Goal: Information Seeking & Learning: Learn about a topic

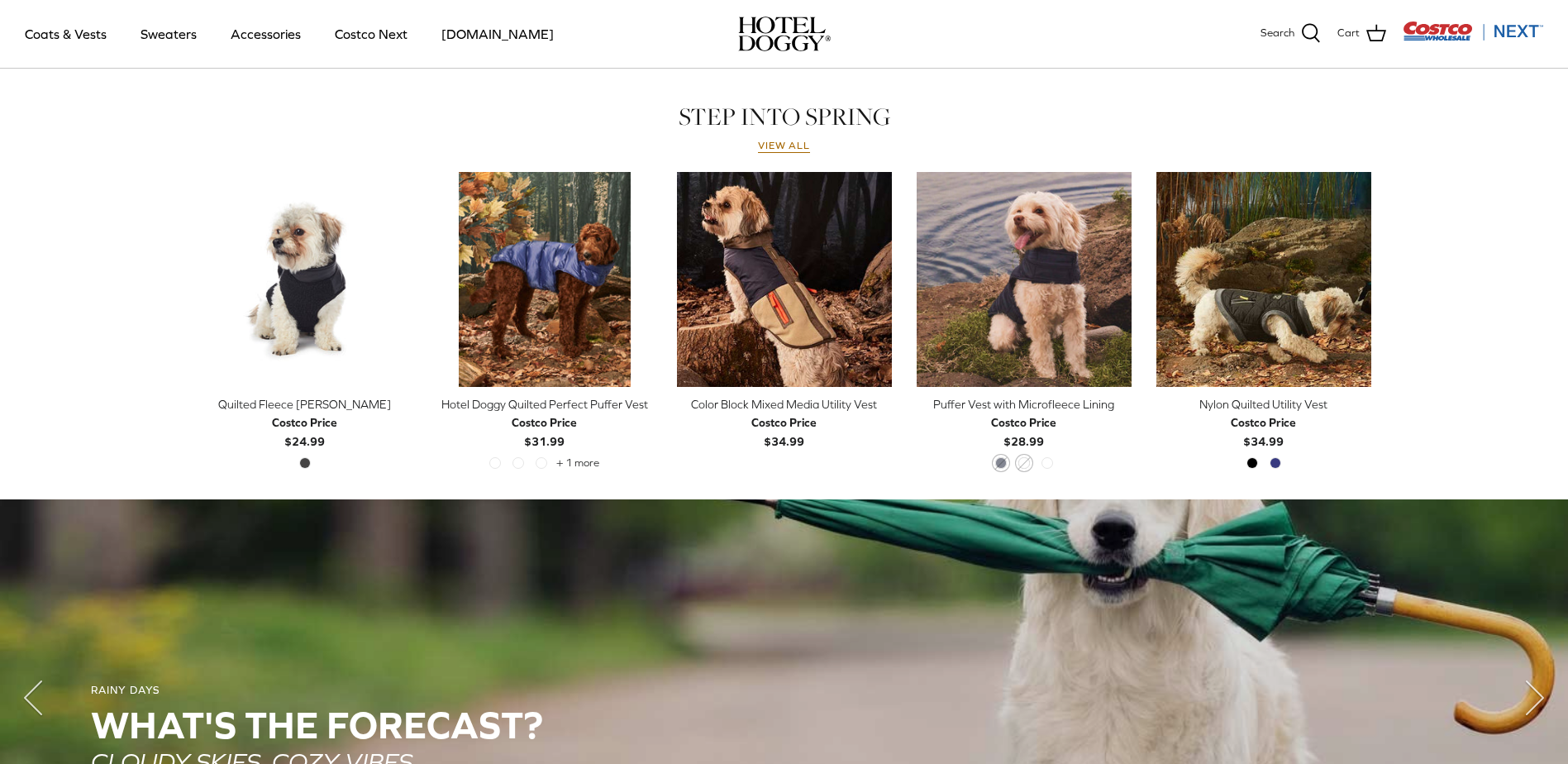
scroll to position [721, 0]
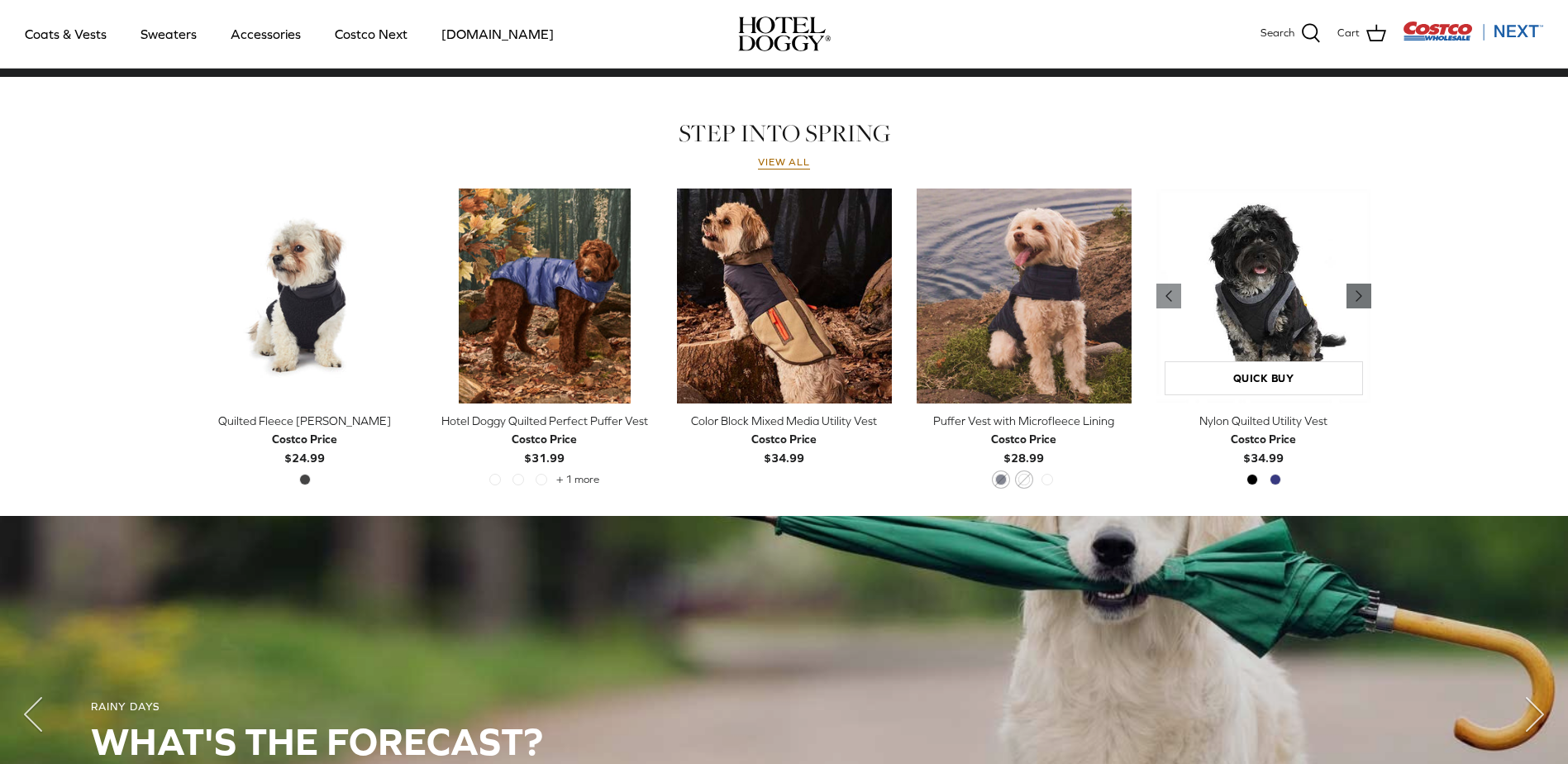
click at [1358, 296] on polyline "Previous" at bounding box center [1360, 295] width 5 height 10
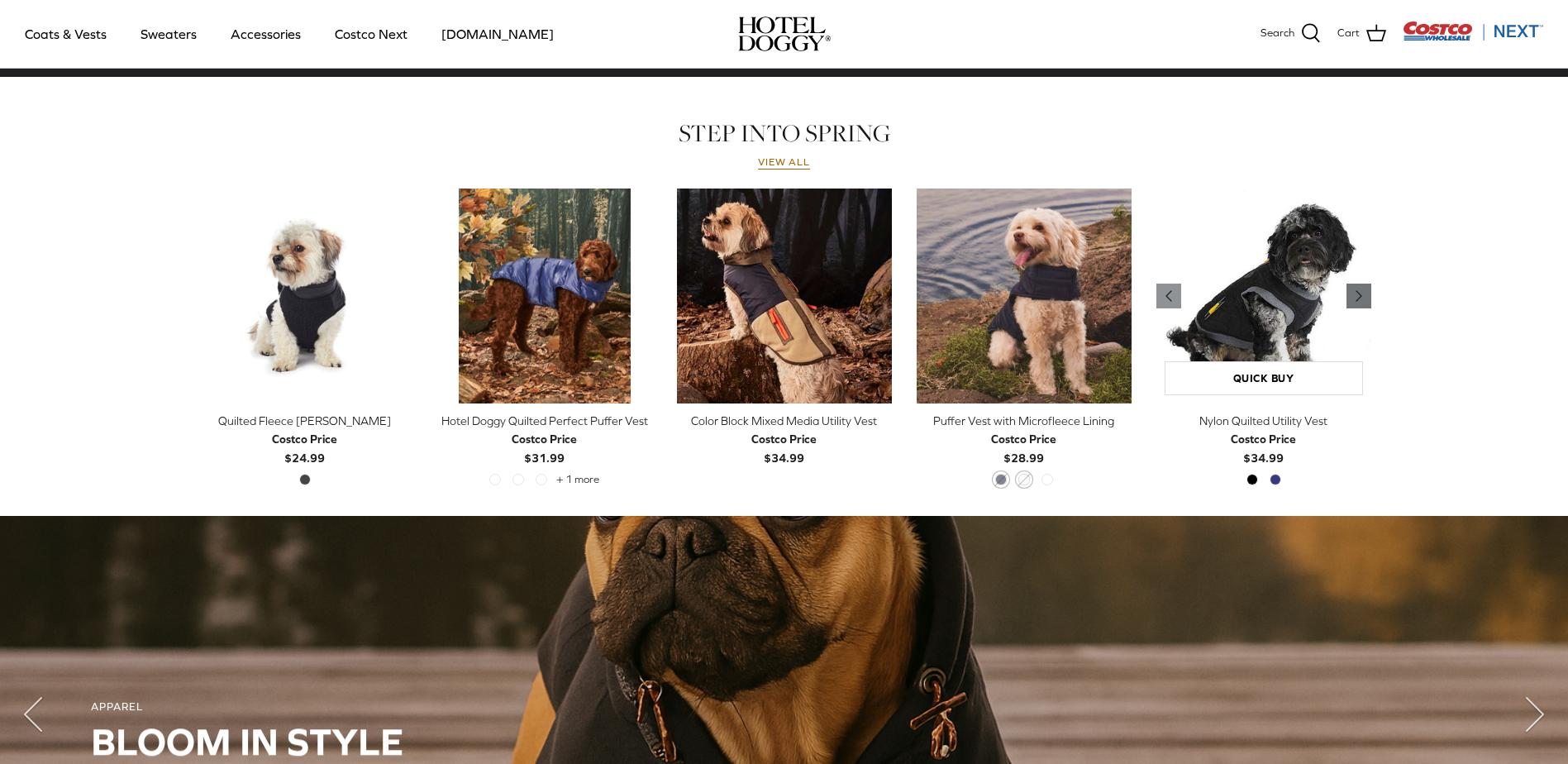
click at [1358, 296] on polyline "Previous" at bounding box center [1360, 295] width 5 height 10
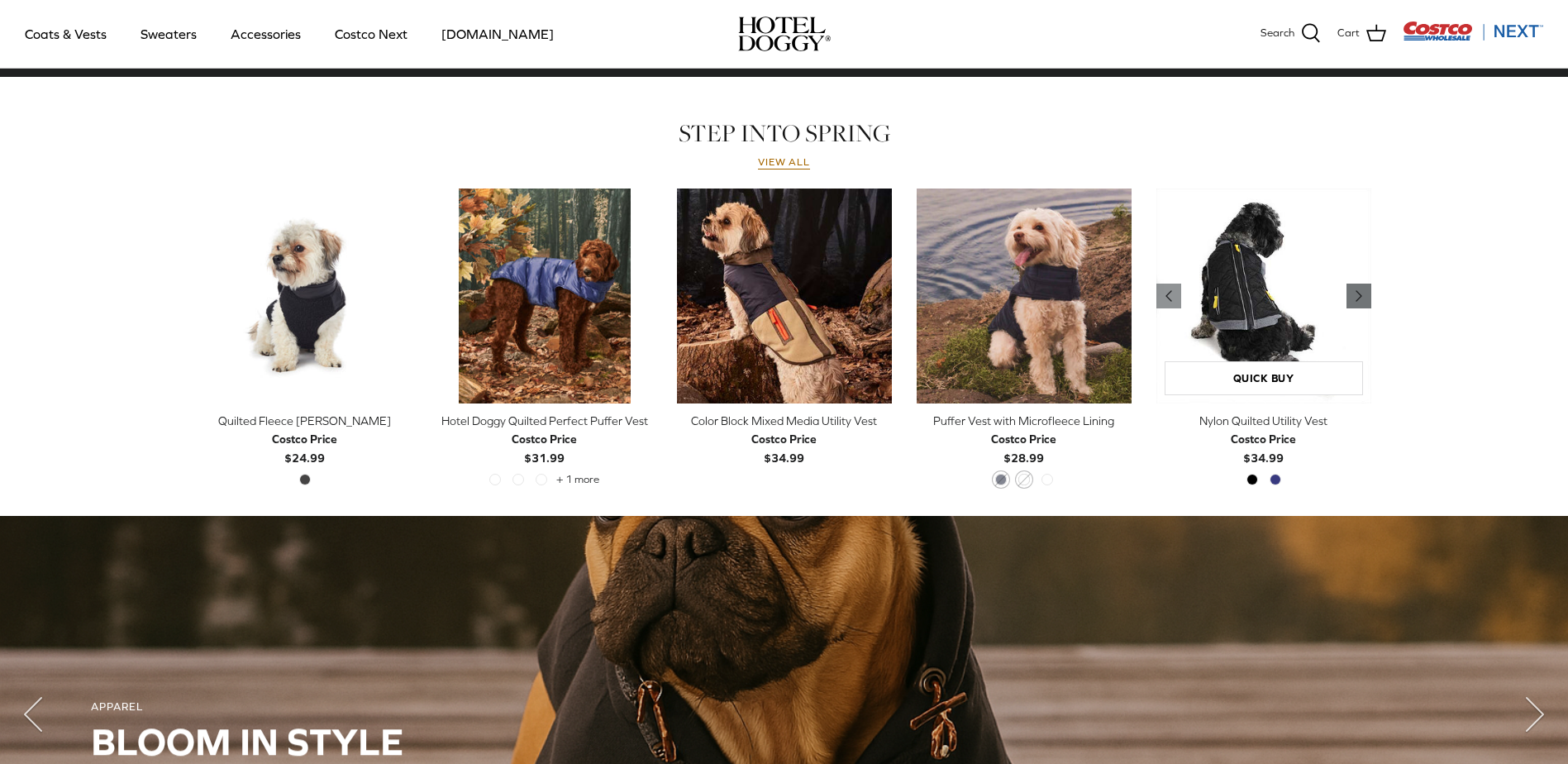
click at [1358, 296] on polyline "Previous" at bounding box center [1360, 295] width 5 height 10
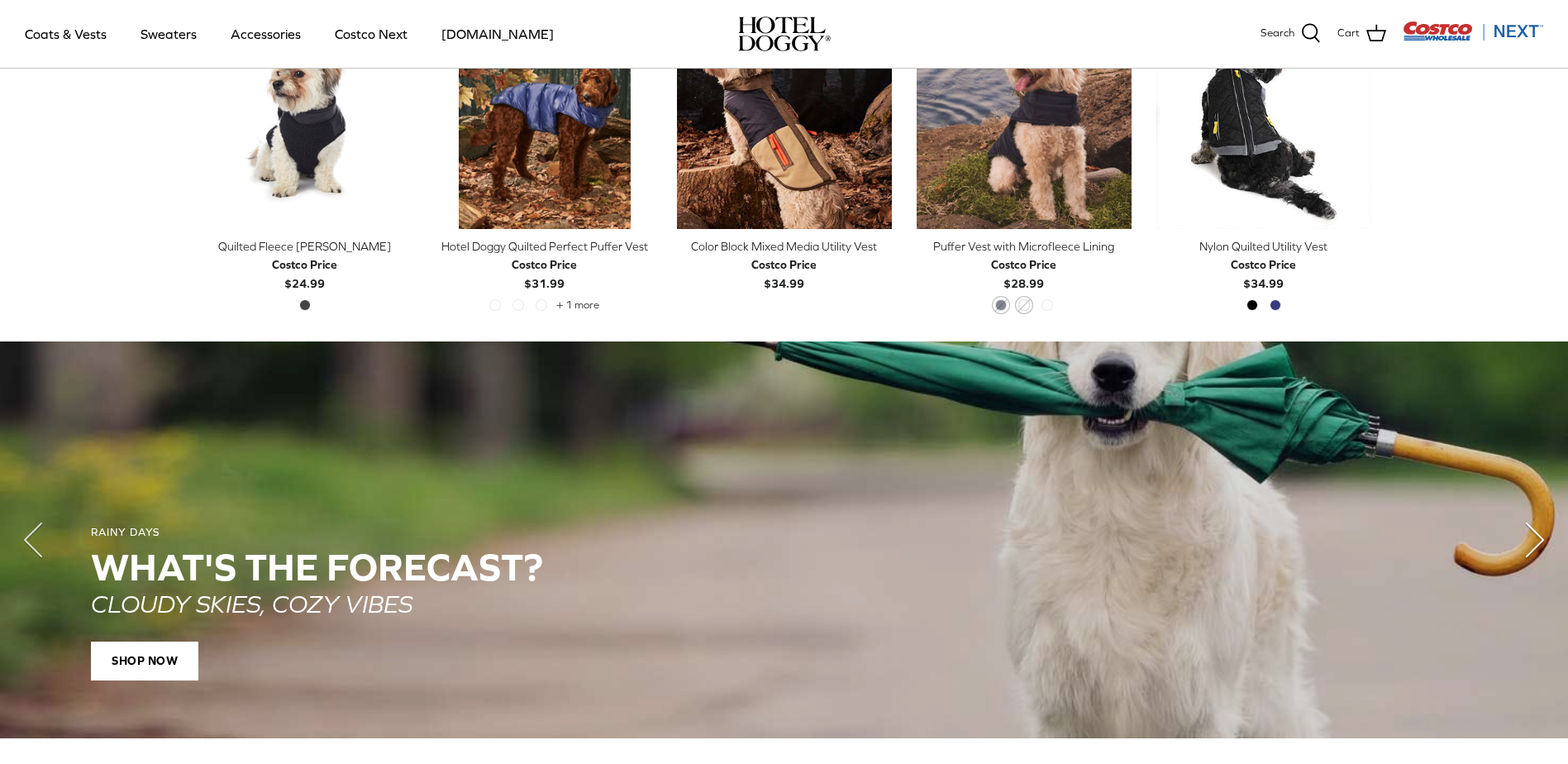
scroll to position [886, 0]
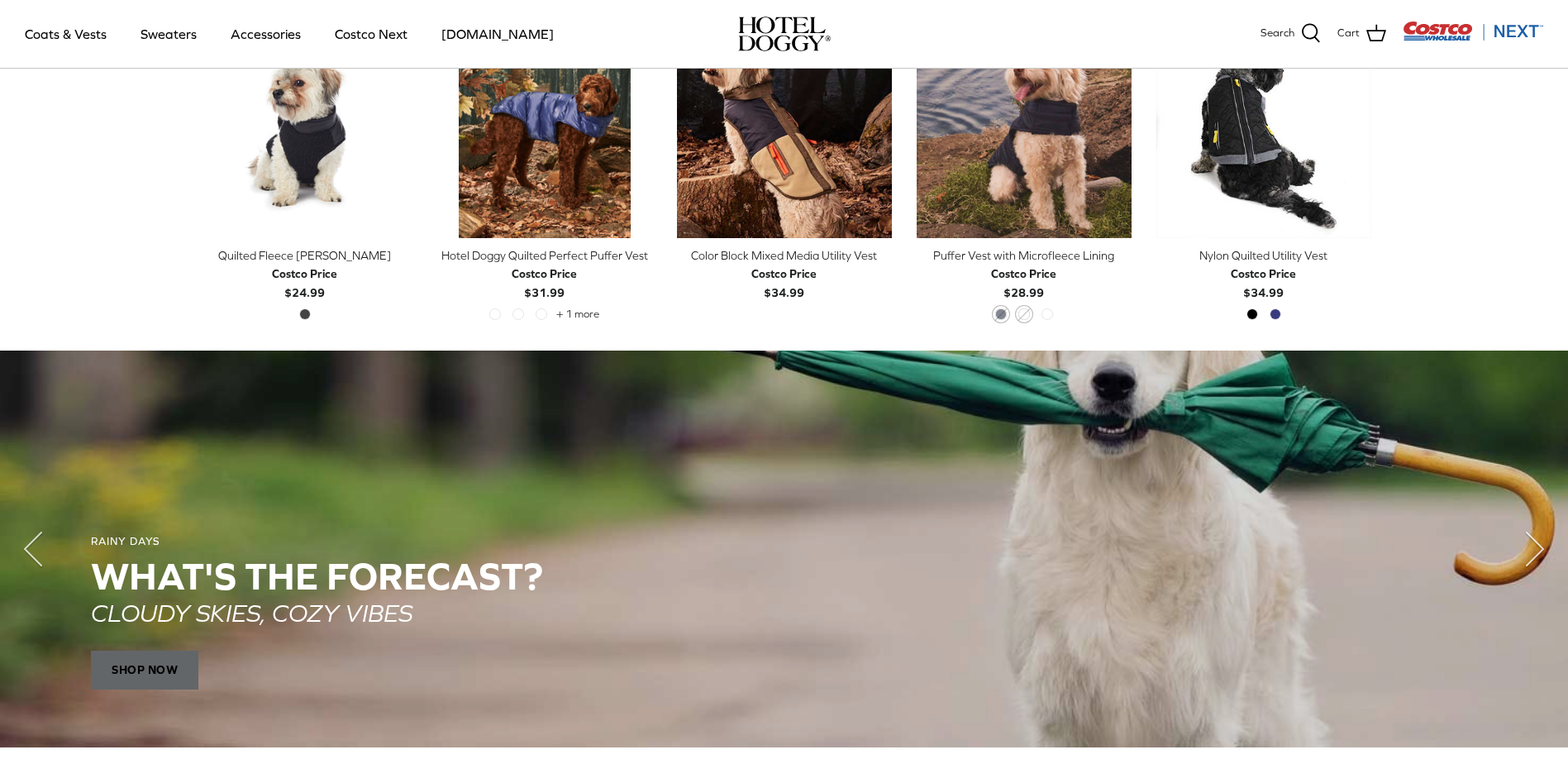
click at [138, 661] on span "SHOP NOW" at bounding box center [144, 669] width 108 height 39
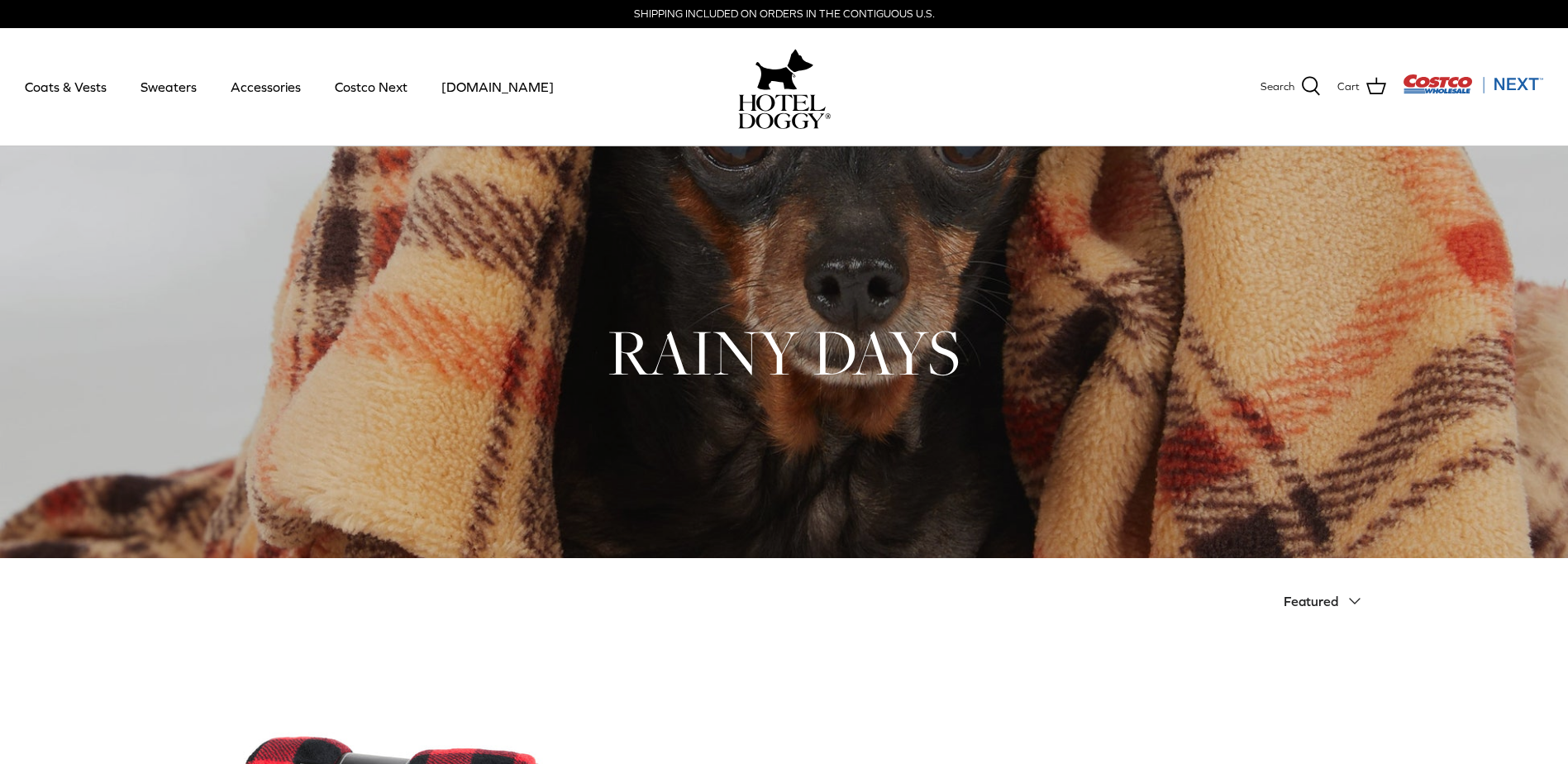
click at [1350, 598] on icon "Down" at bounding box center [1355, 600] width 20 height 20
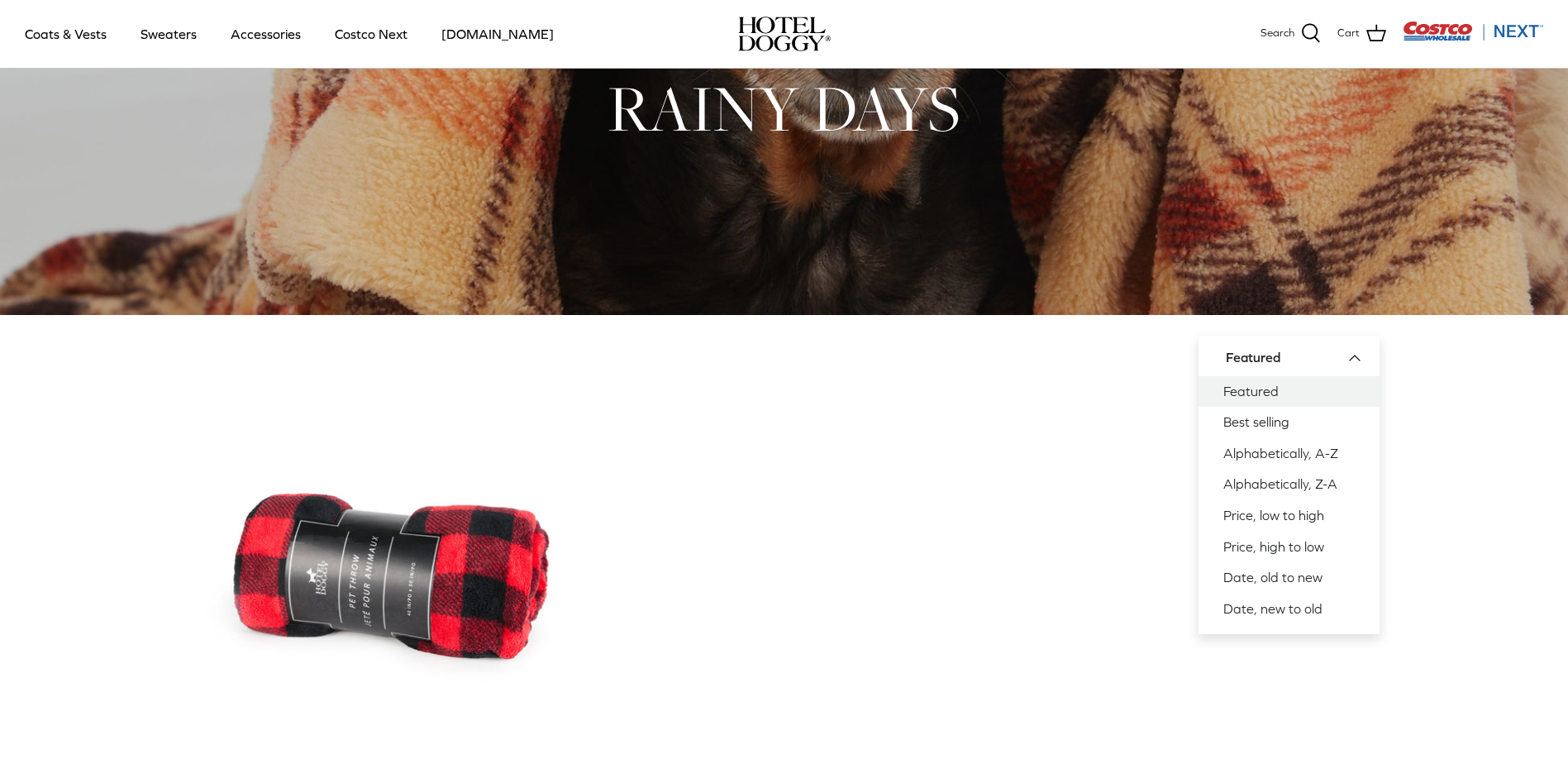
scroll to position [331, 0]
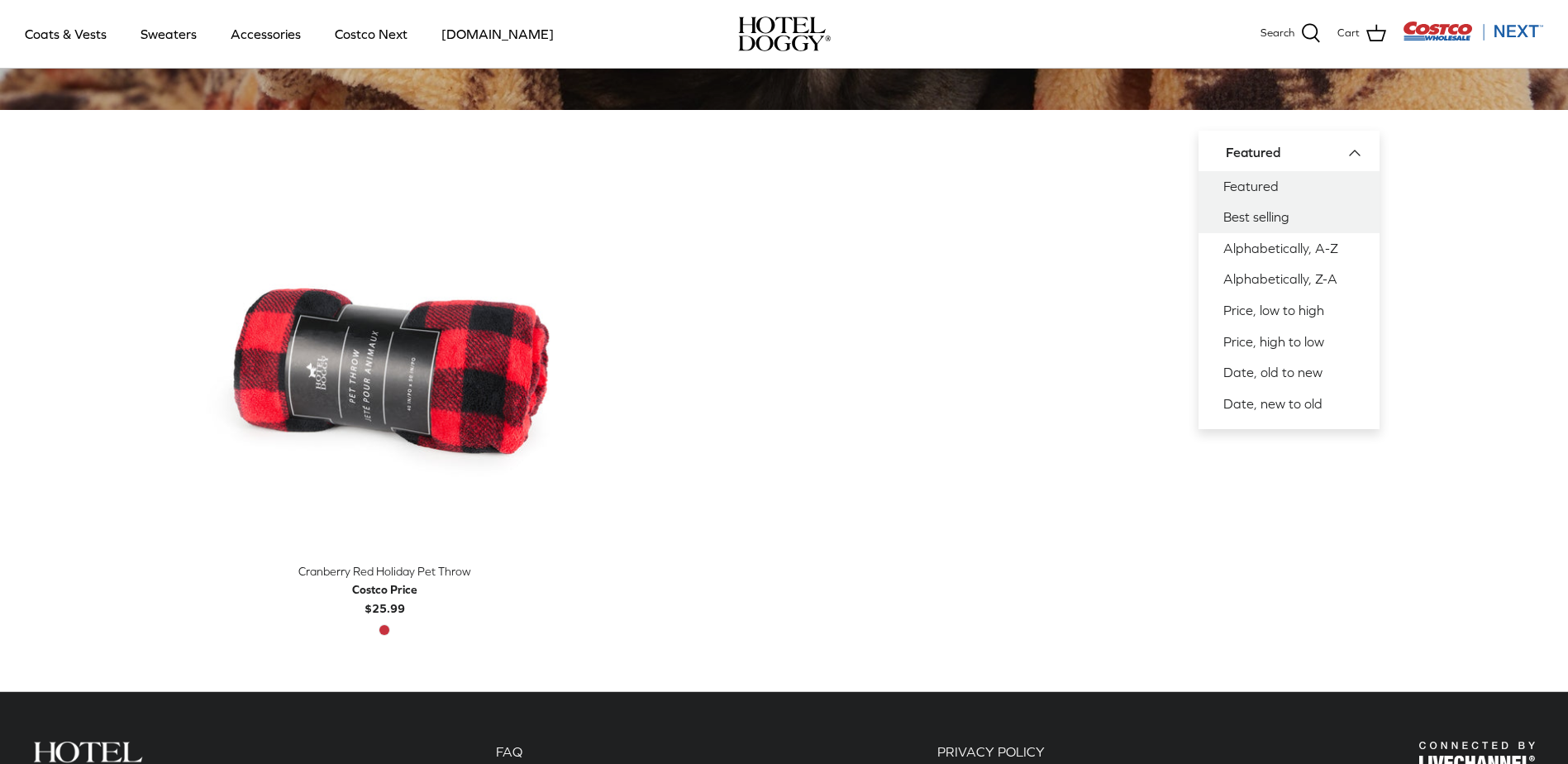
click at [1239, 214] on link "Best selling" at bounding box center [1289, 217] width 181 height 32
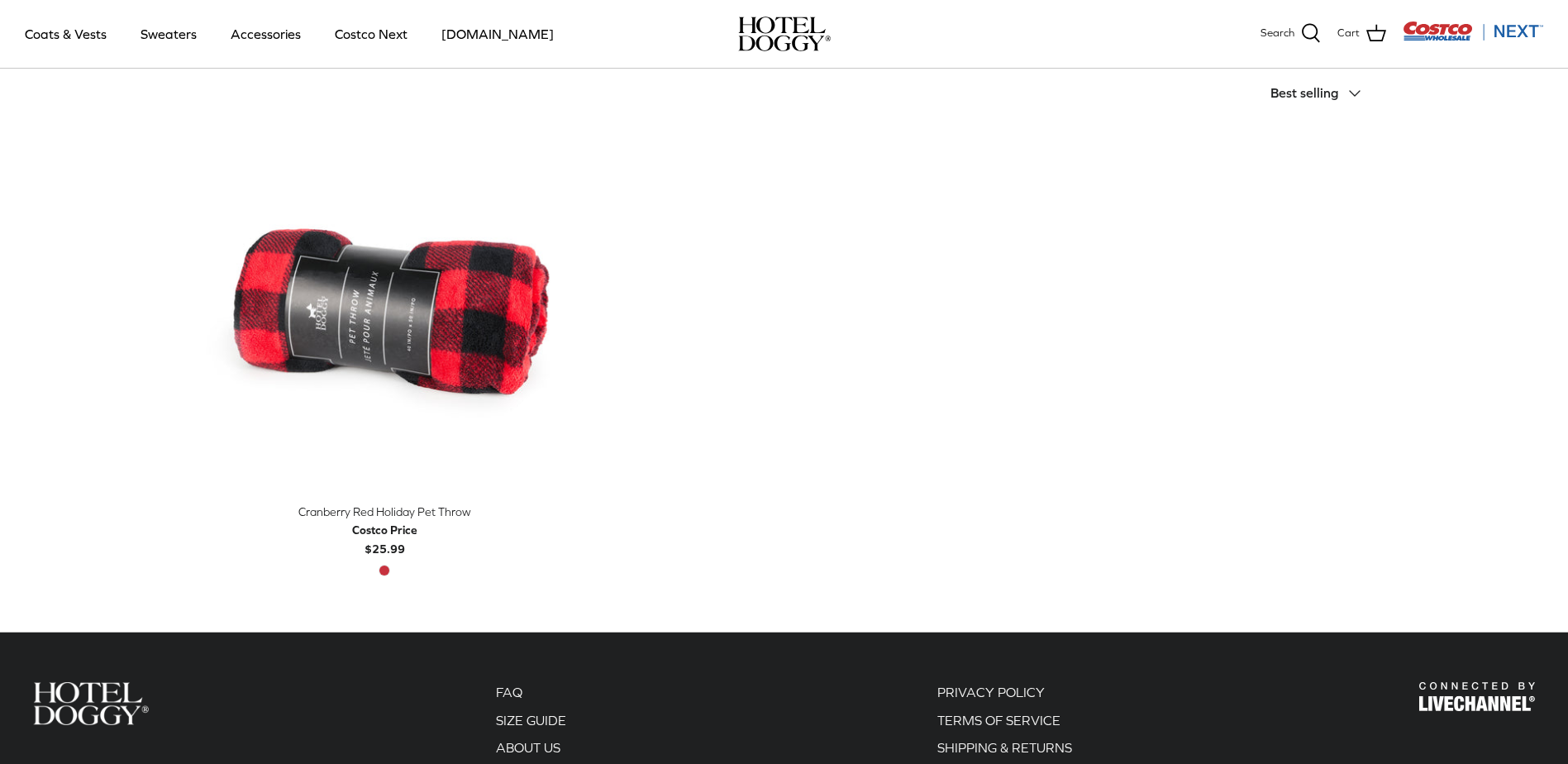
scroll to position [396, 0]
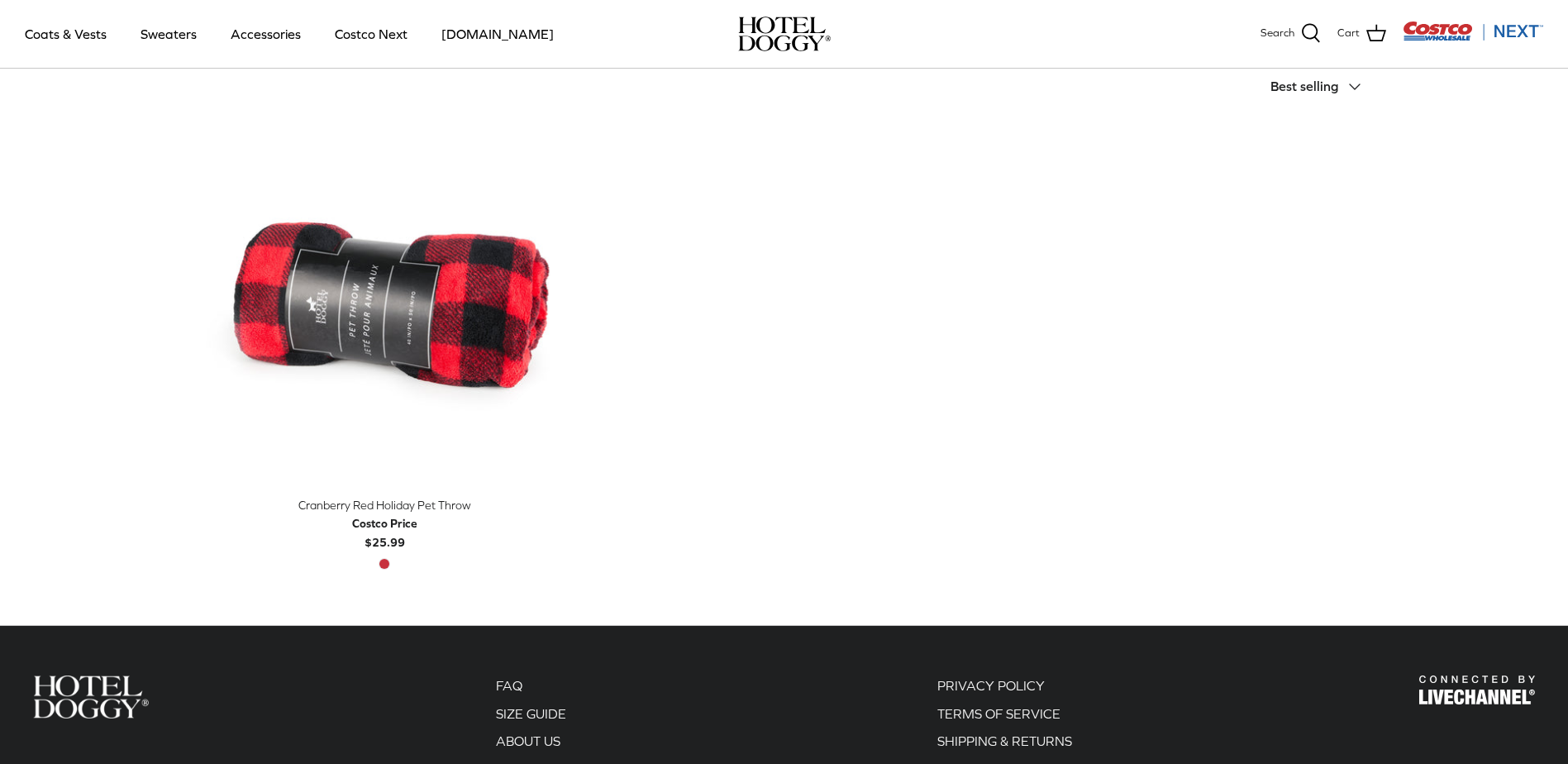
click at [1352, 85] on polyline at bounding box center [1354, 87] width 10 height 5
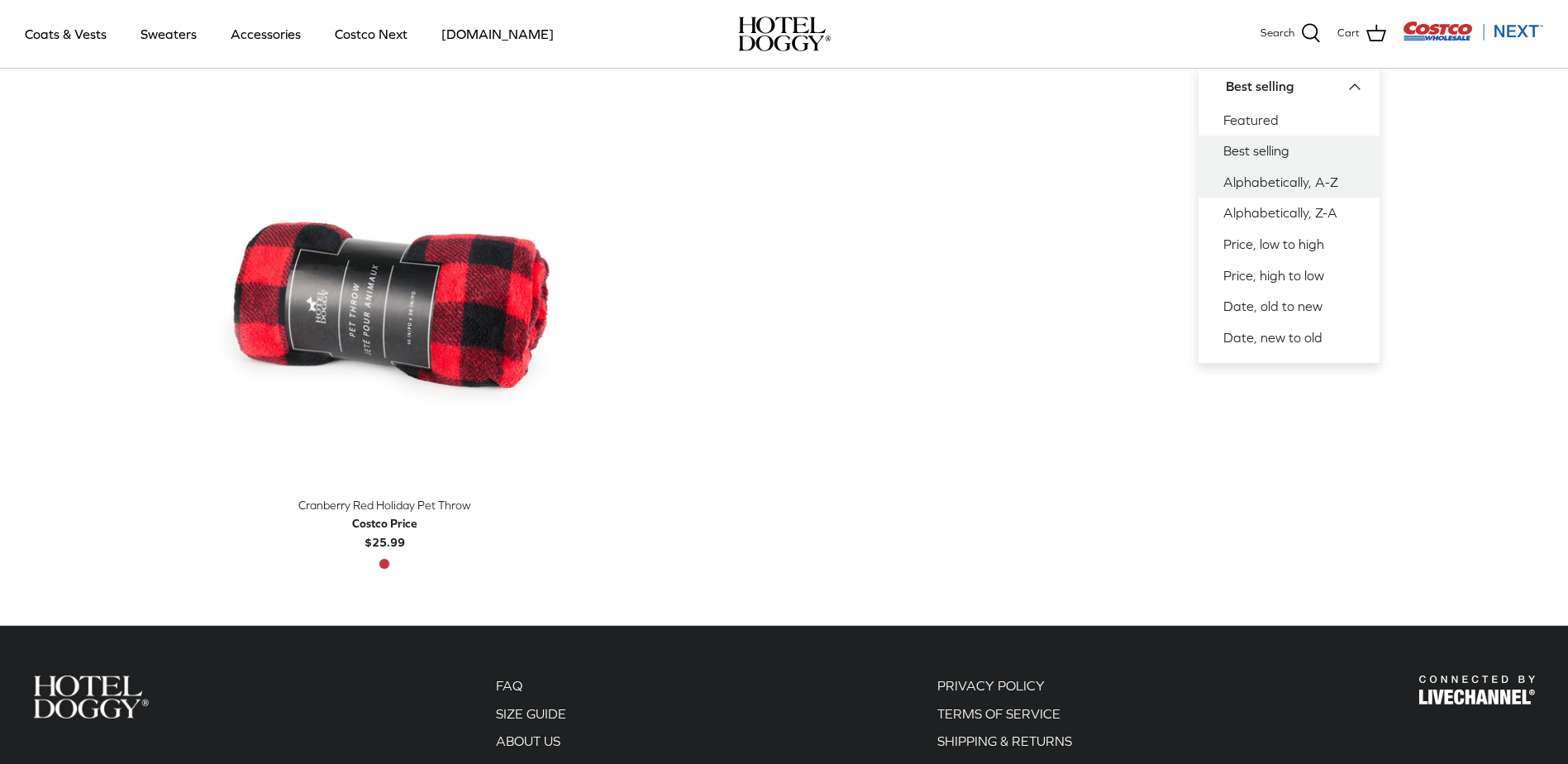
click at [1286, 180] on link "Alphabetically, A-Z" at bounding box center [1289, 183] width 181 height 32
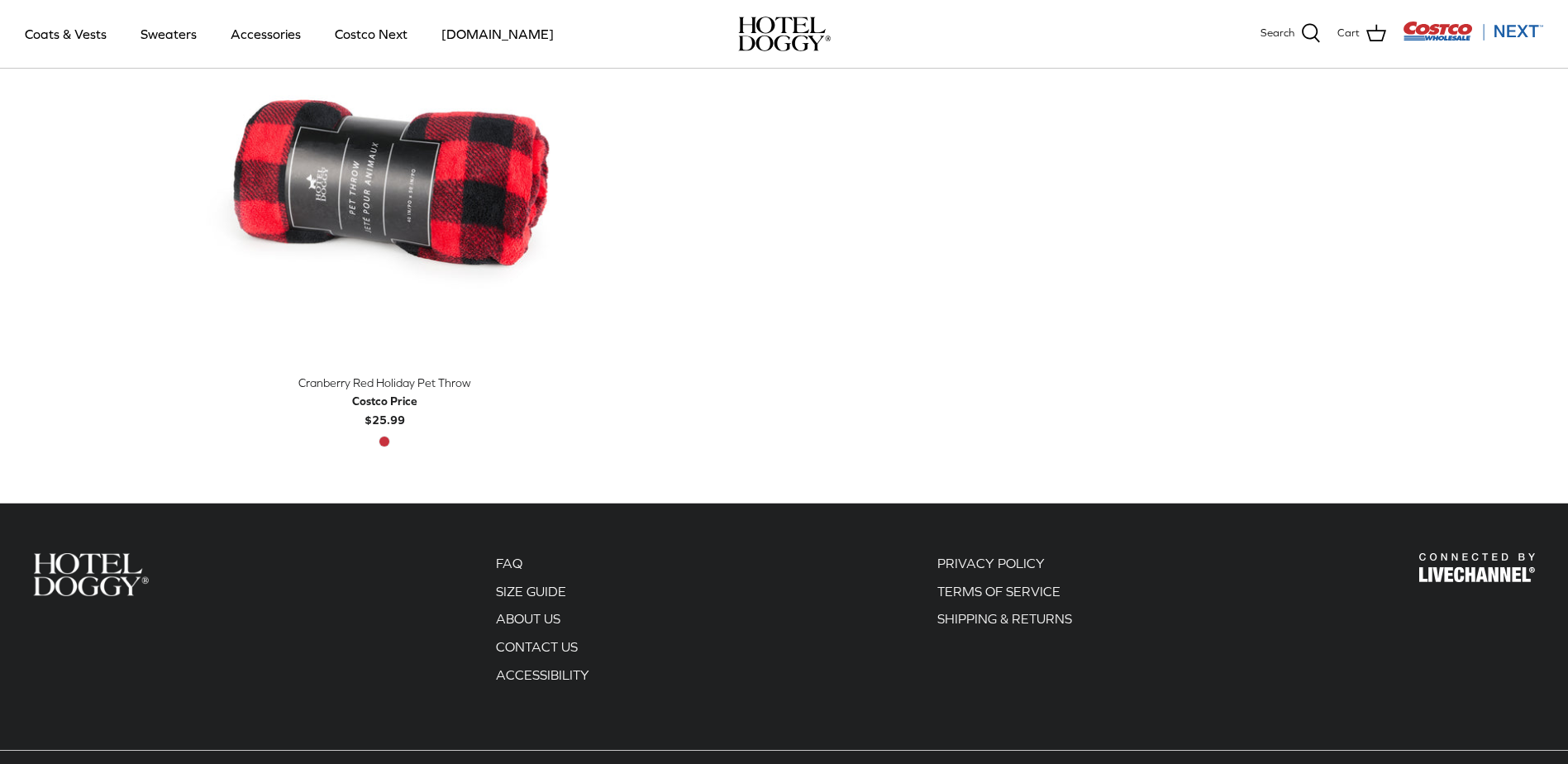
scroll to position [603, 0]
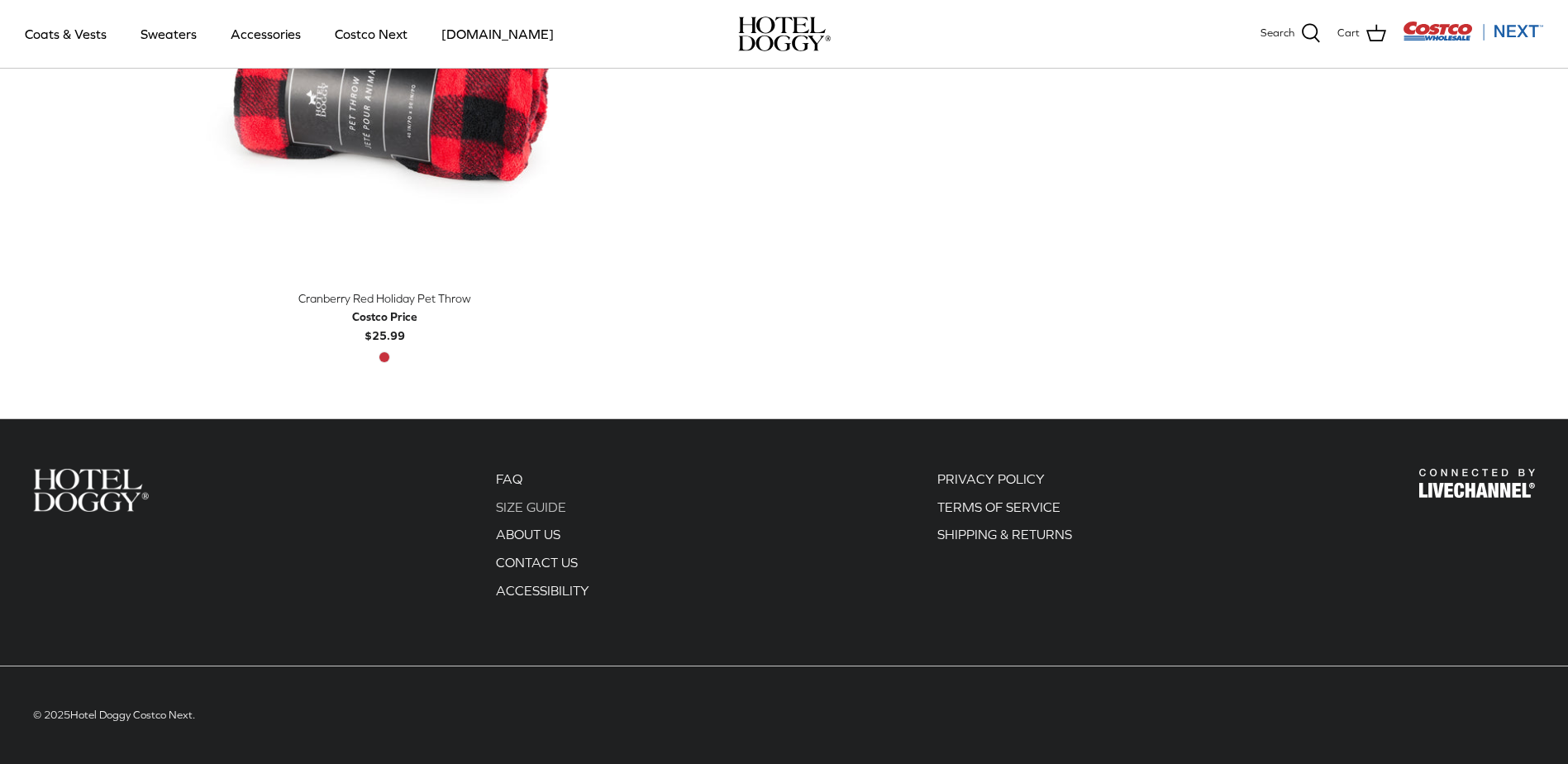
click at [545, 506] on link "SIZE GUIDE" at bounding box center [531, 506] width 70 height 15
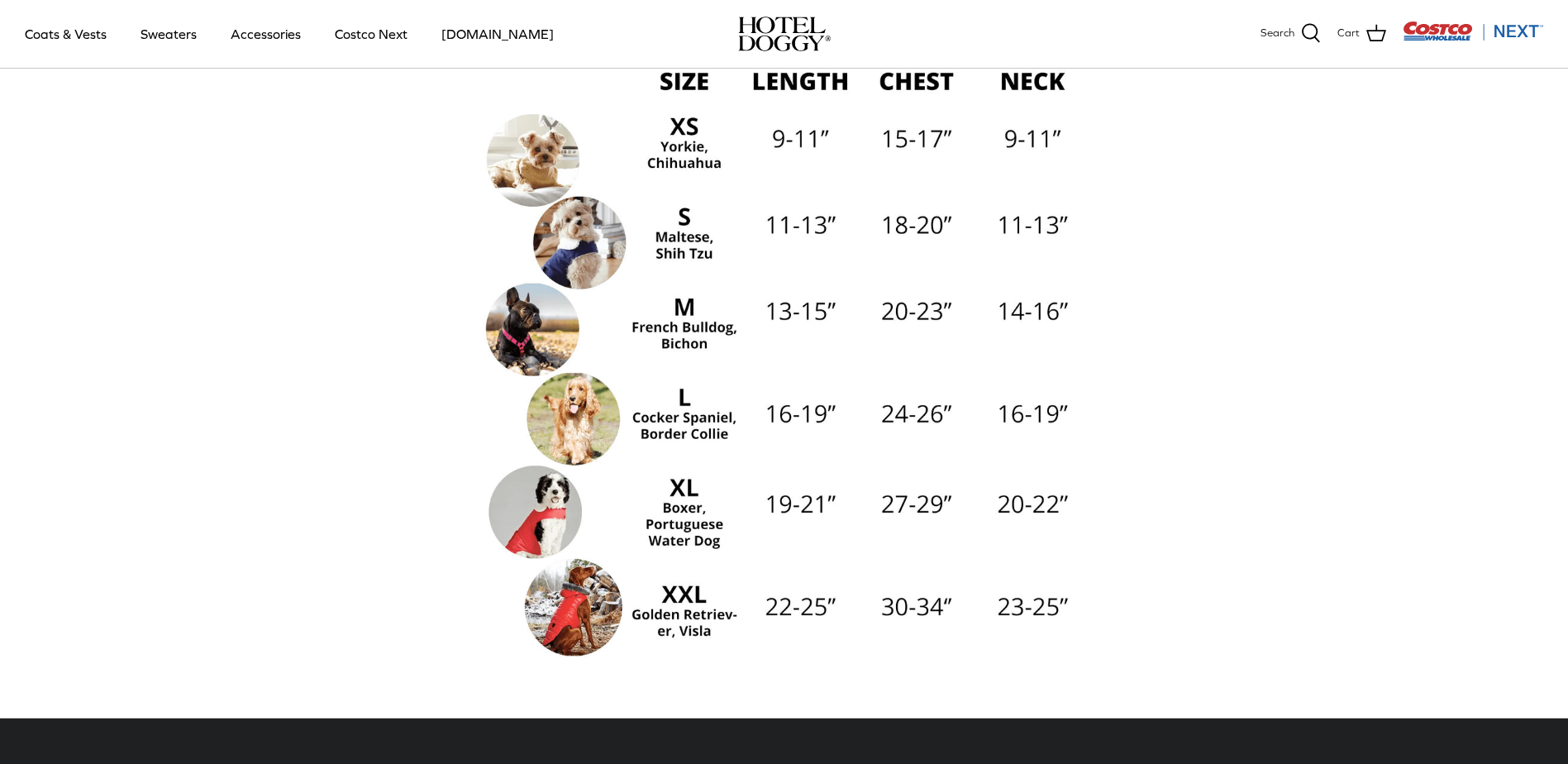
scroll to position [165, 0]
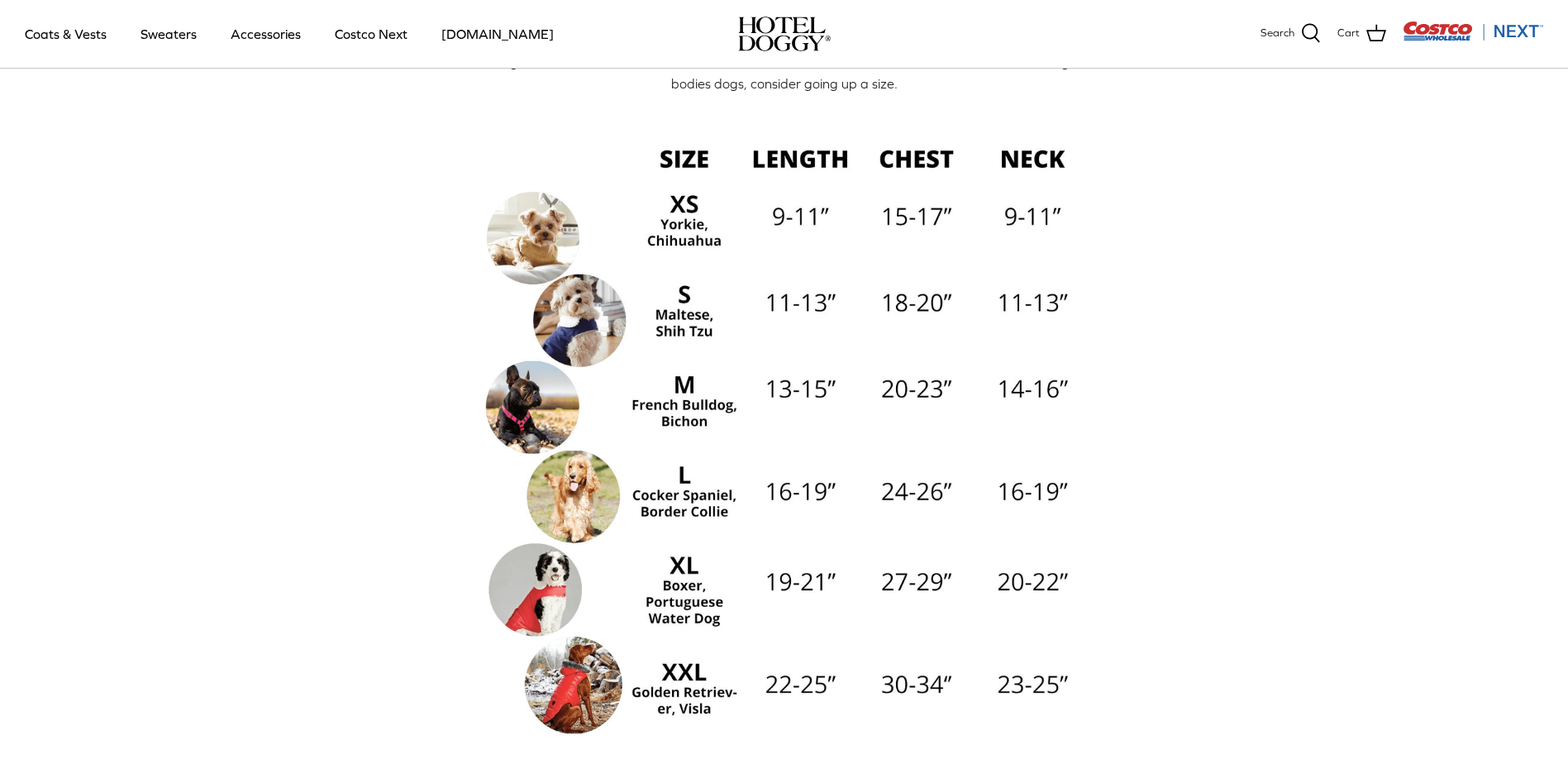
click at [594, 487] on img at bounding box center [784, 434] width 612 height 612
click at [674, 487] on img at bounding box center [784, 434] width 612 height 612
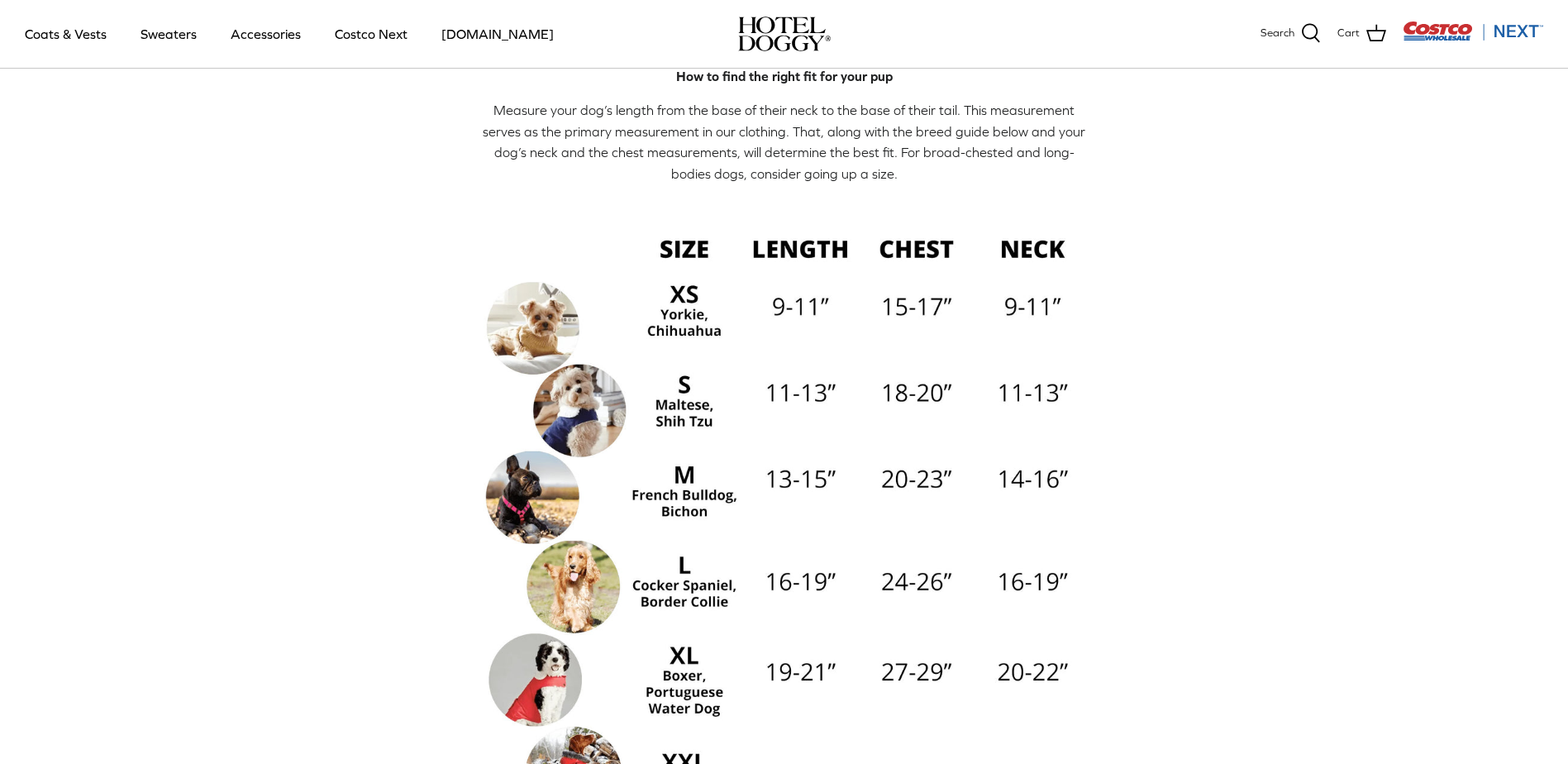
scroll to position [0, 0]
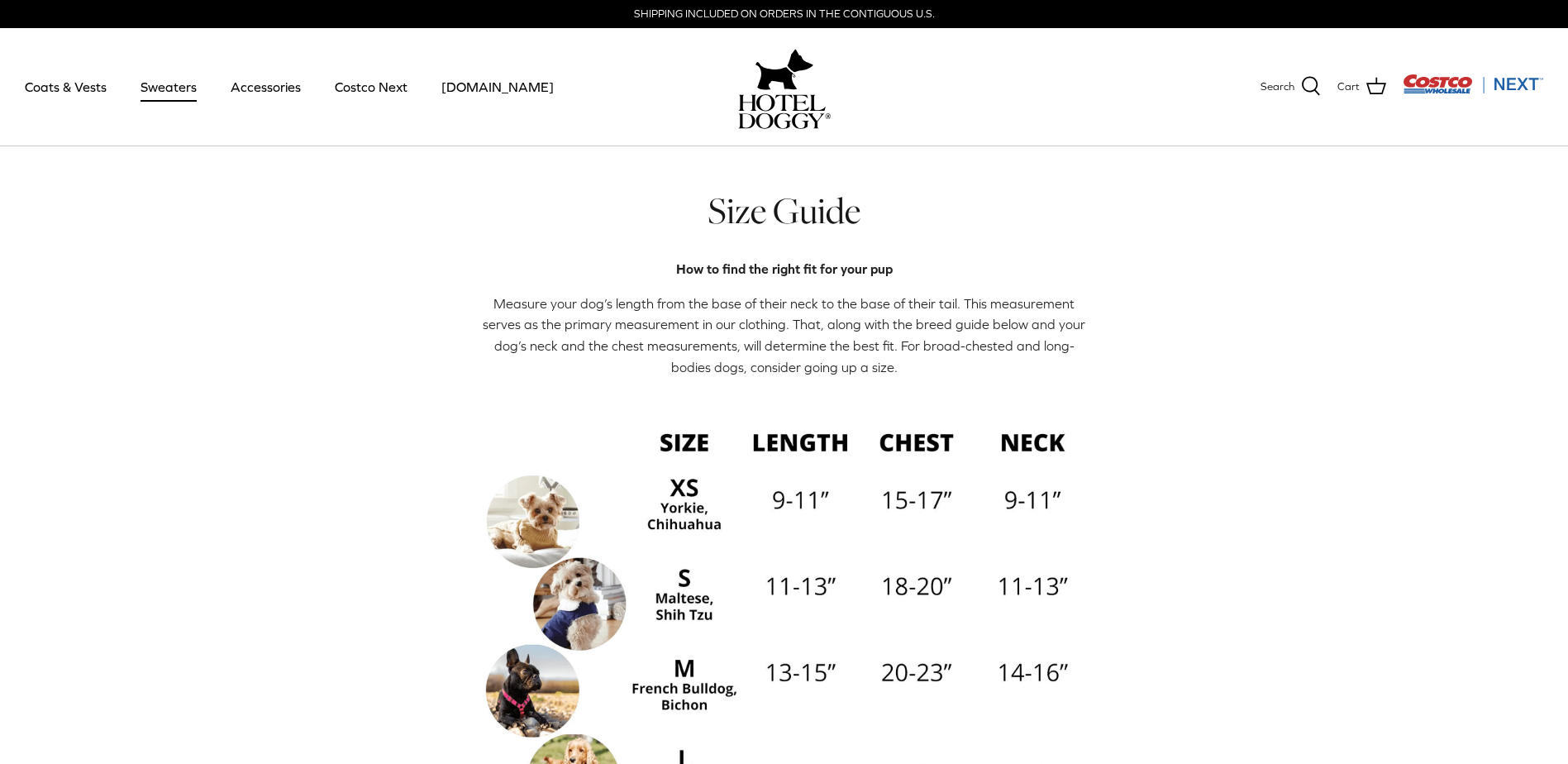
click at [164, 87] on link "Sweaters" at bounding box center [169, 87] width 86 height 56
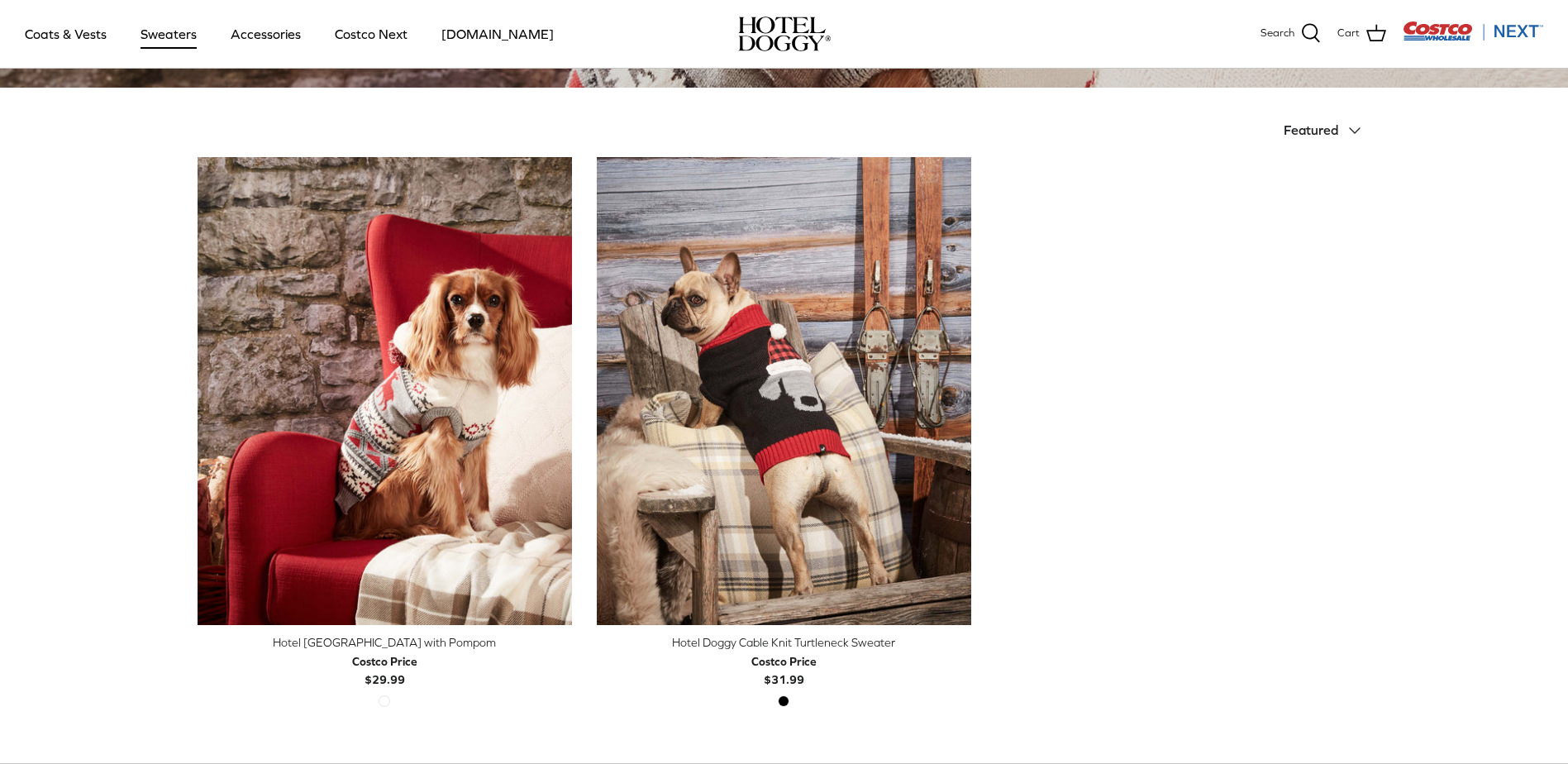
scroll to position [496, 0]
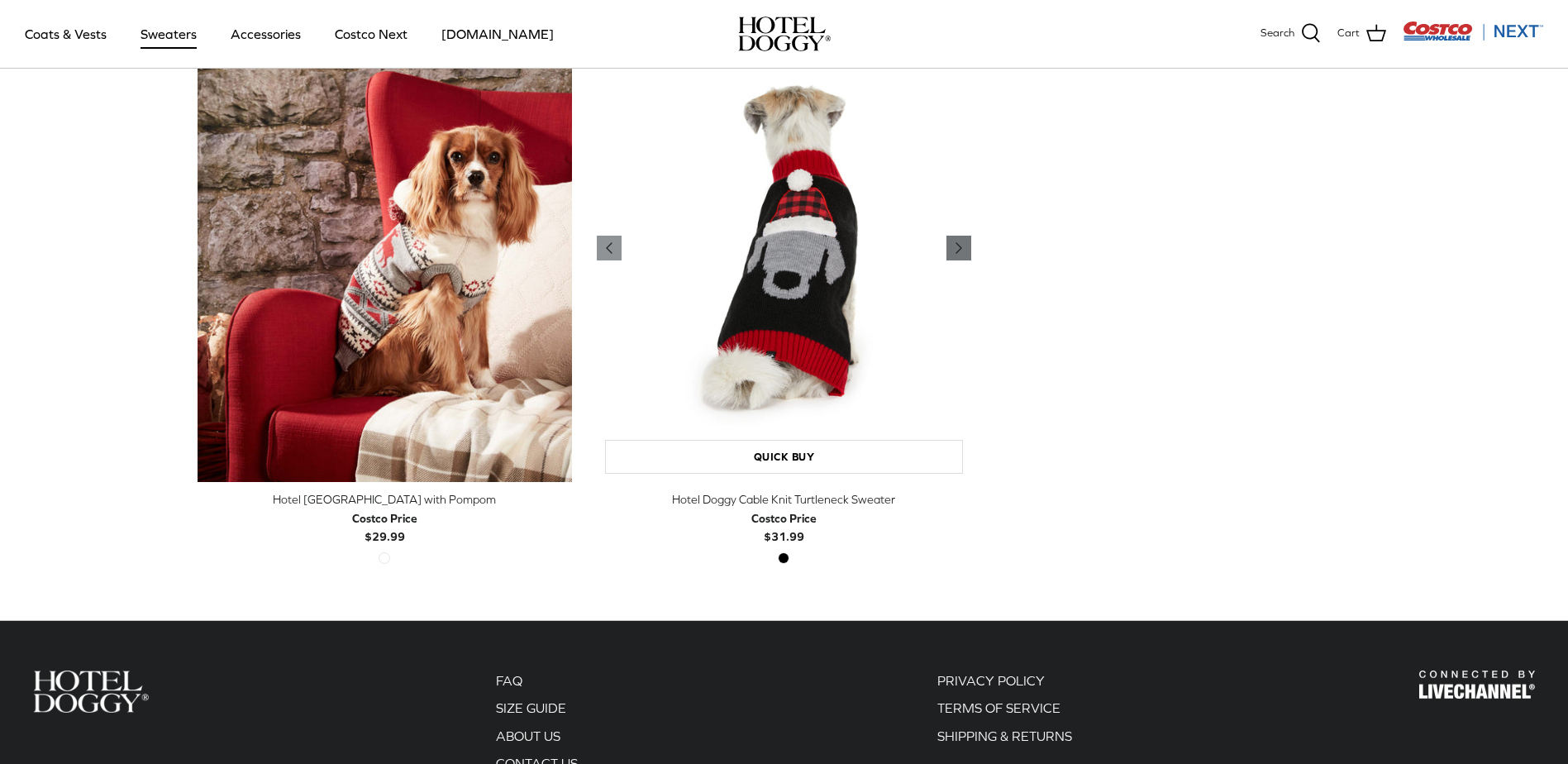
click at [959, 248] on polyline "Previous" at bounding box center [960, 248] width 5 height 10
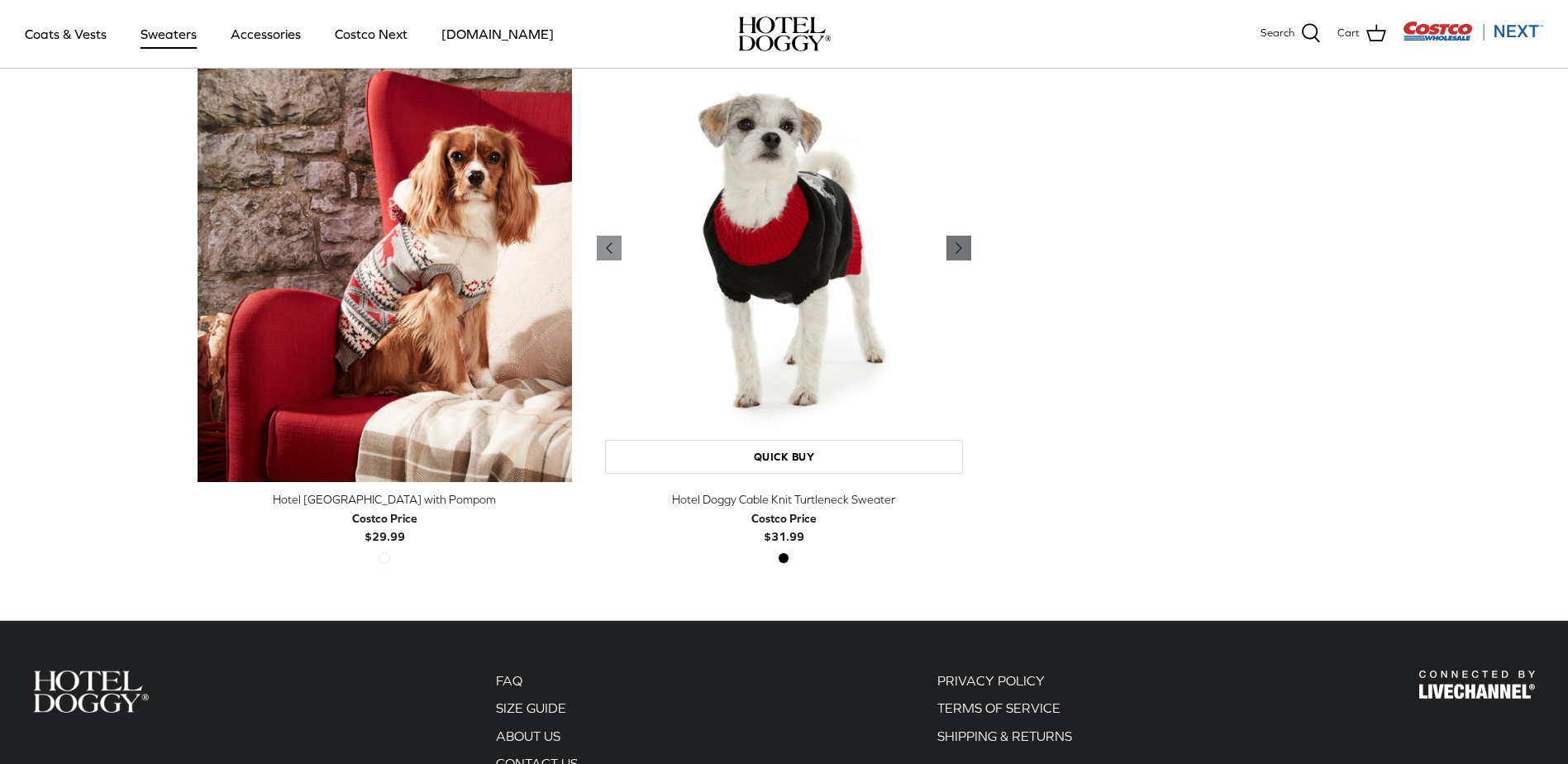
click at [959, 248] on polyline "Previous" at bounding box center [960, 248] width 5 height 10
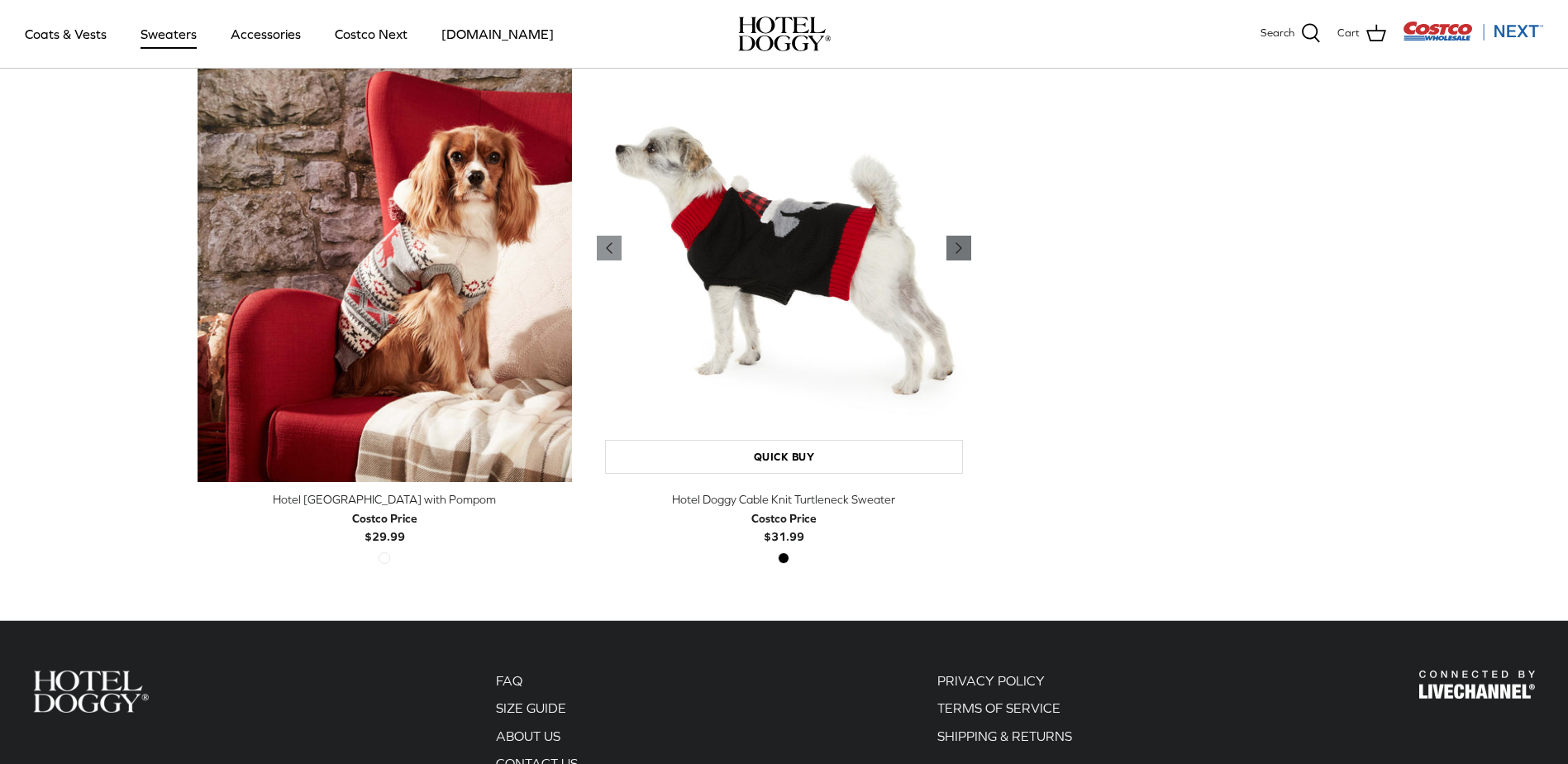
click at [959, 248] on polyline "Previous" at bounding box center [960, 248] width 5 height 10
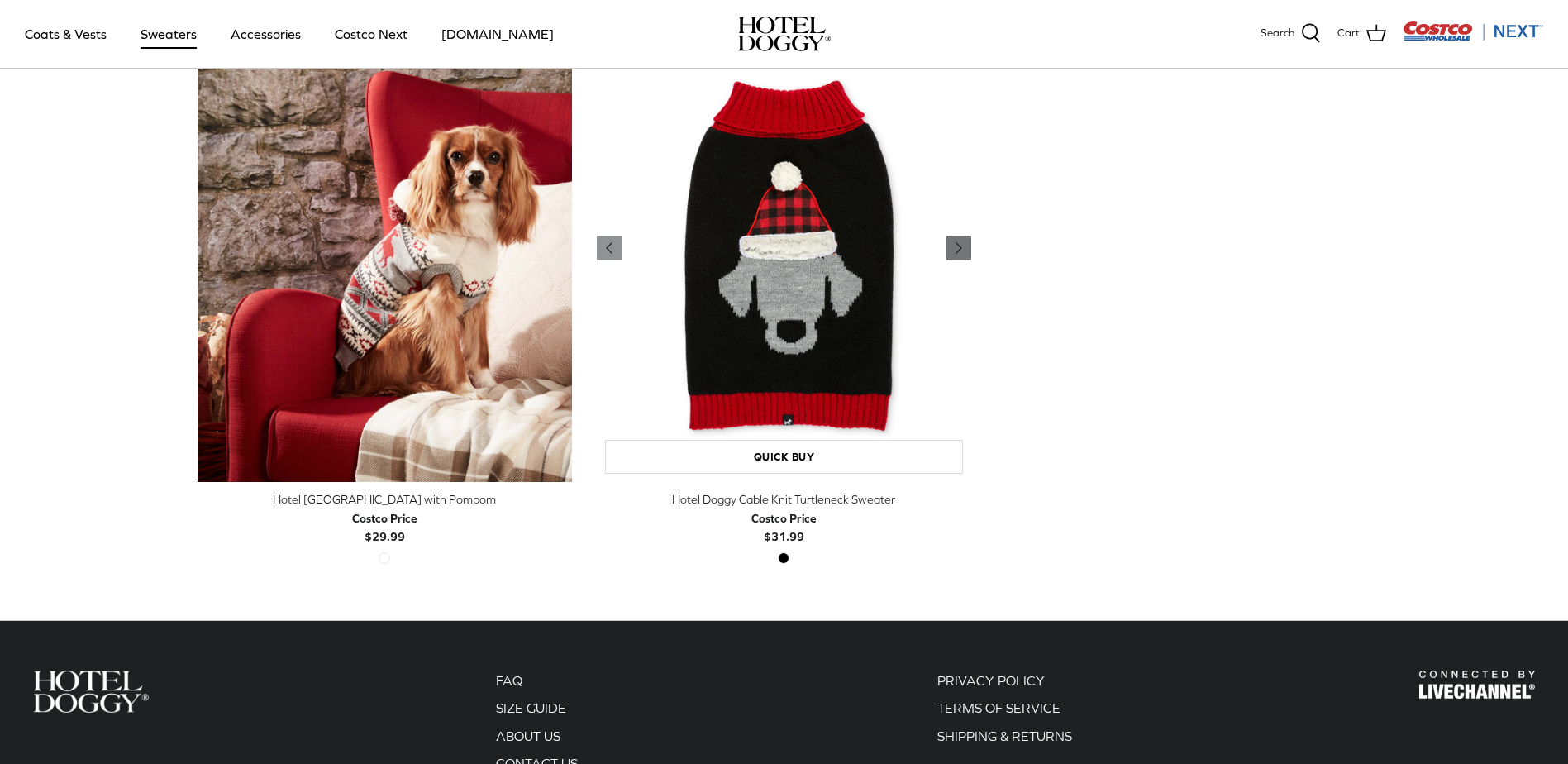
click at [959, 248] on polyline "Previous" at bounding box center [960, 248] width 5 height 10
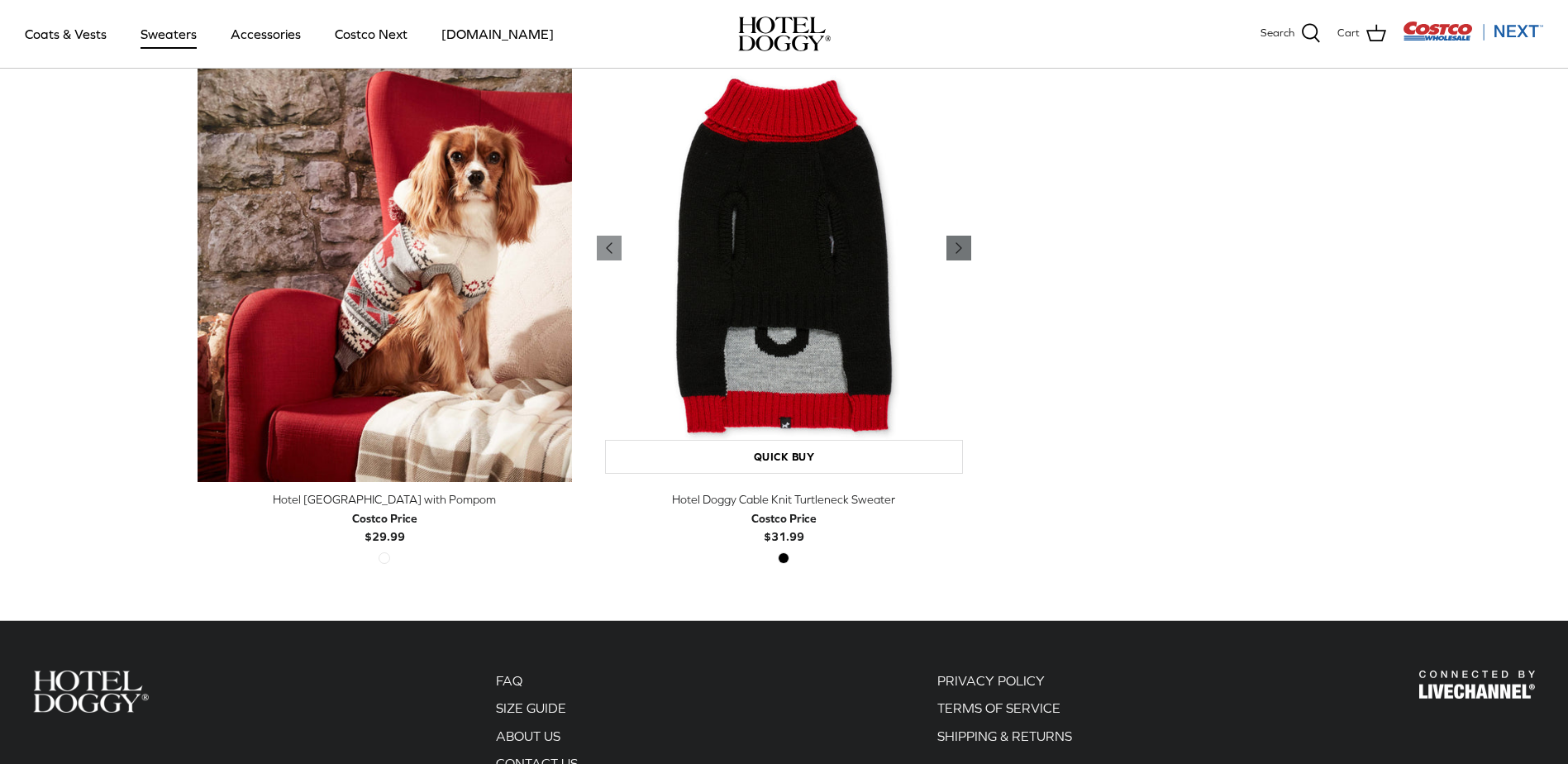
click at [959, 248] on polyline "Previous" at bounding box center [960, 248] width 5 height 10
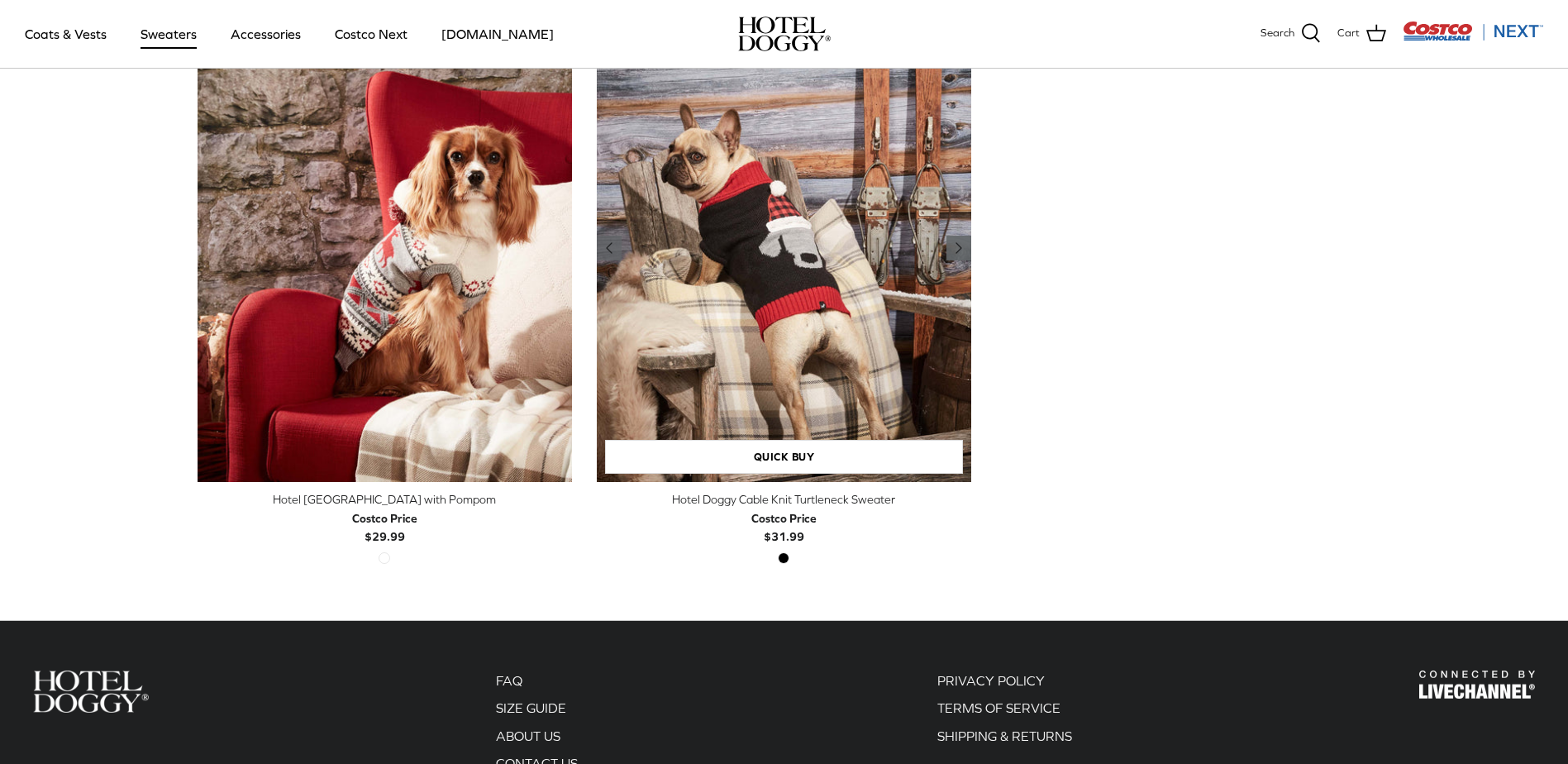
click at [959, 248] on polyline "Previous" at bounding box center [960, 248] width 5 height 10
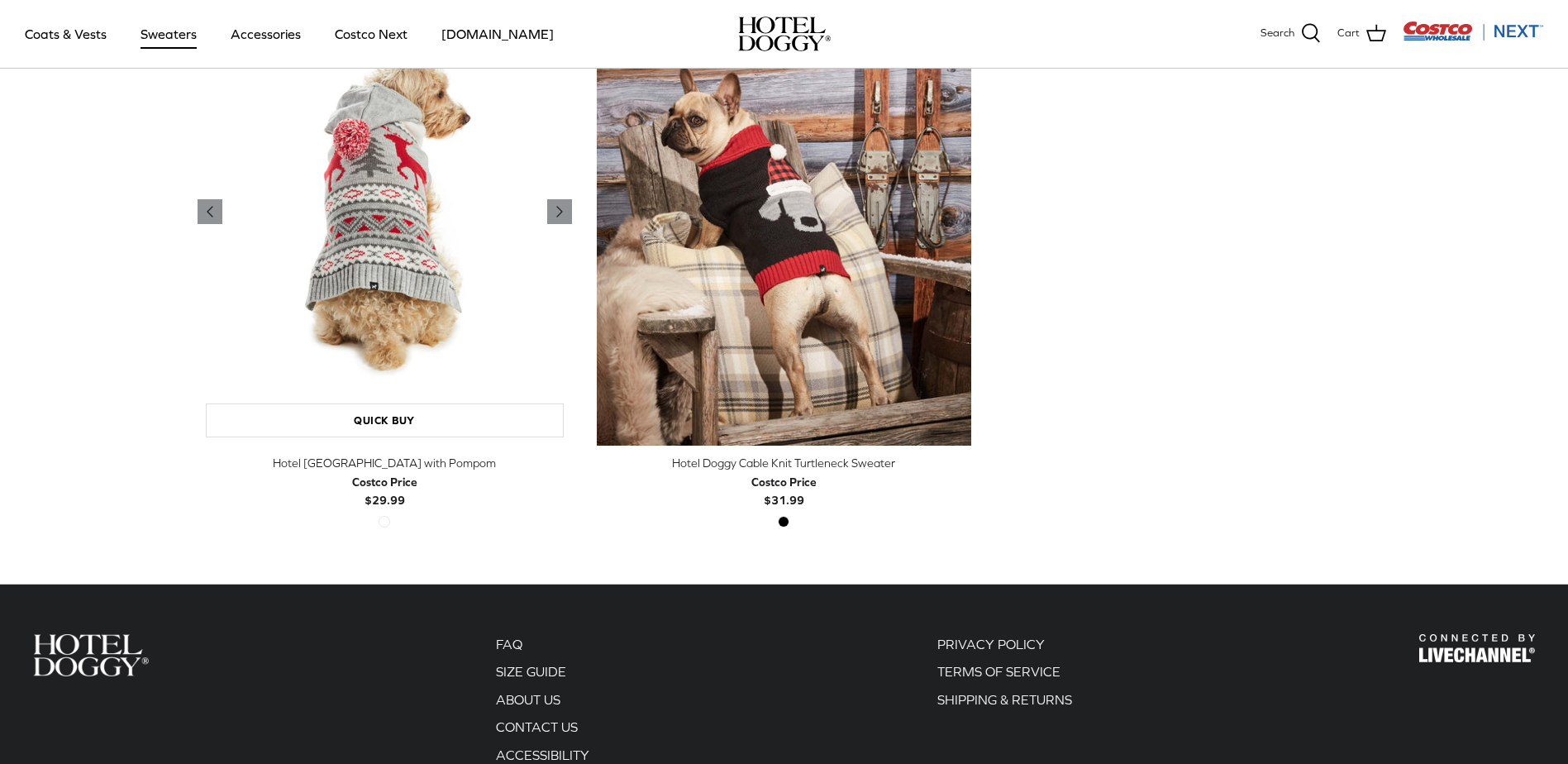
scroll to position [284, 0]
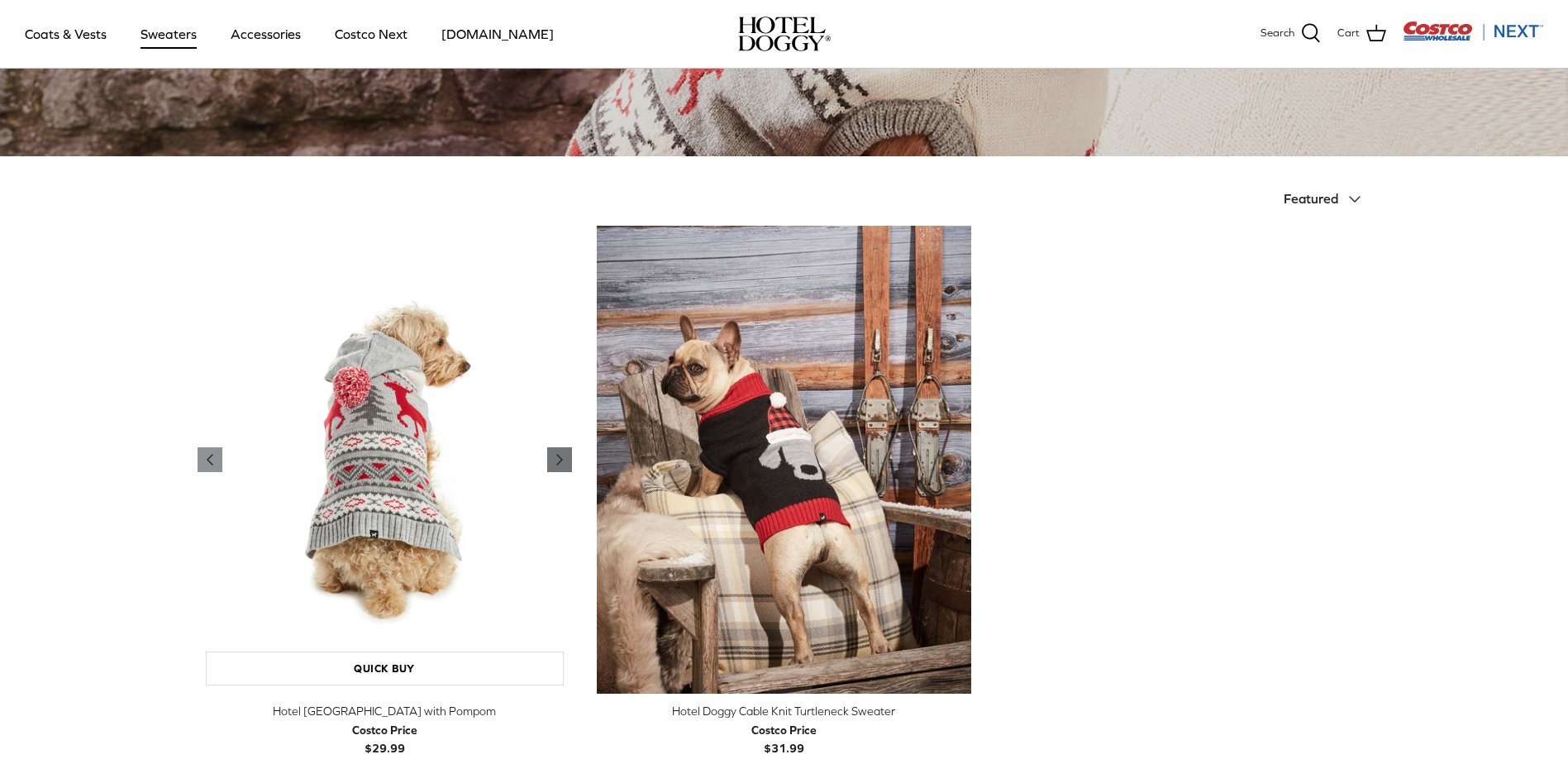
click at [565, 456] on icon "Right" at bounding box center [559, 459] width 20 height 20
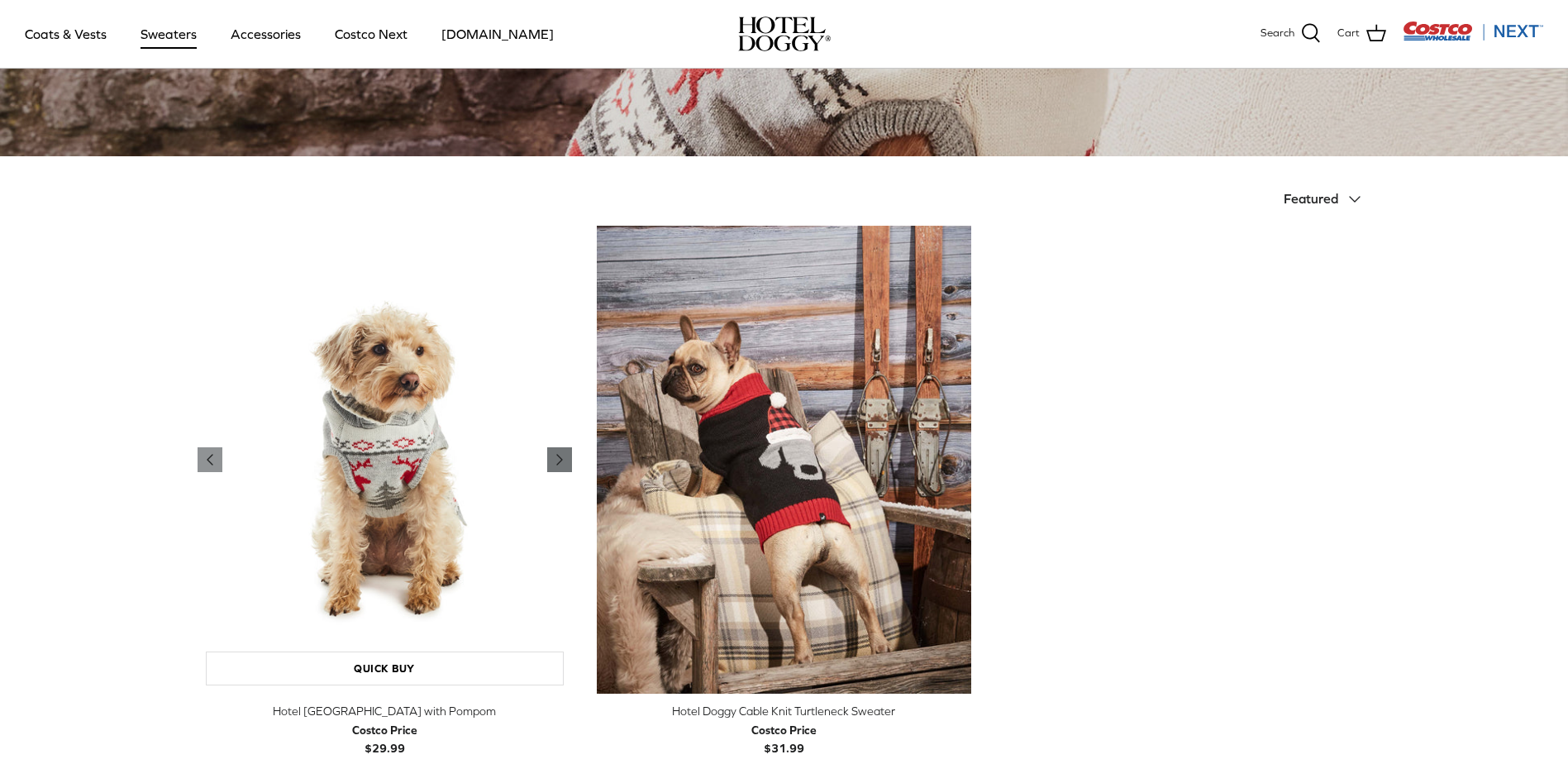
click at [565, 456] on icon "Right" at bounding box center [559, 459] width 20 height 20
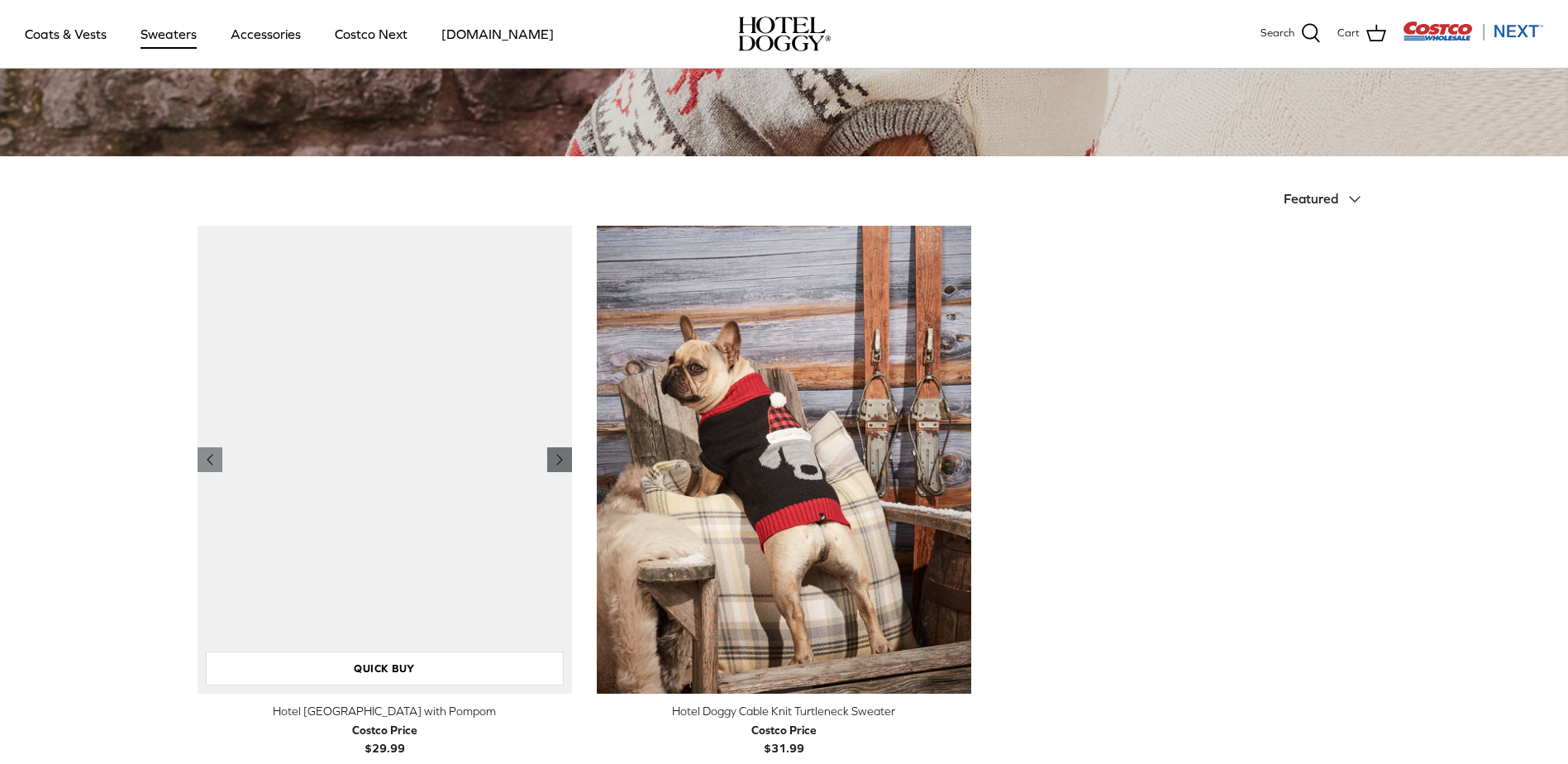
click at [565, 456] on icon "Right" at bounding box center [559, 459] width 20 height 20
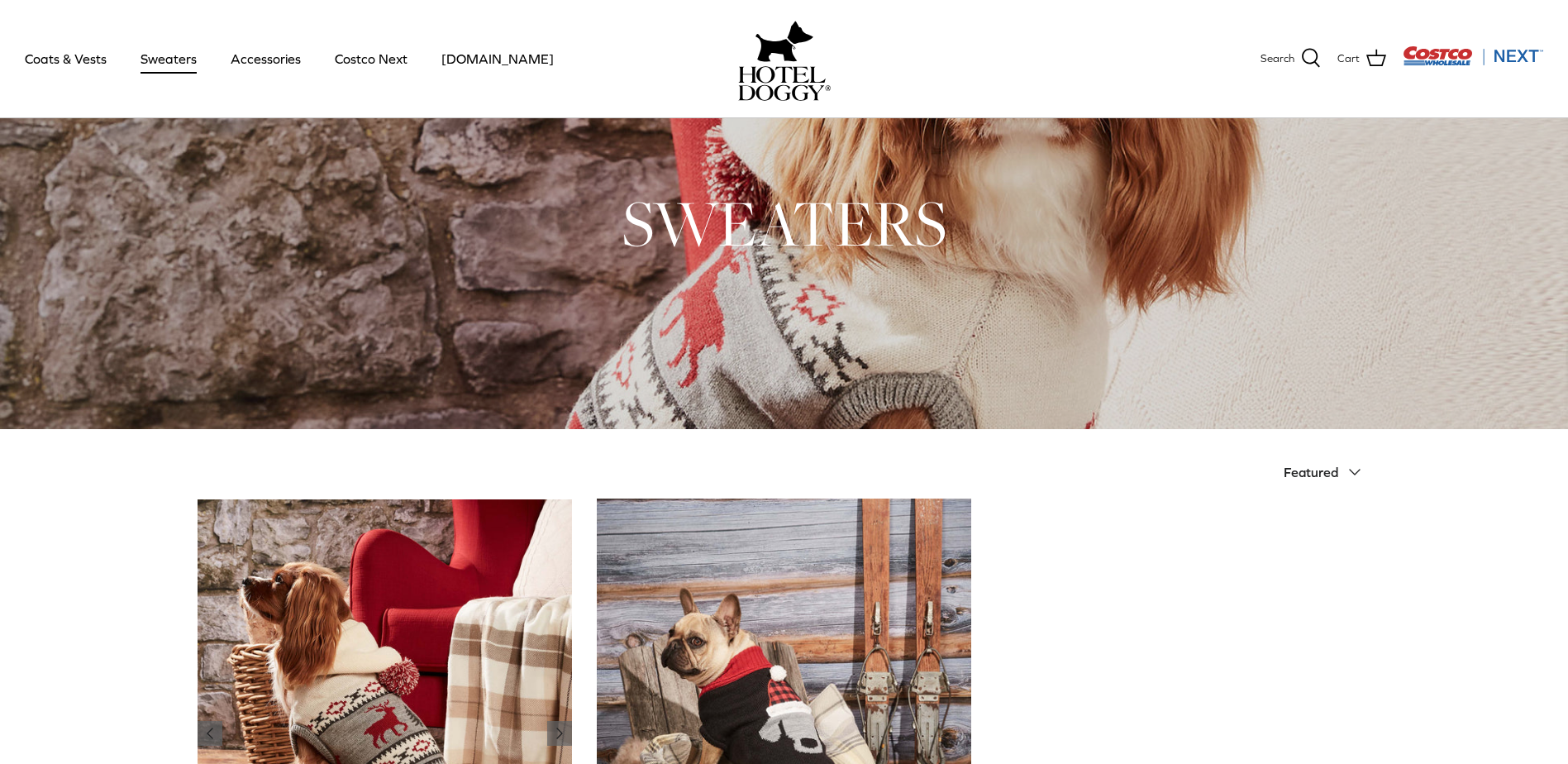
scroll to position [0, 0]
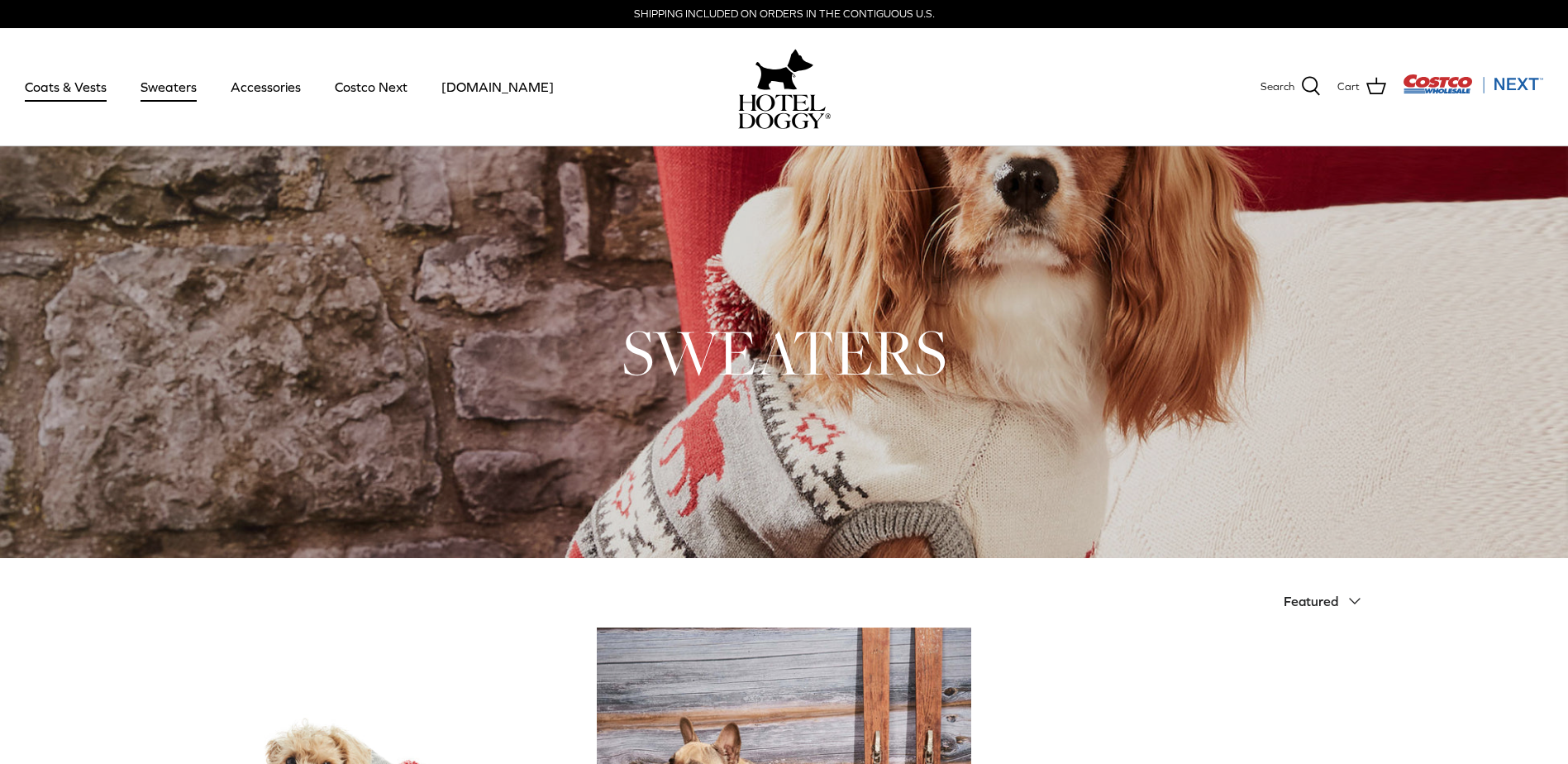
click at [82, 82] on link "Coats & Vests" at bounding box center [65, 87] width 111 height 56
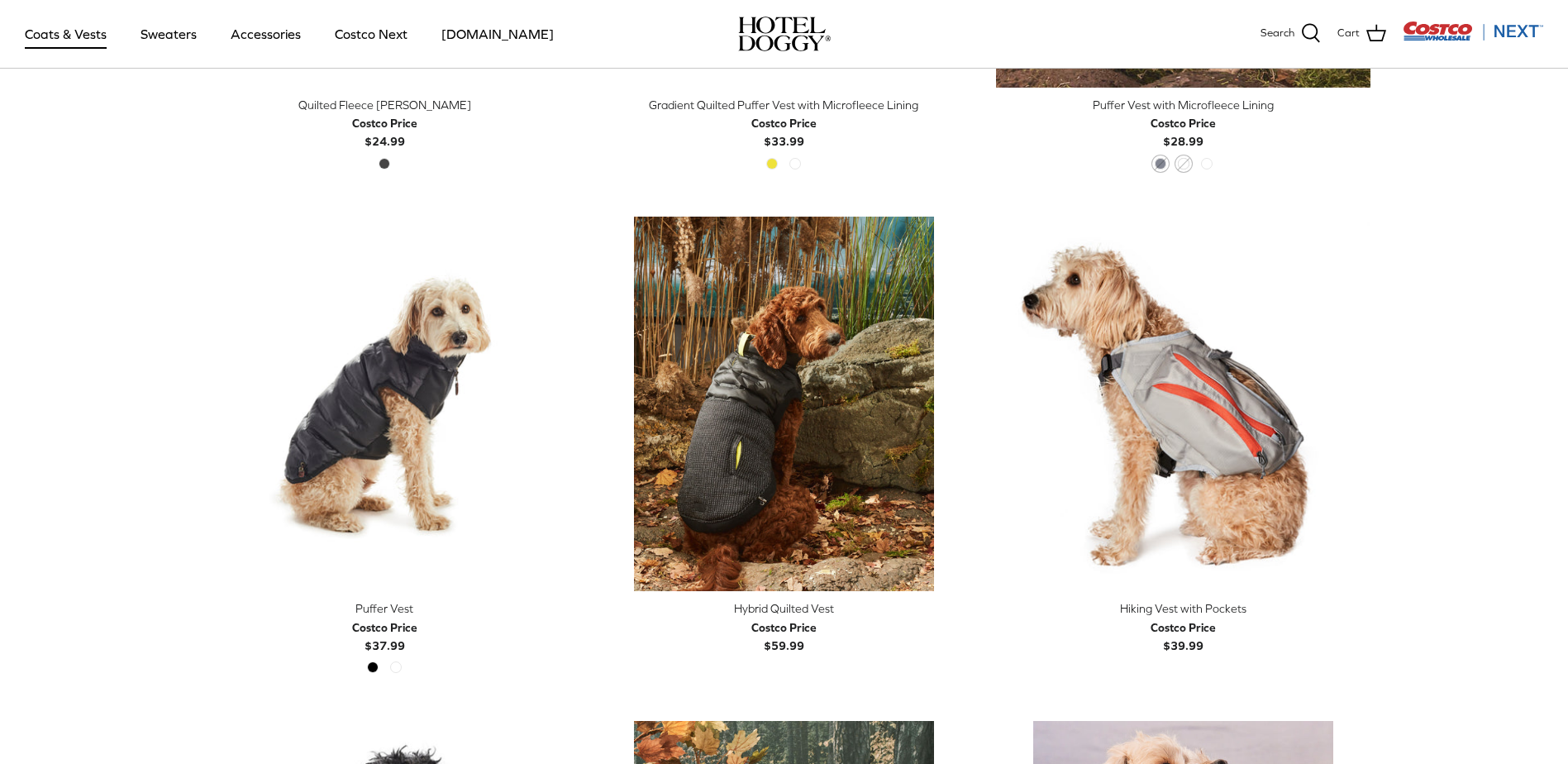
scroll to position [2810, 0]
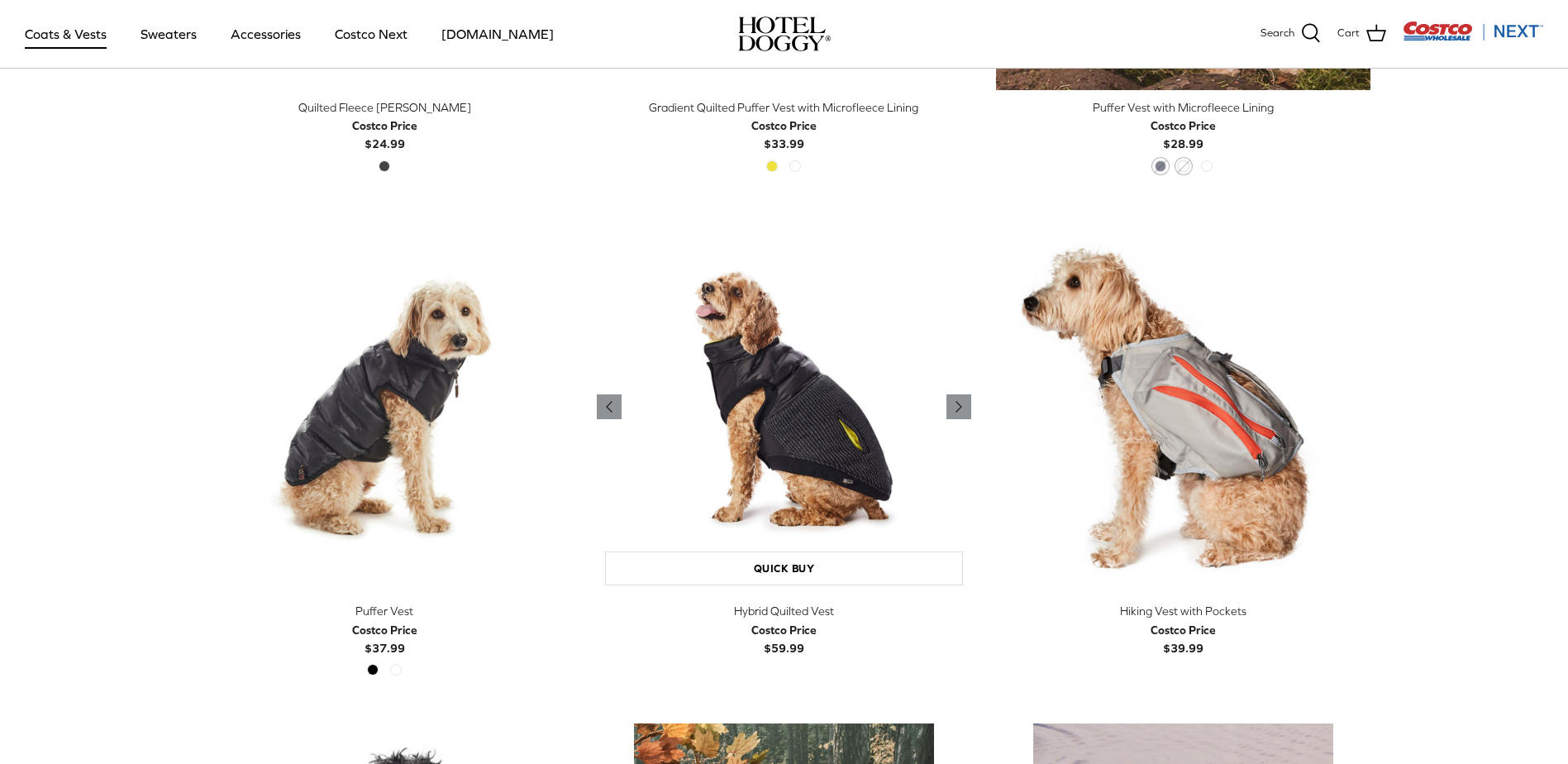
click at [782, 421] on img "Hybrid Quilted Vest" at bounding box center [784, 406] width 375 height 375
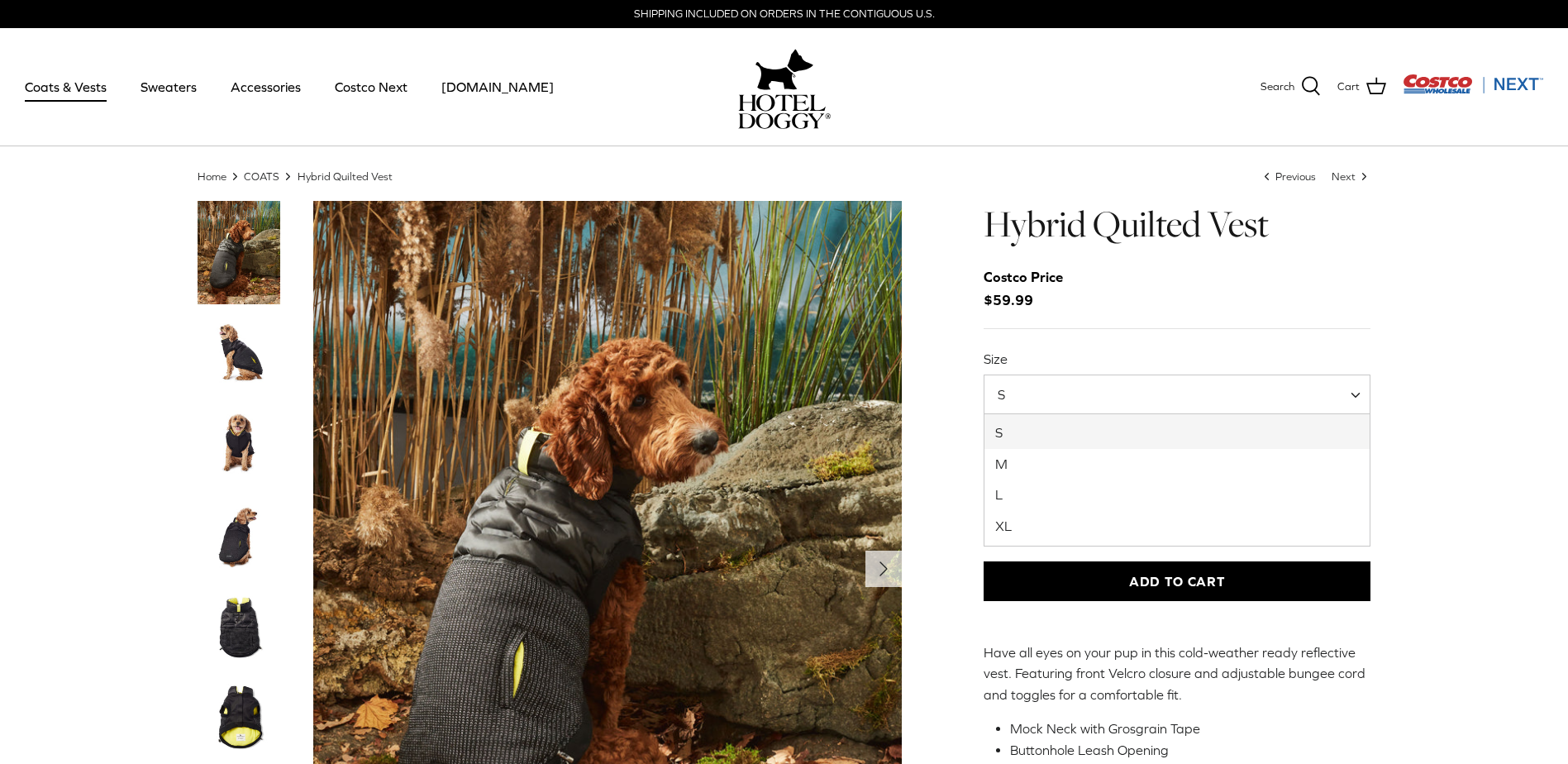
click at [1129, 392] on span "S" at bounding box center [1178, 394] width 388 height 39
select select "L"
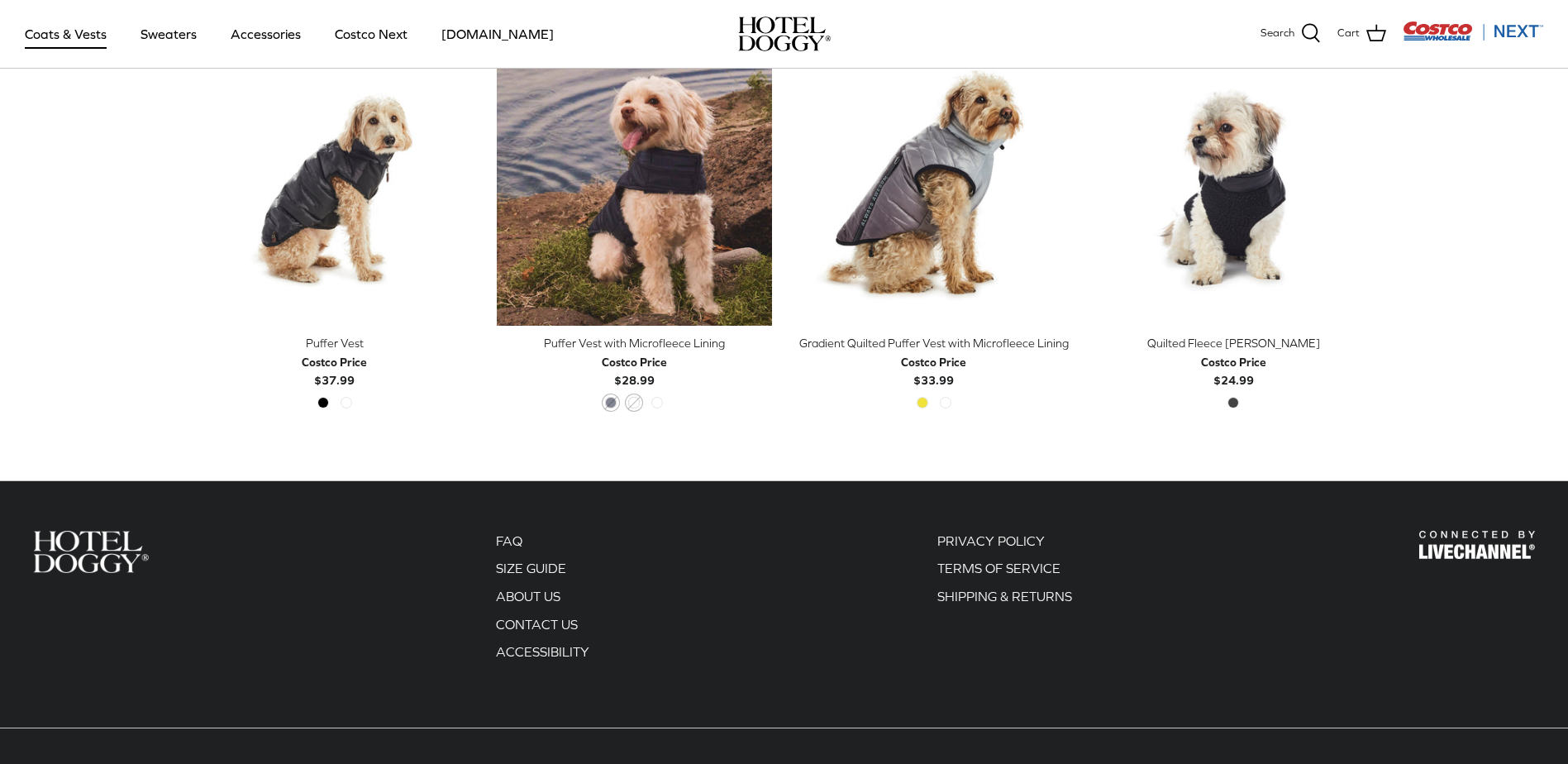
scroll to position [909, 0]
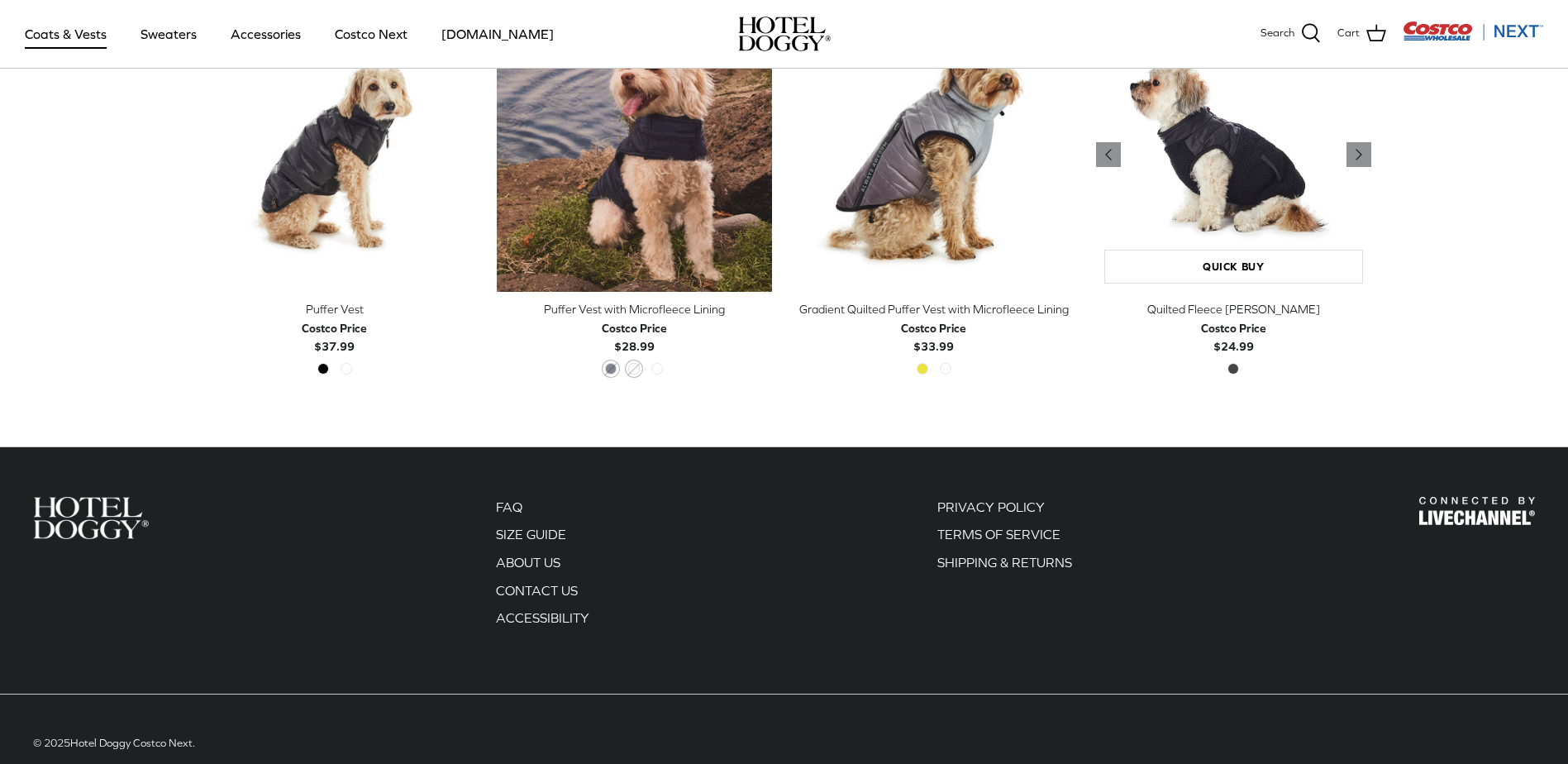
click at [1227, 157] on img "Quilted Fleece Melton Vest" at bounding box center [1234, 155] width 275 height 275
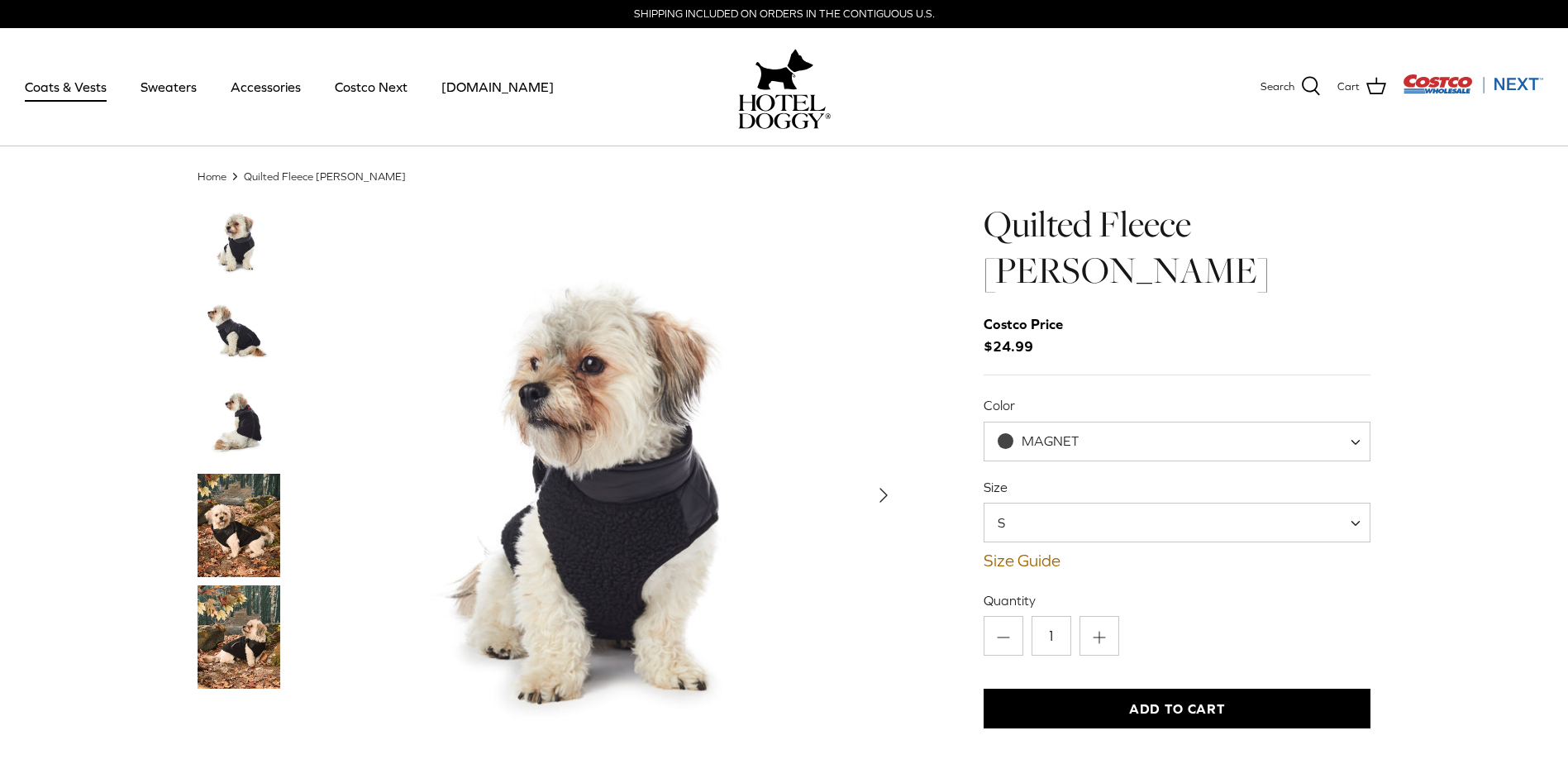
click at [67, 84] on link "Coats & Vests" at bounding box center [65, 87] width 111 height 56
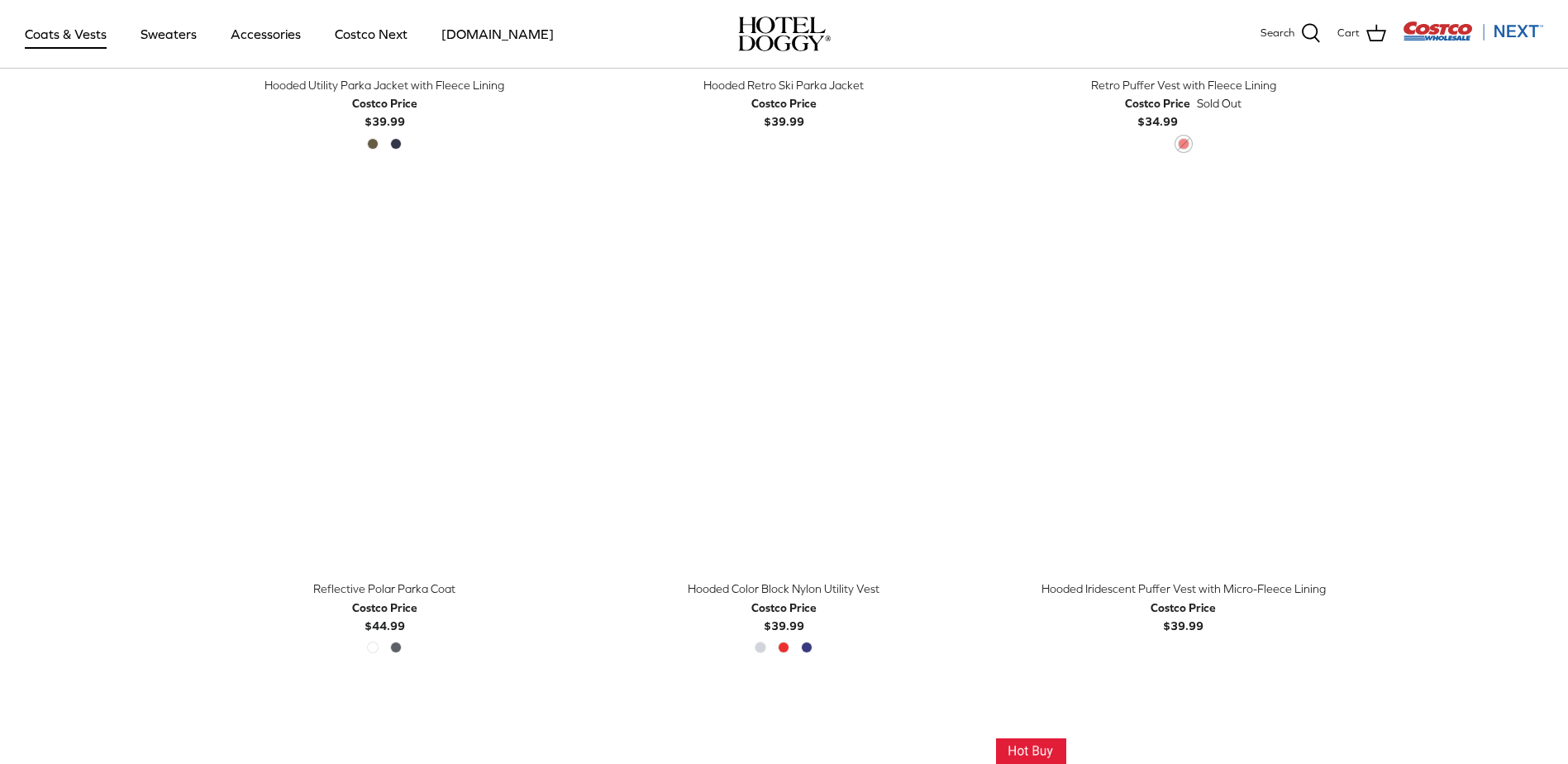
scroll to position [1322, 0]
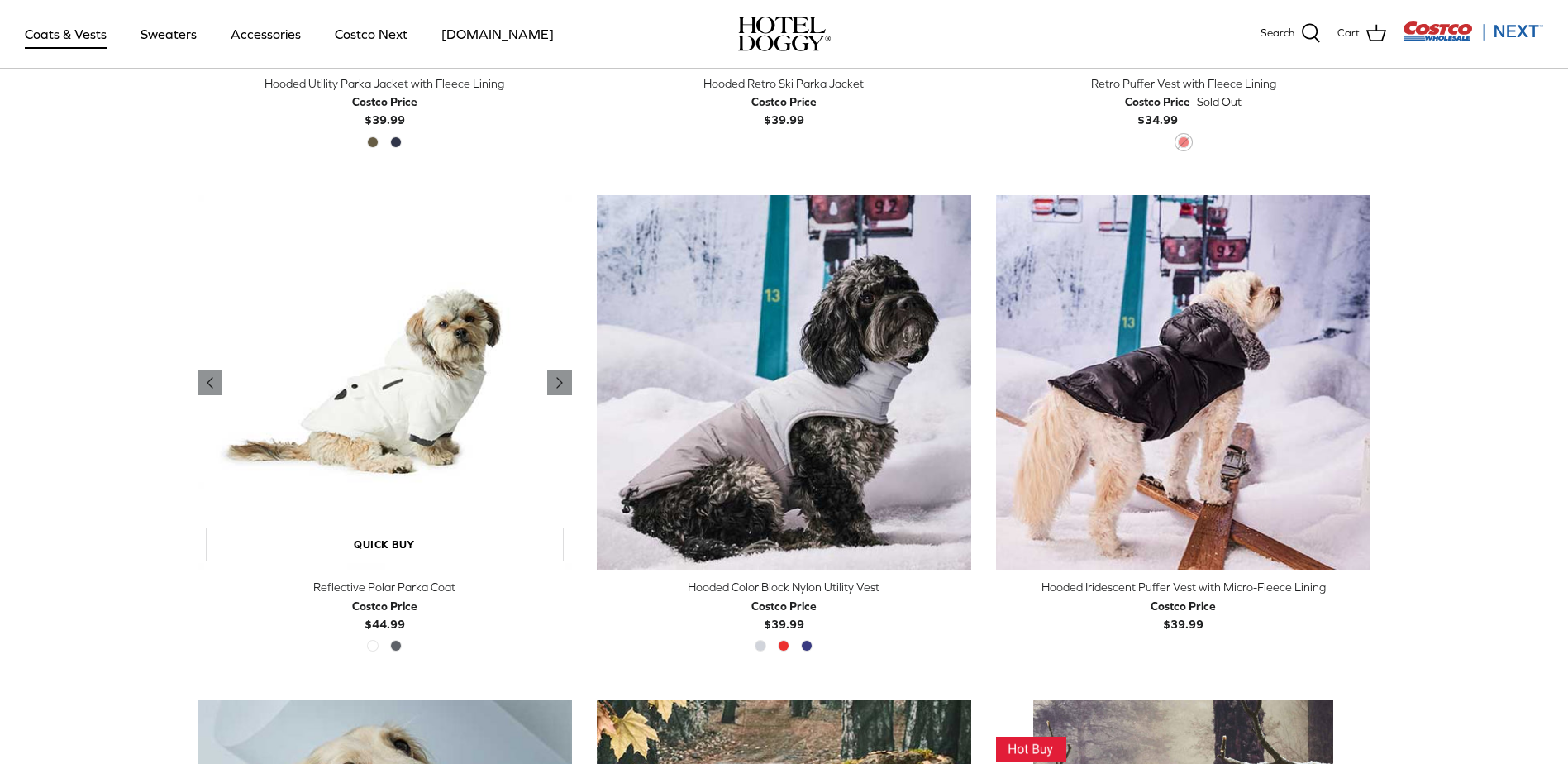
click at [398, 406] on img "Reflective Polar Parka Coat" at bounding box center [385, 382] width 375 height 375
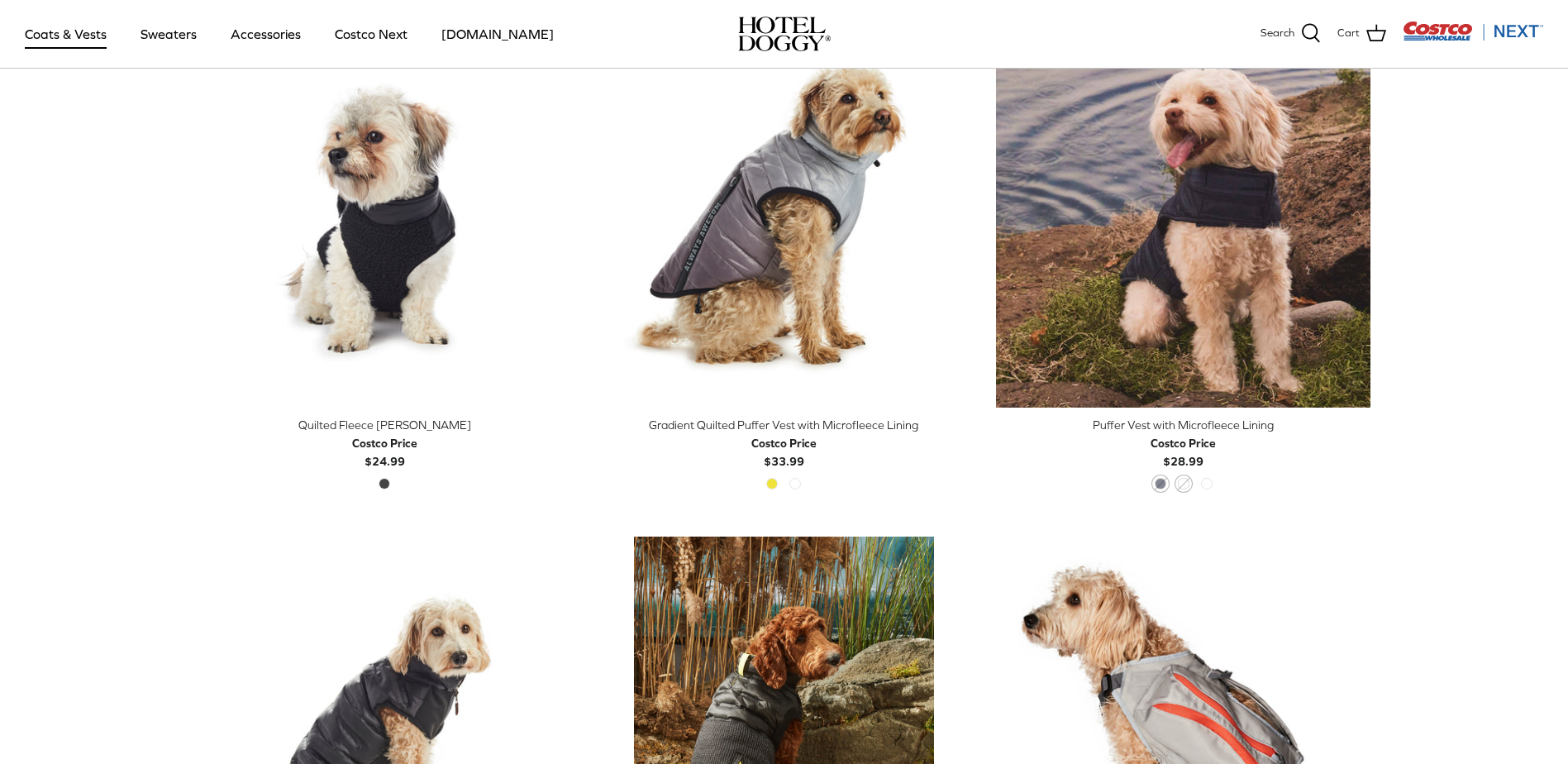
scroll to position [2305, 0]
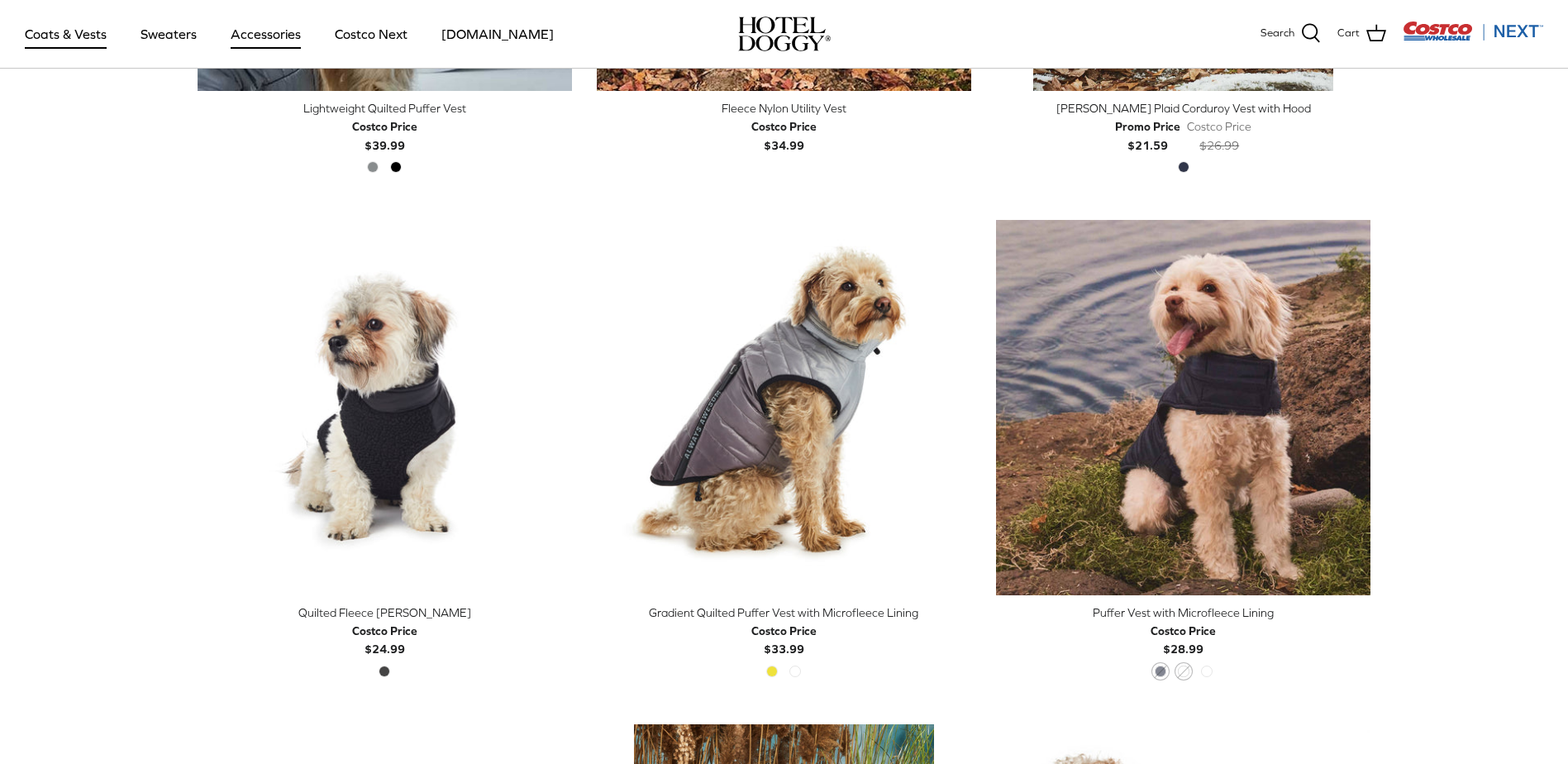
click at [275, 39] on link "Accessories" at bounding box center [265, 34] width 100 height 56
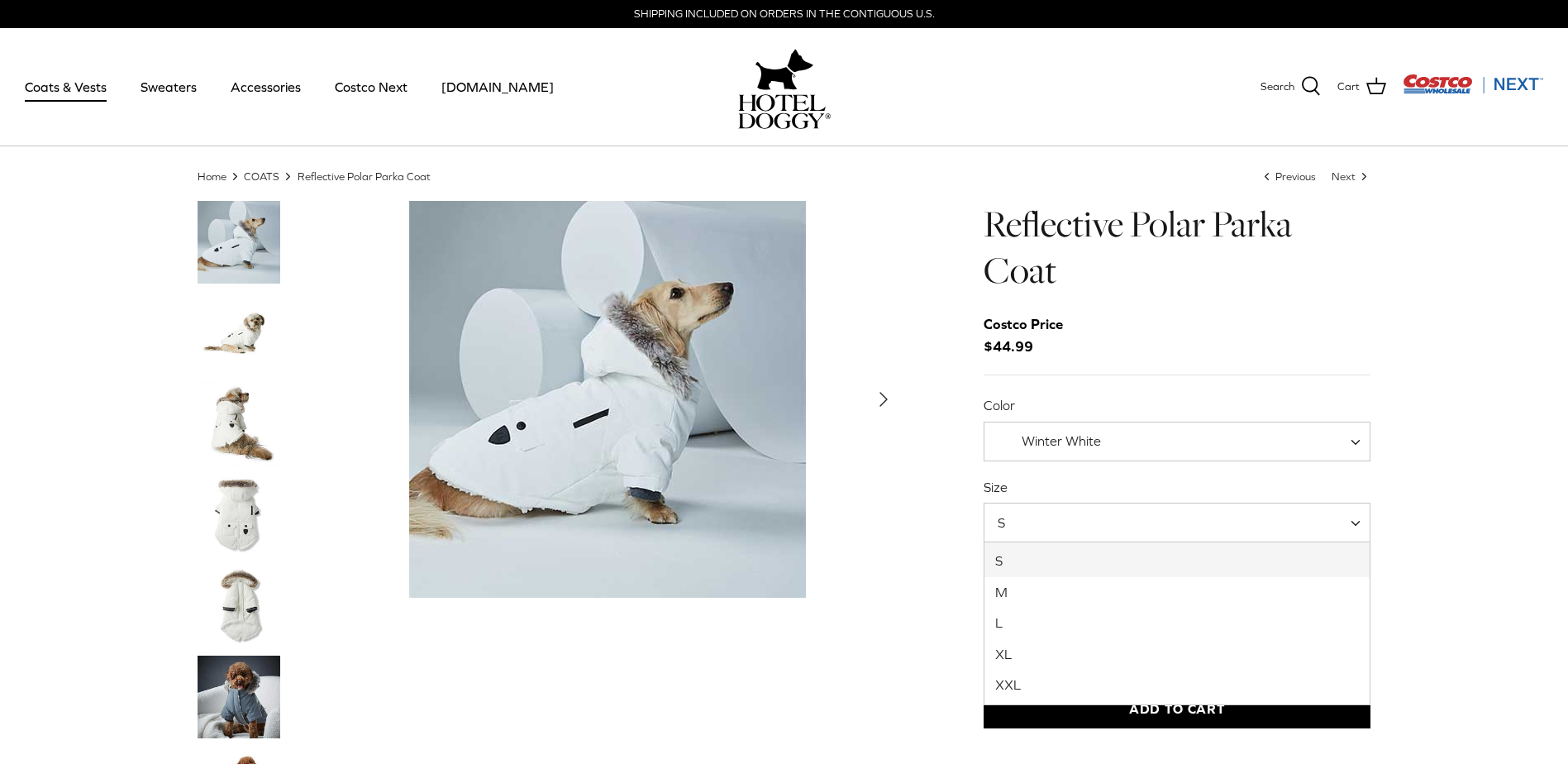
click at [1090, 524] on span "S" at bounding box center [1178, 522] width 388 height 39
click at [1048, 515] on span "XL" at bounding box center [1016, 522] width 63 height 18
select select "L"
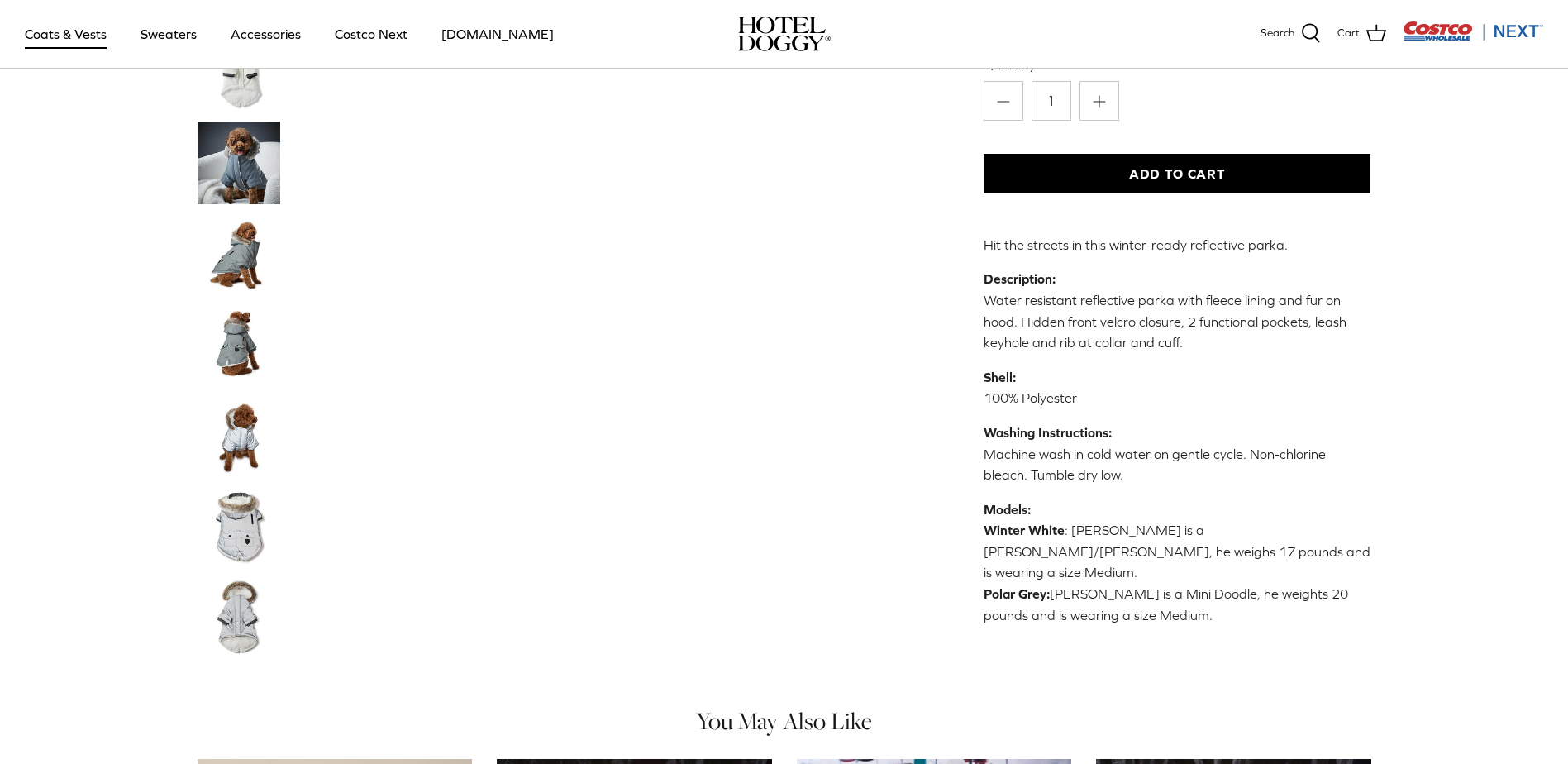
scroll to position [413, 0]
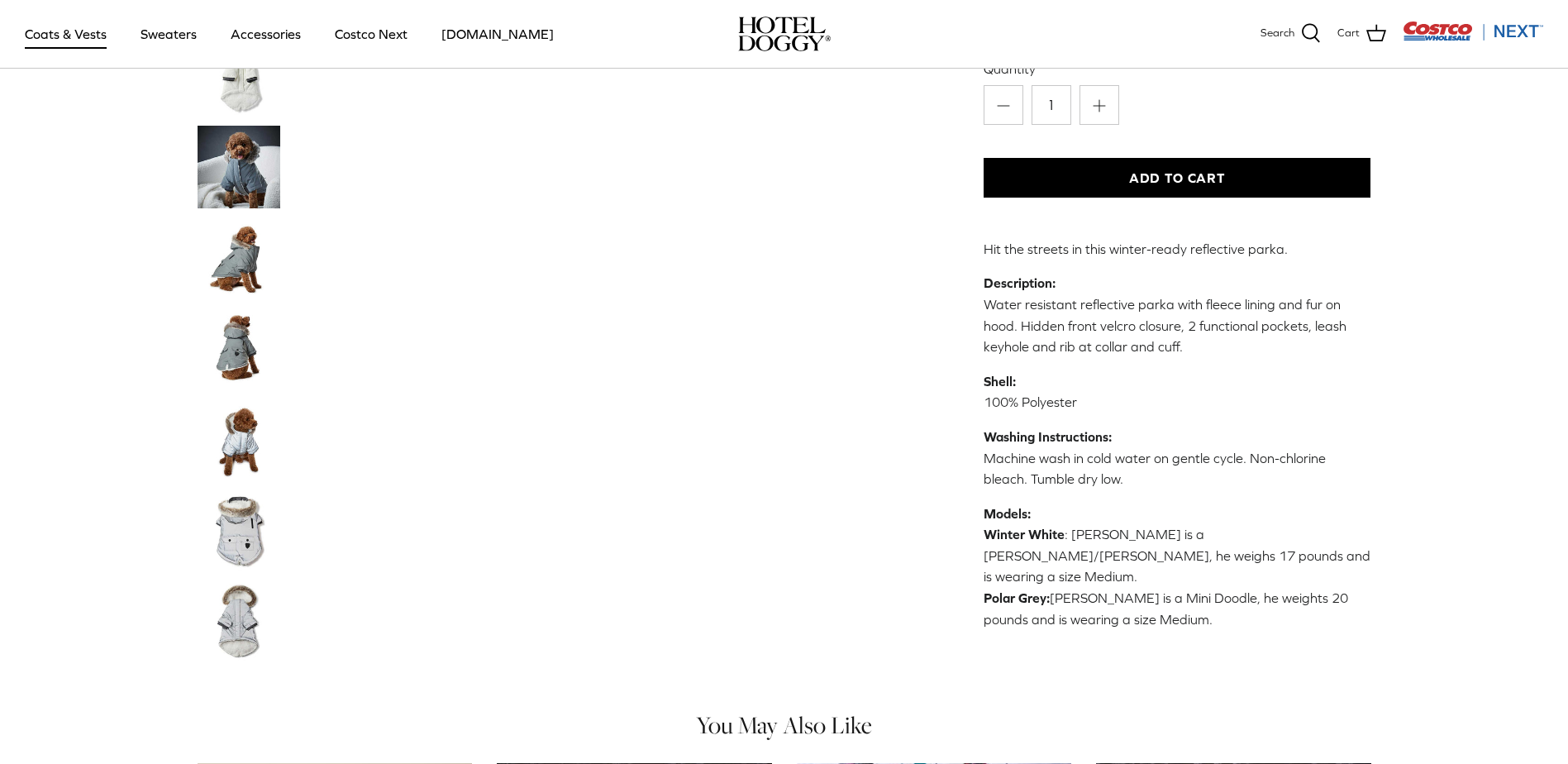
click at [253, 260] on img "Thumbnail Link" at bounding box center [239, 257] width 82 height 82
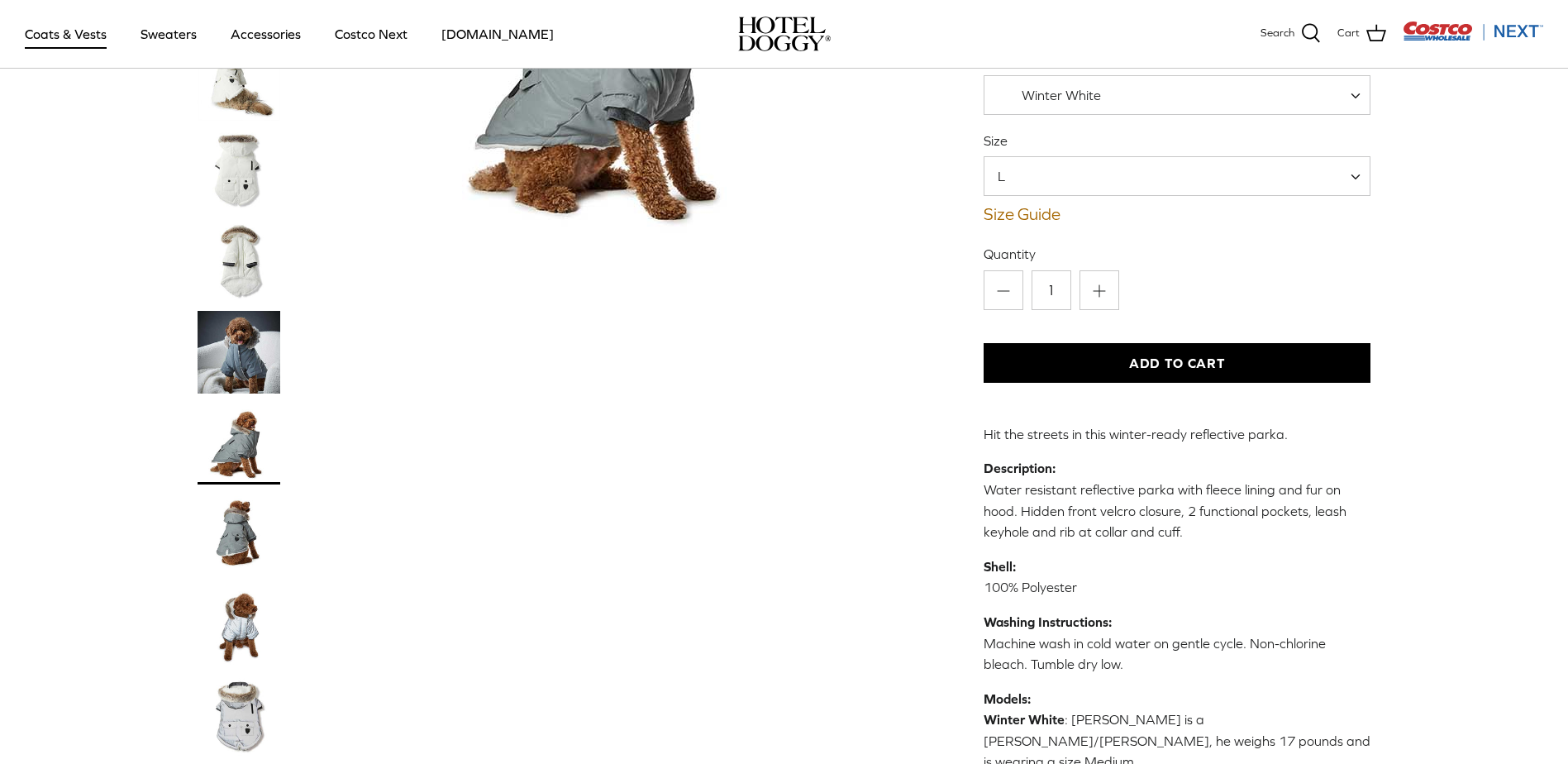
scroll to position [0, 0]
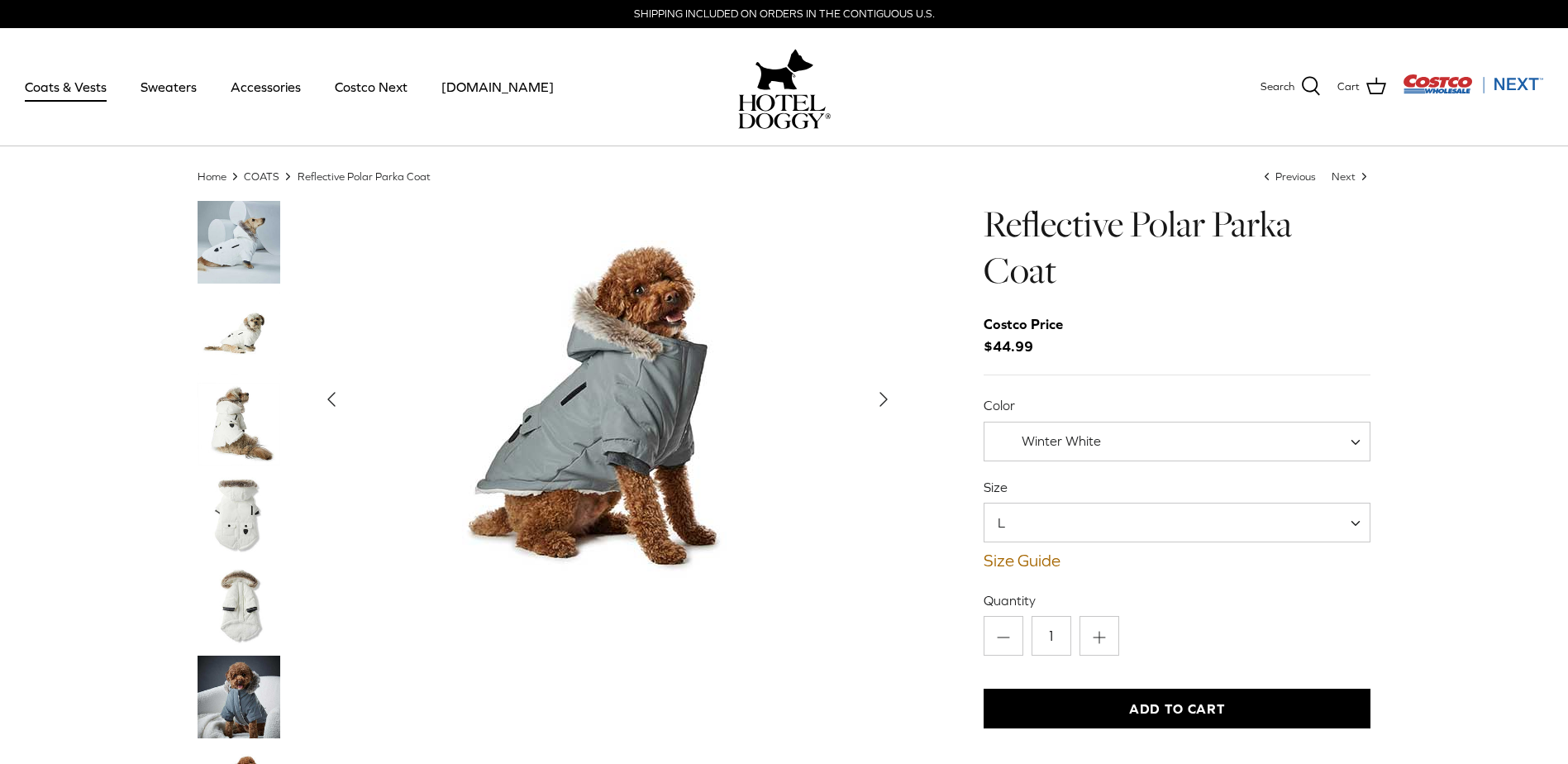
click at [889, 400] on icon "Right" at bounding box center [883, 399] width 26 height 26
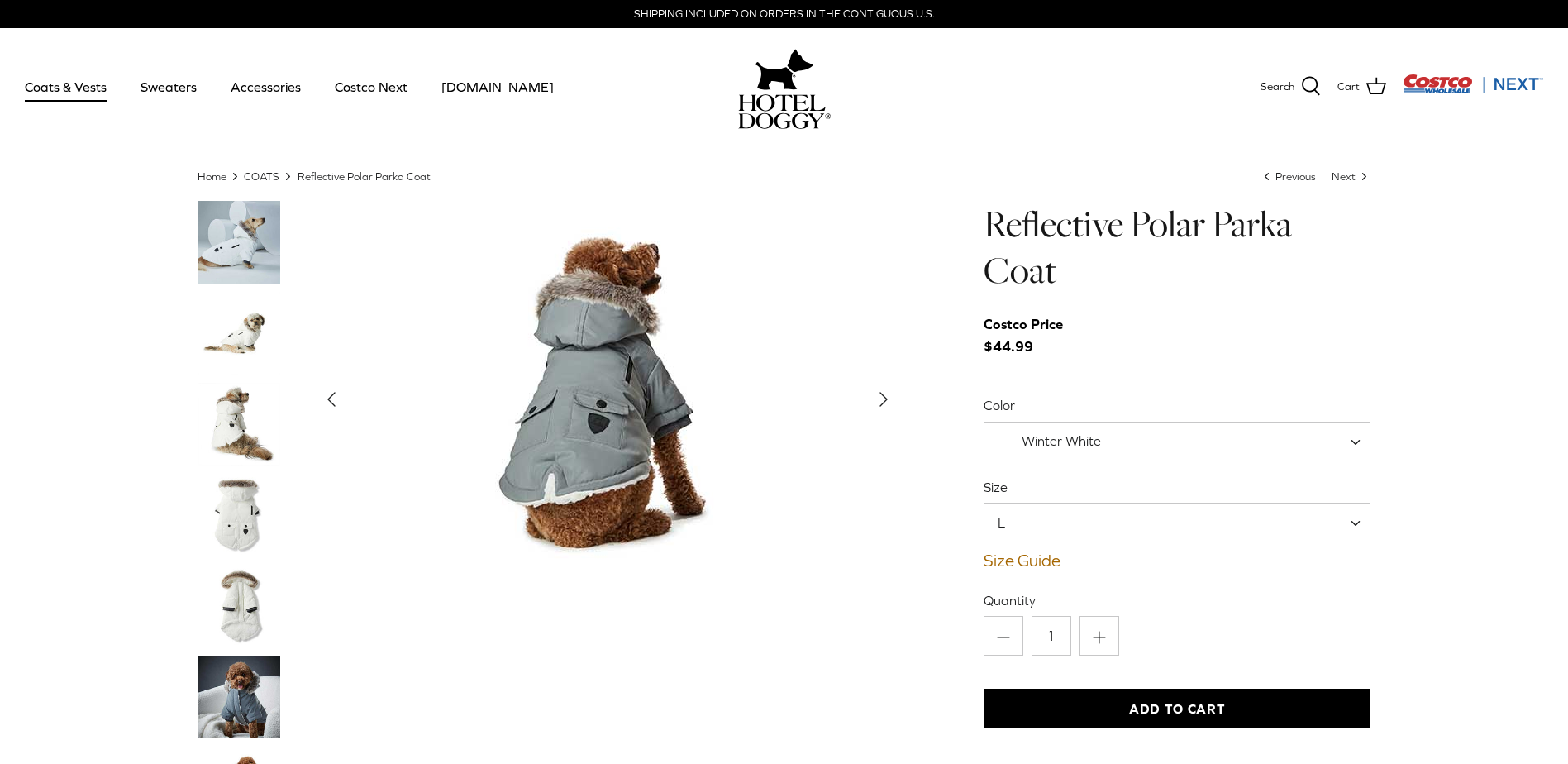
click at [889, 400] on icon "Right" at bounding box center [883, 399] width 26 height 26
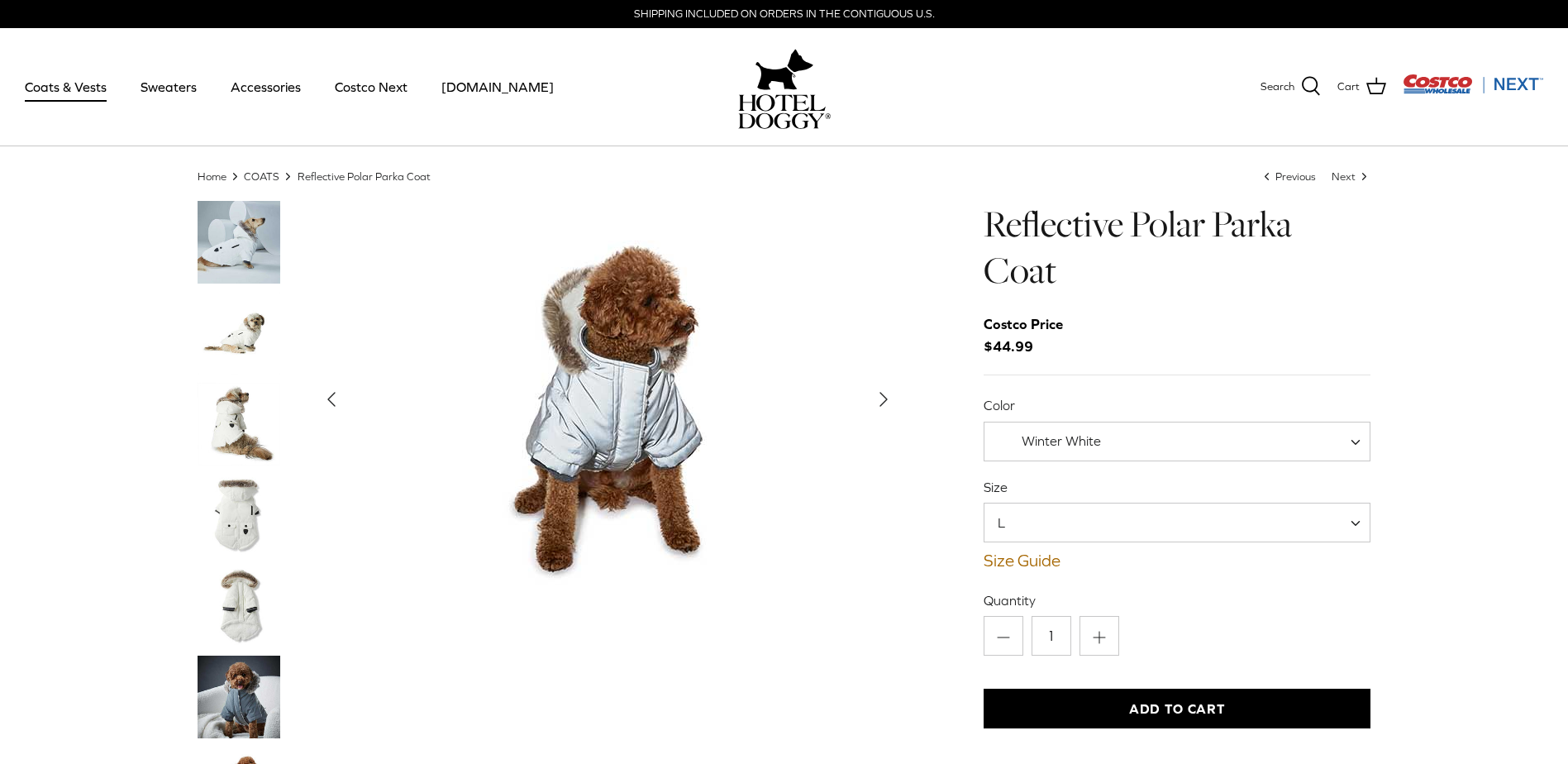
click at [886, 399] on polyline "Next" at bounding box center [884, 399] width 7 height 13
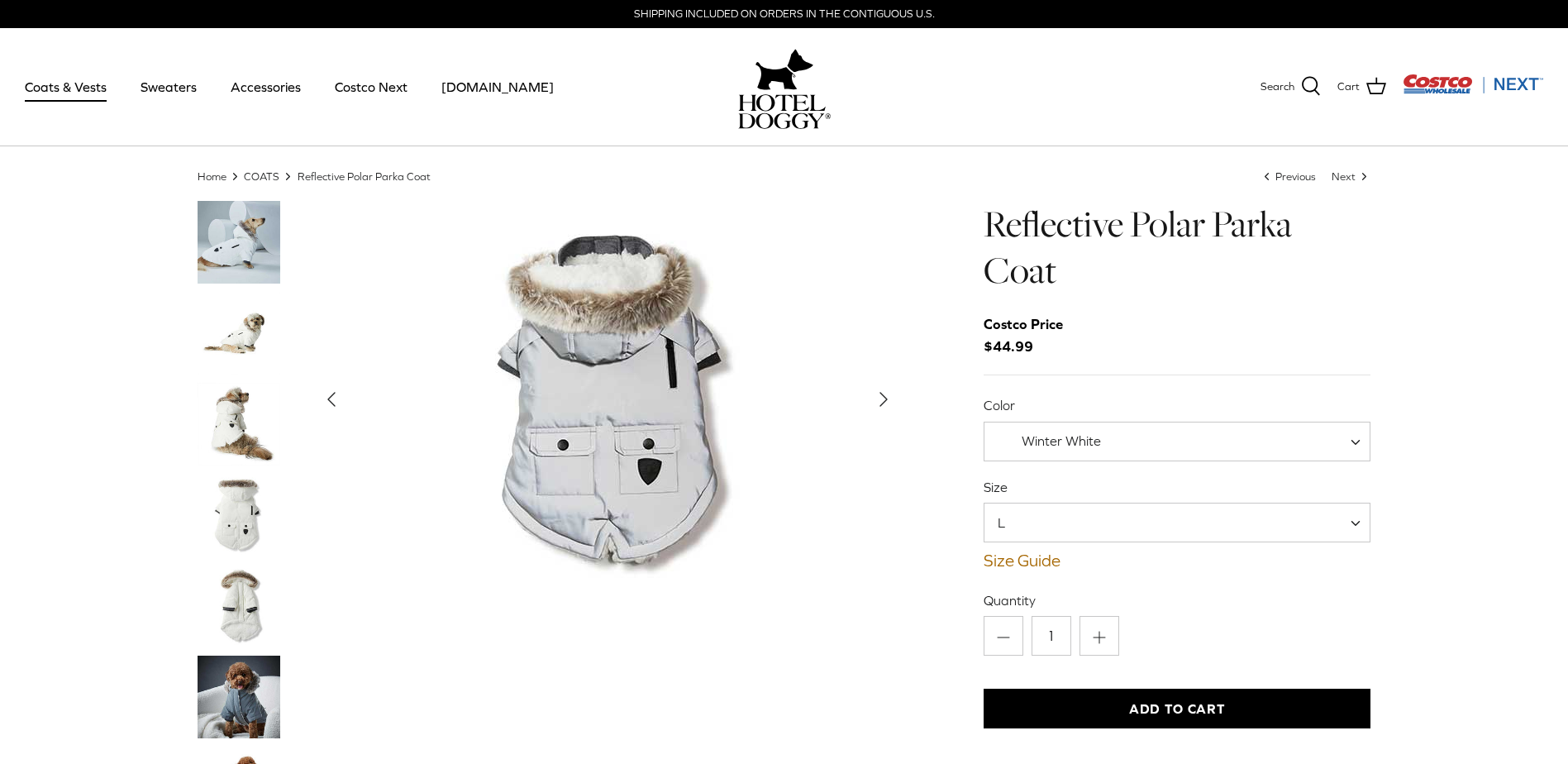
click at [886, 401] on icon "Right" at bounding box center [883, 399] width 26 height 26
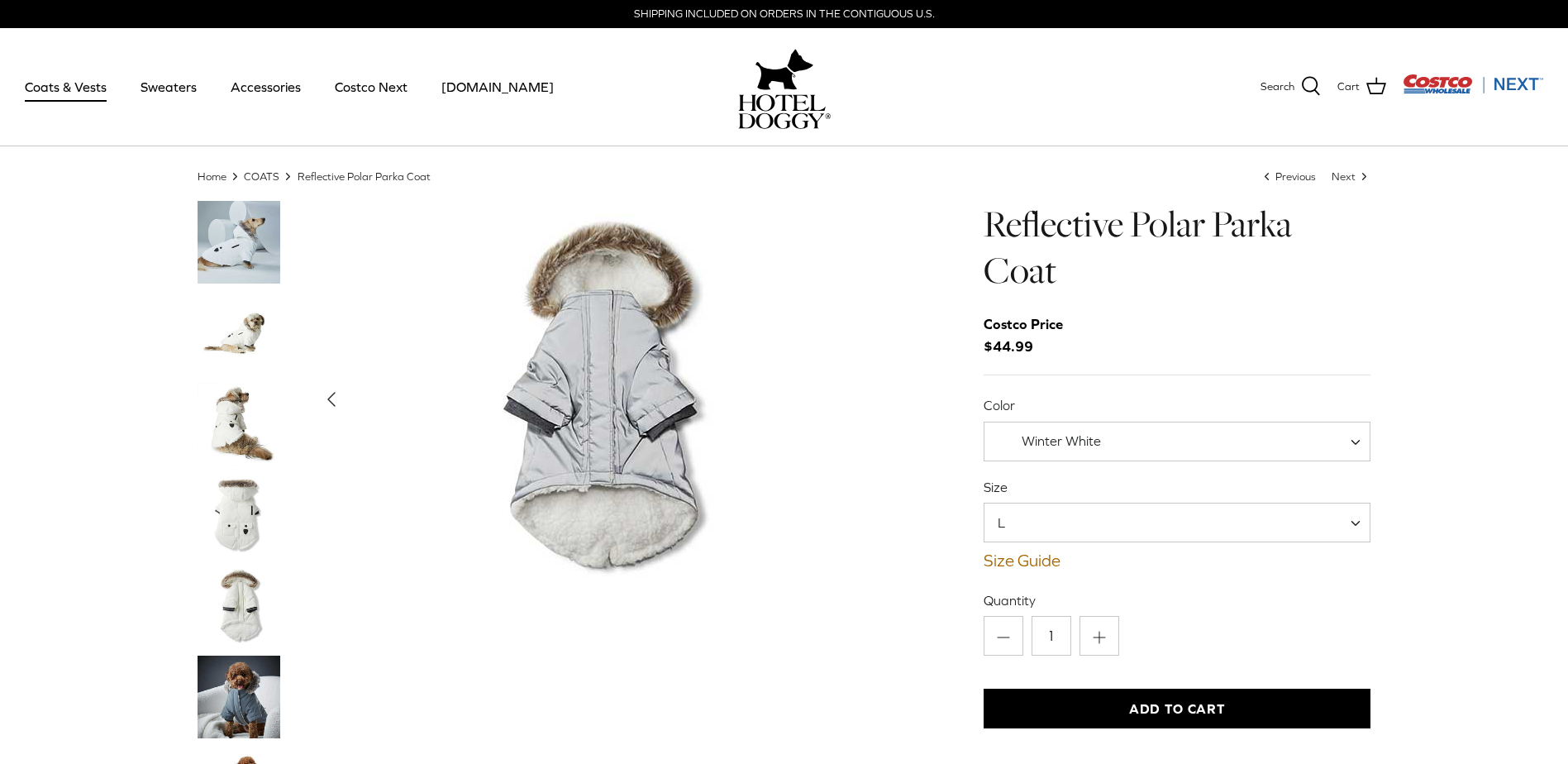
click at [886, 401] on div "Show Gallery" at bounding box center [608, 398] width 588 height 396
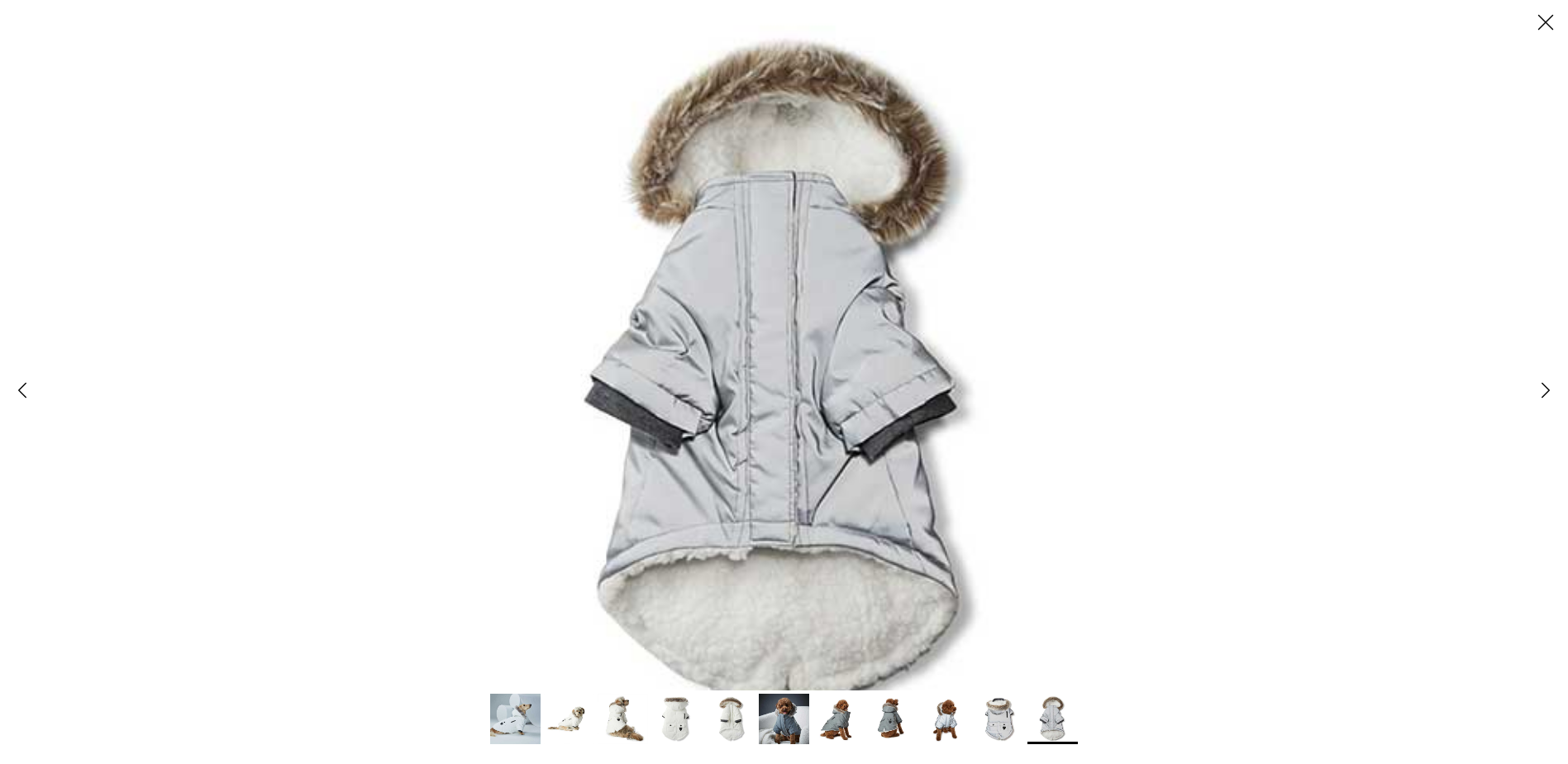
click at [886, 401] on img at bounding box center [784, 382] width 764 height 764
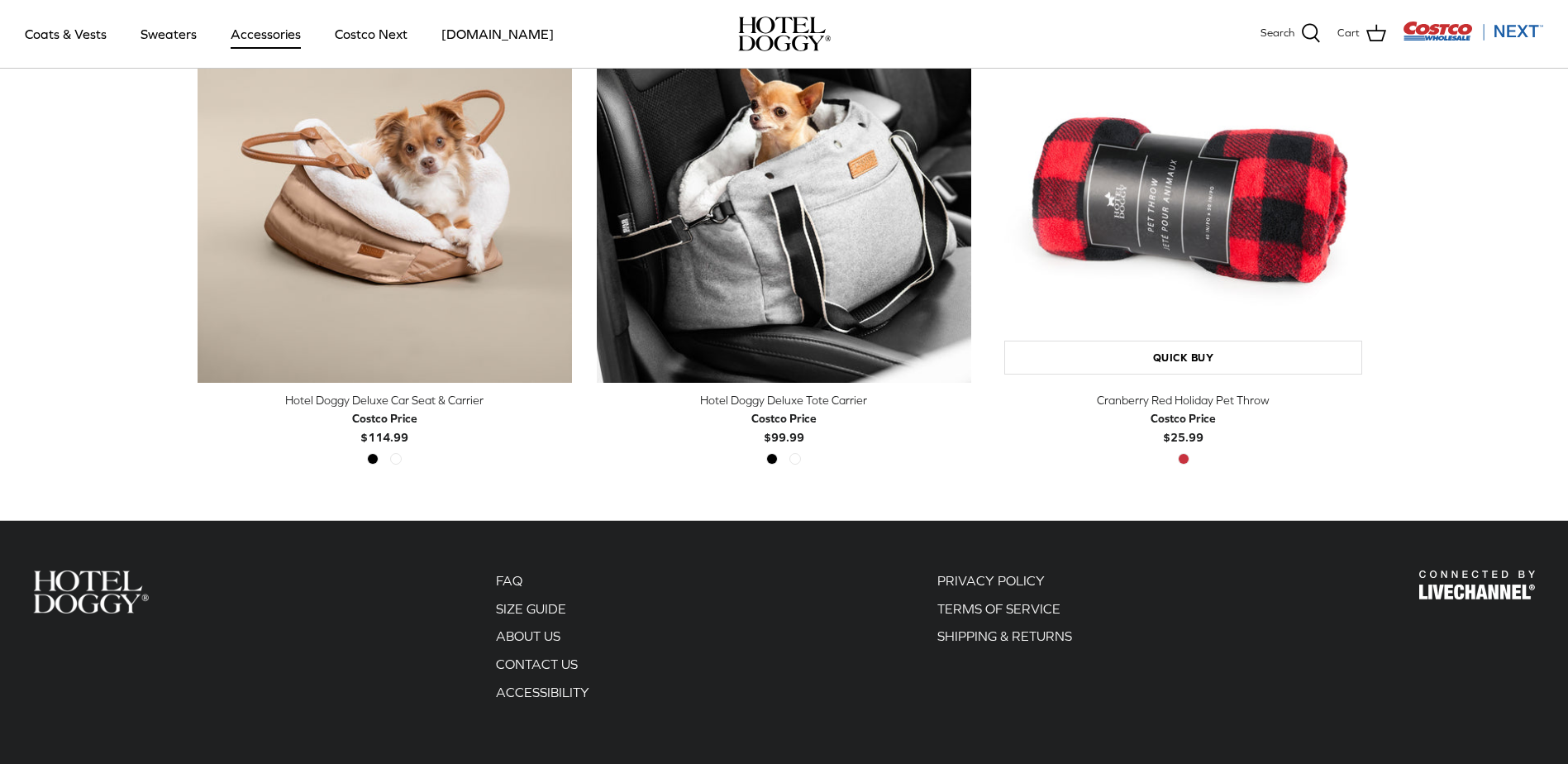
scroll to position [521, 0]
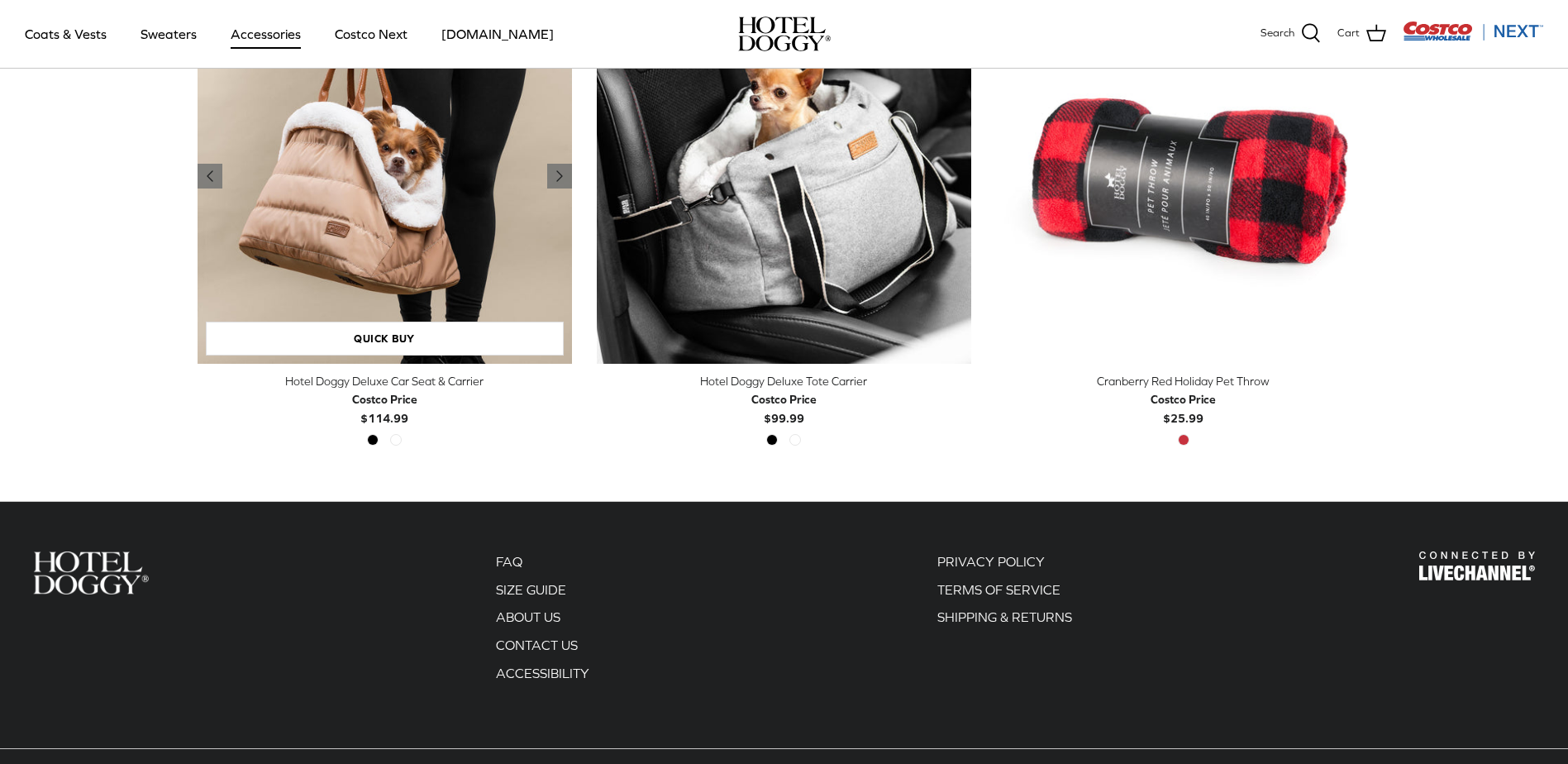
click at [397, 177] on img "Hotel Doggy Deluxe Car Seat & Carrier" at bounding box center [385, 177] width 375 height 375
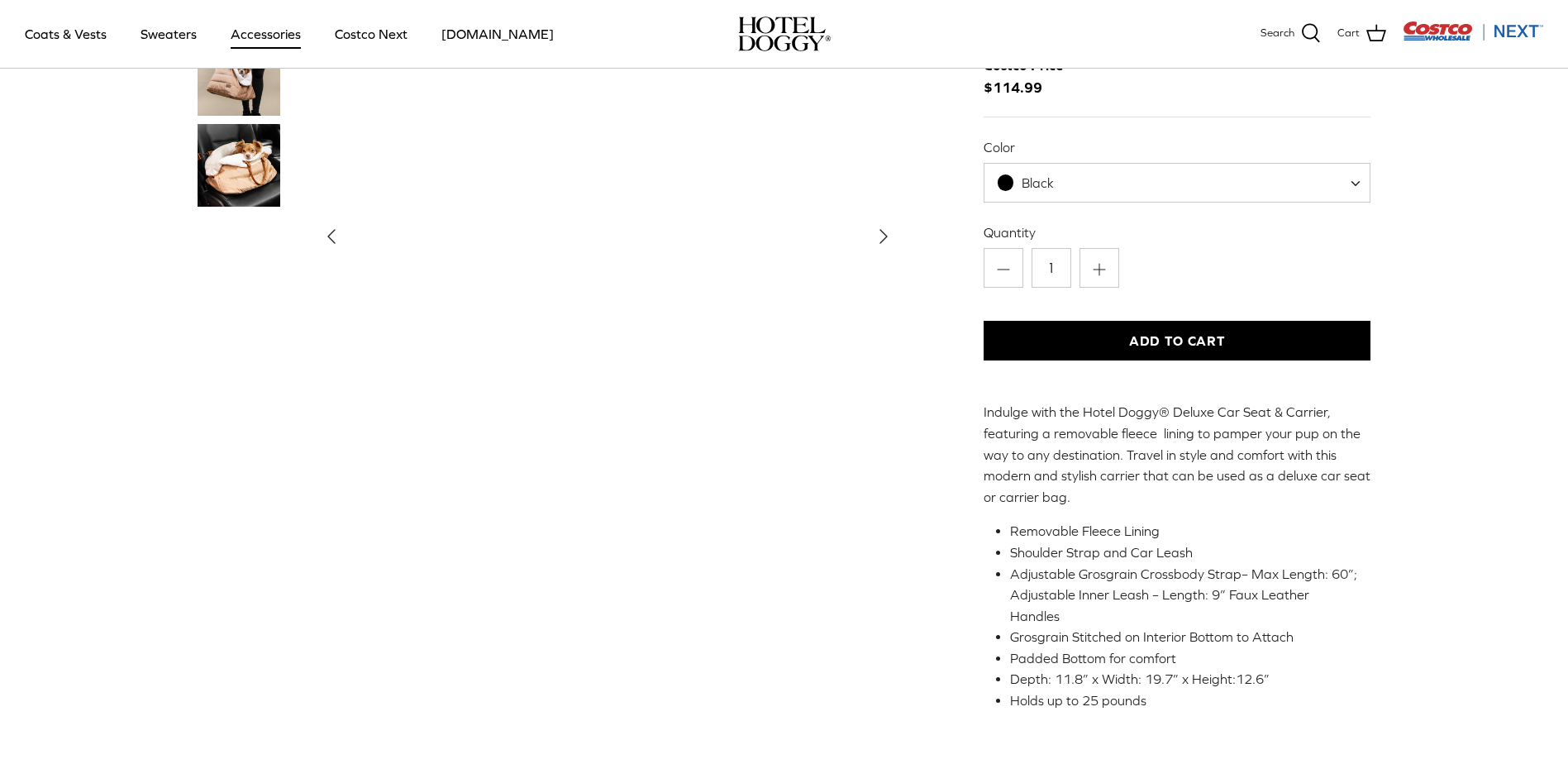
scroll to position [2, 0]
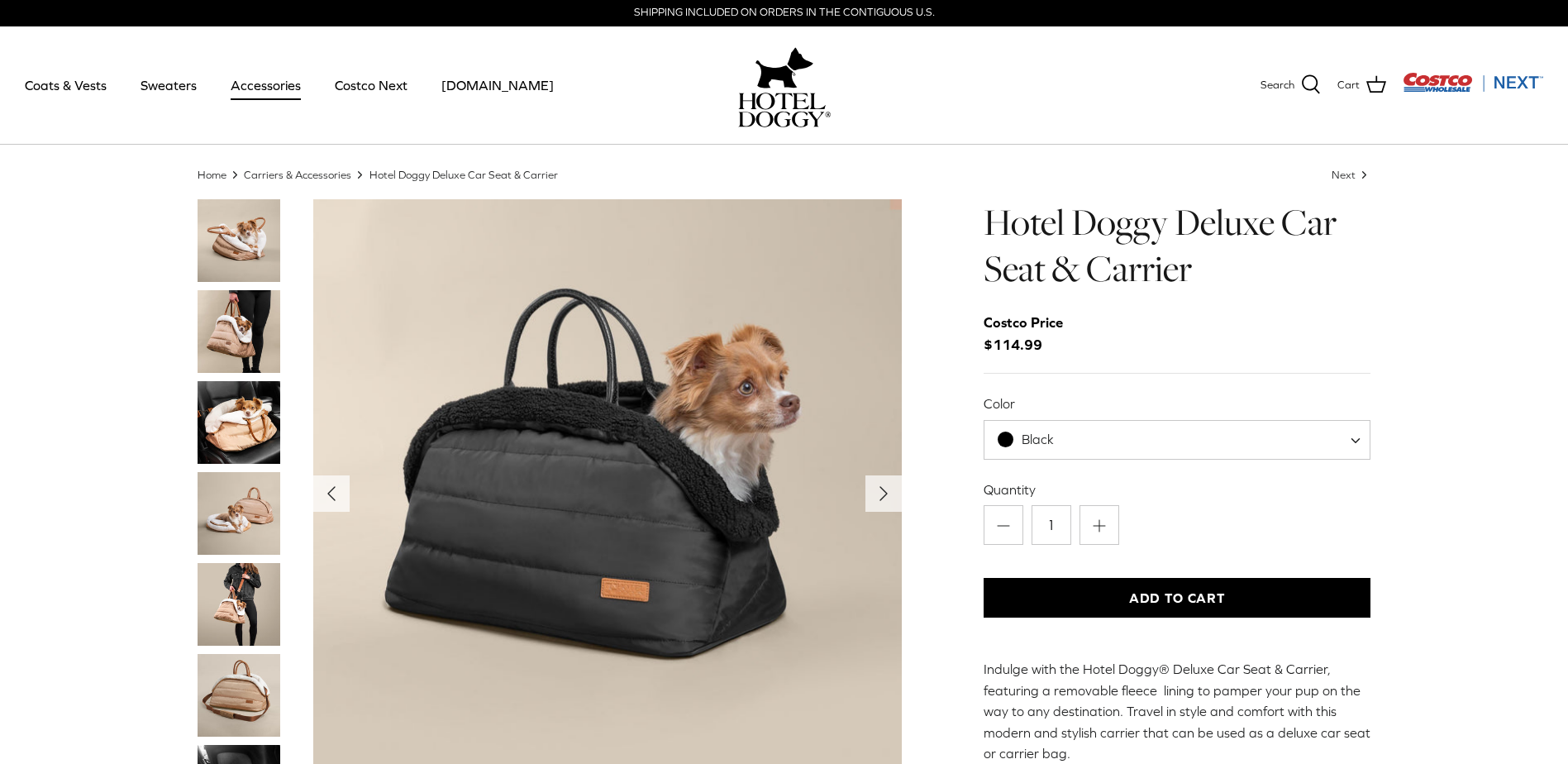
click at [235, 421] on img "Thumbnail Link" at bounding box center [239, 422] width 82 height 82
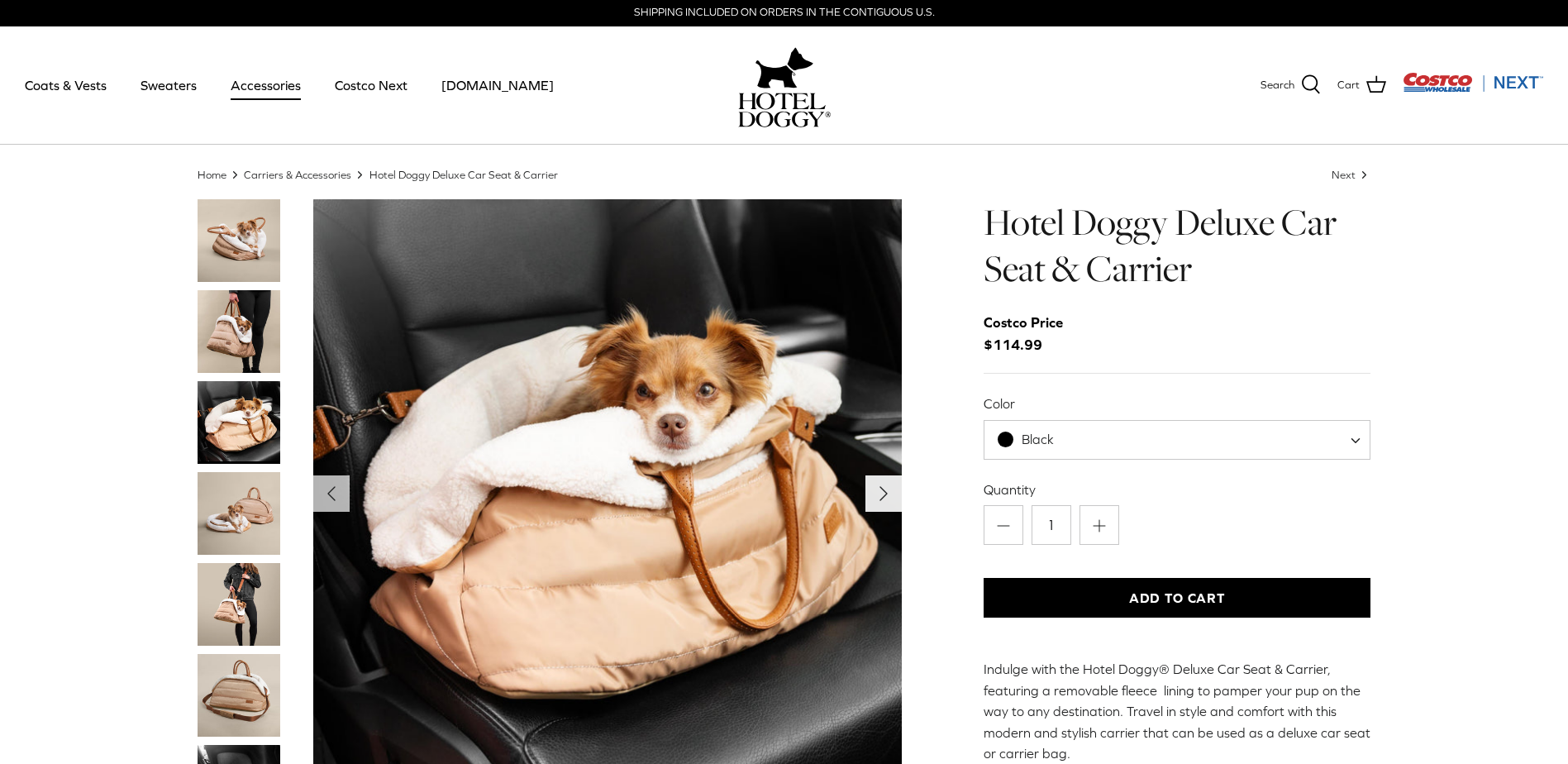
click at [874, 492] on icon "Right" at bounding box center [883, 494] width 26 height 26
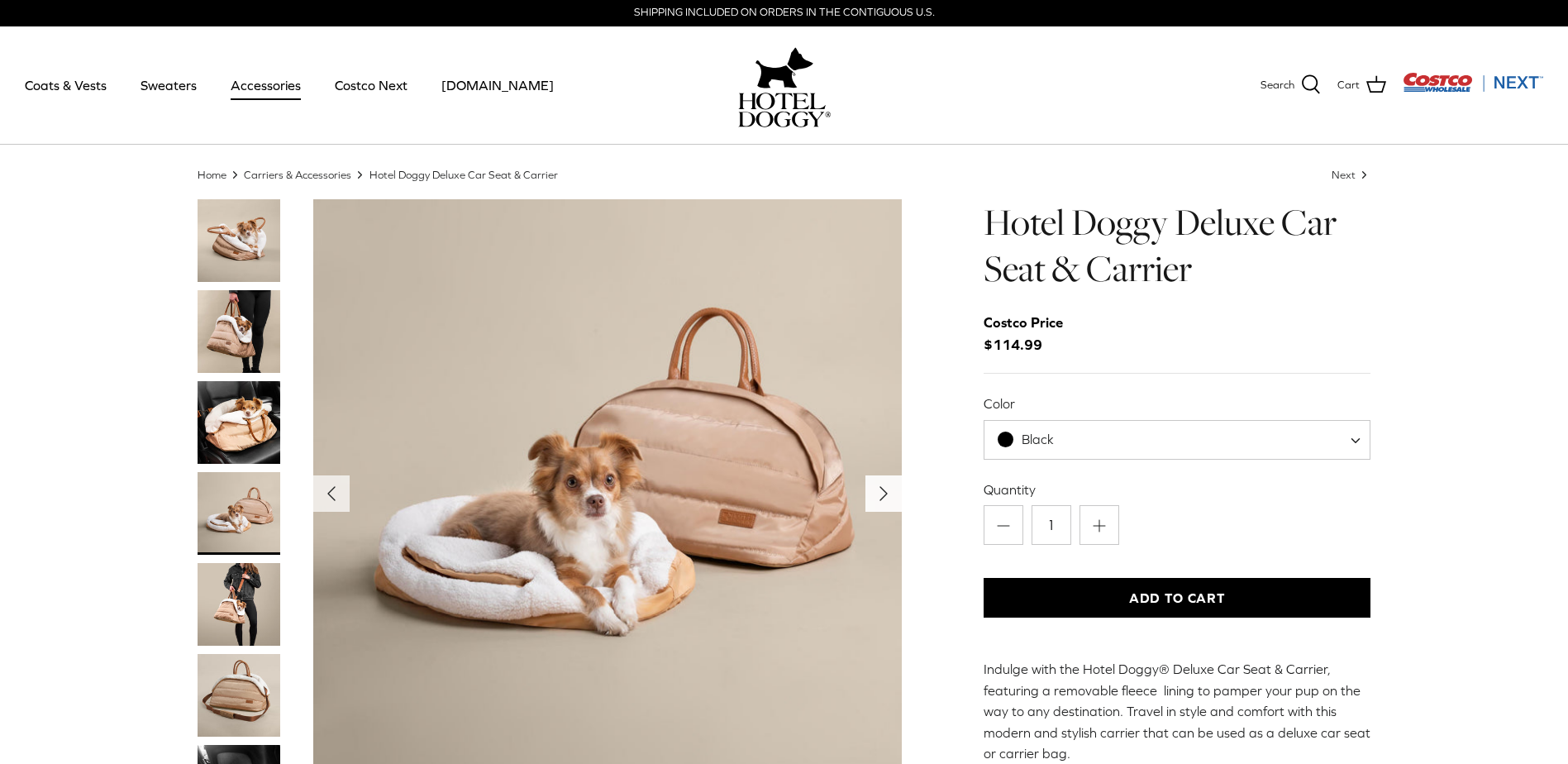
click at [874, 492] on icon "Right" at bounding box center [883, 494] width 26 height 26
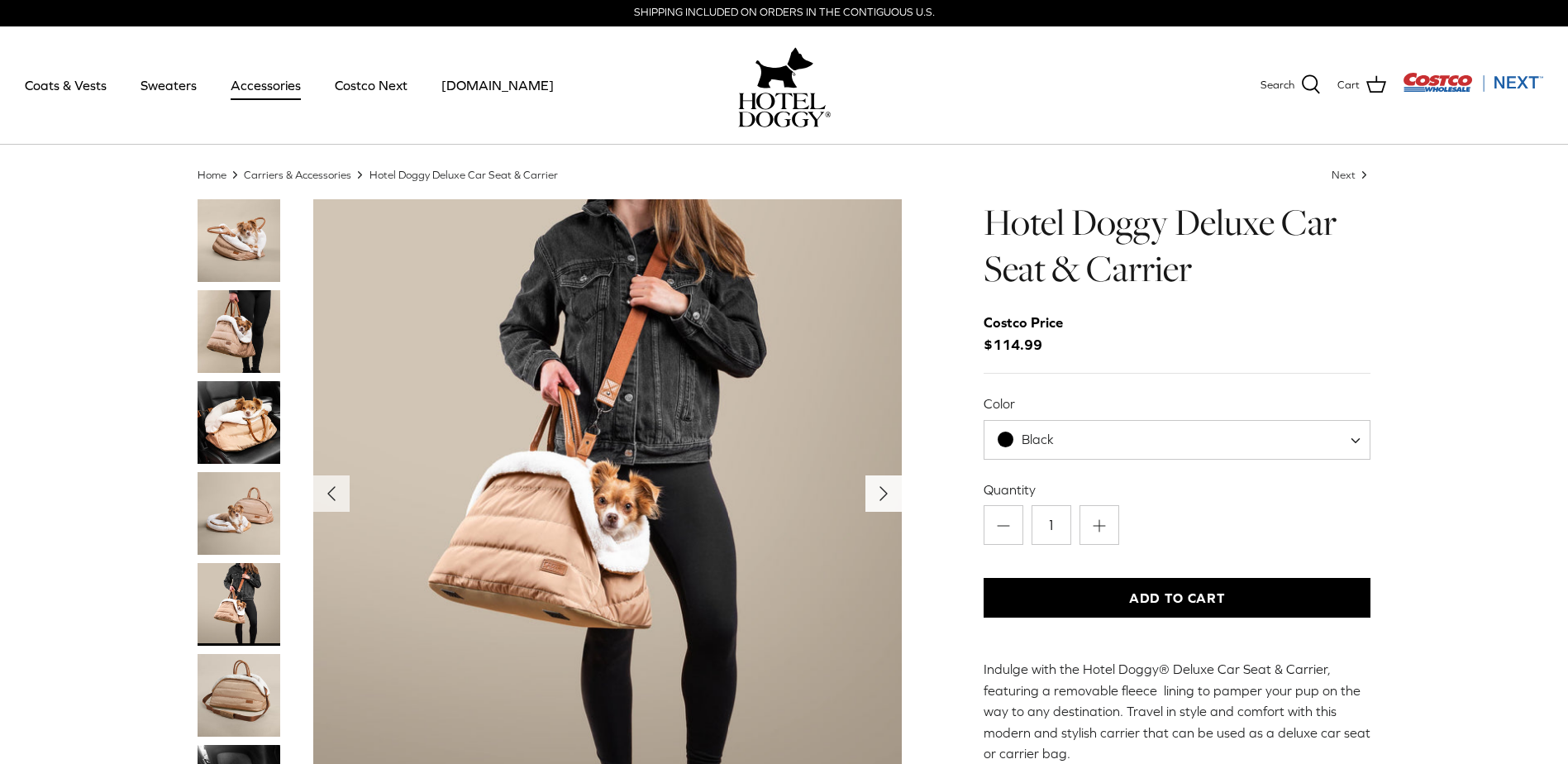
click at [874, 492] on icon "Right" at bounding box center [883, 494] width 26 height 26
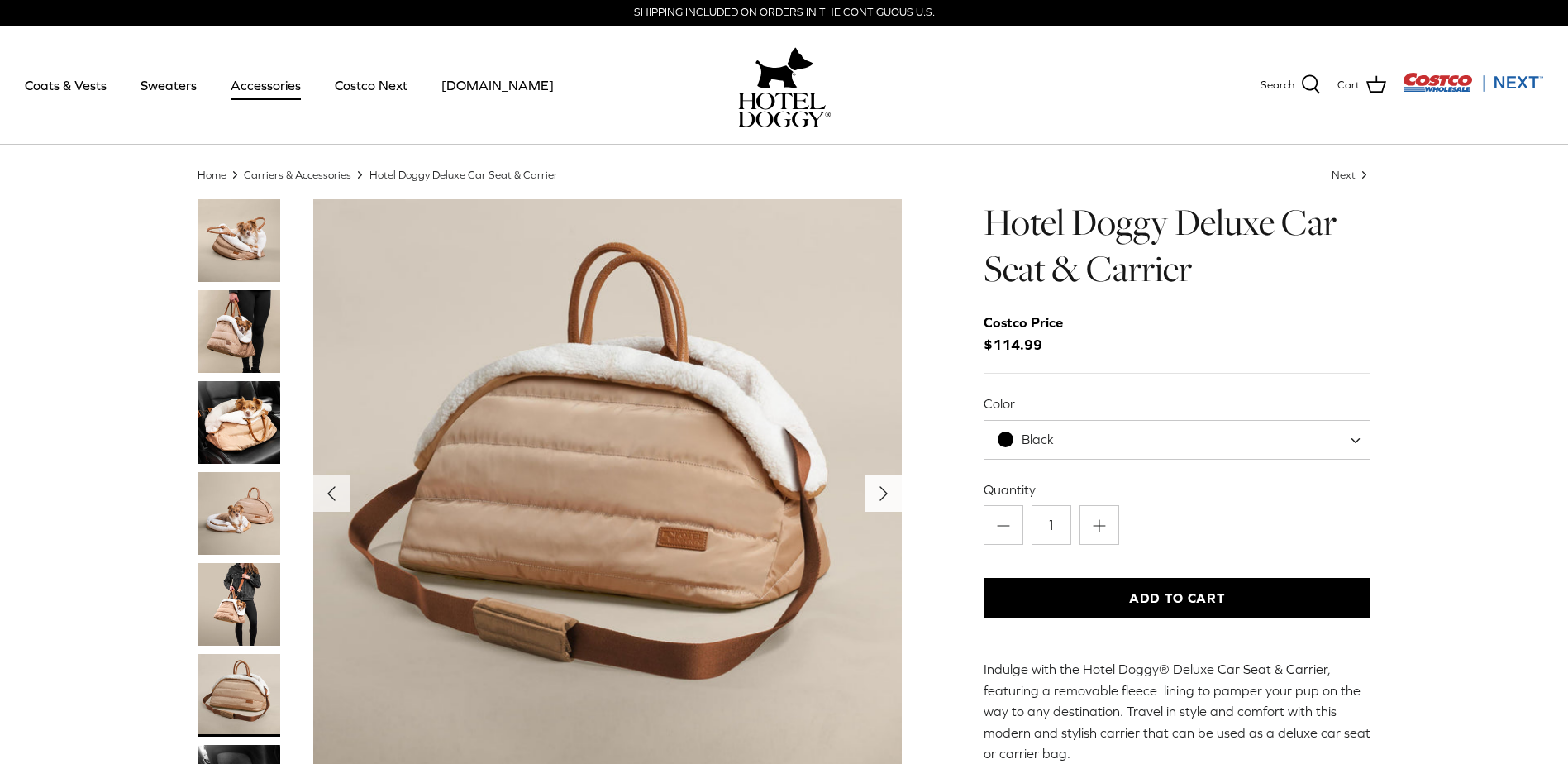
click at [874, 492] on icon "Right" at bounding box center [883, 494] width 26 height 26
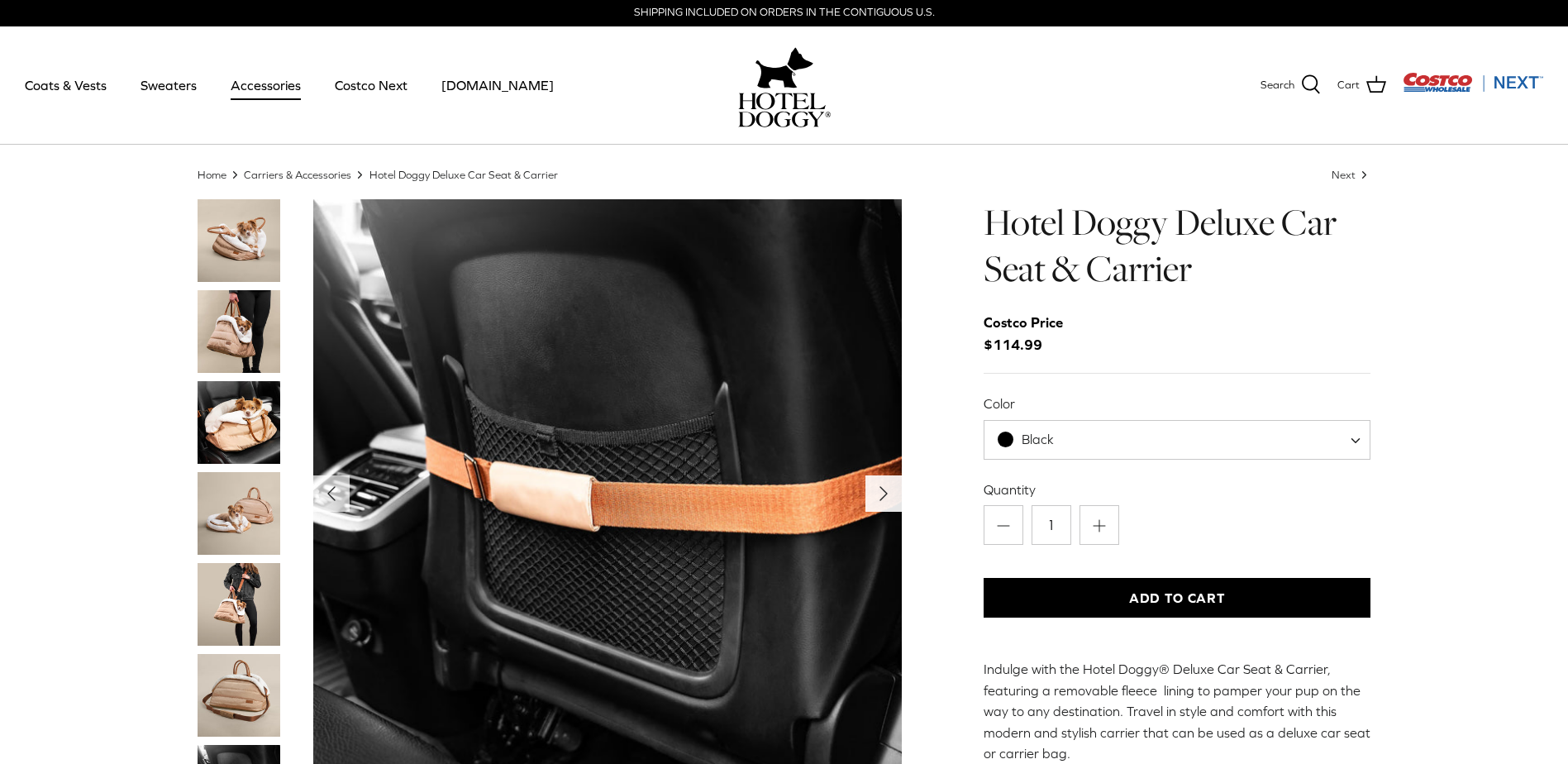
click at [874, 492] on icon "Right" at bounding box center [883, 494] width 26 height 26
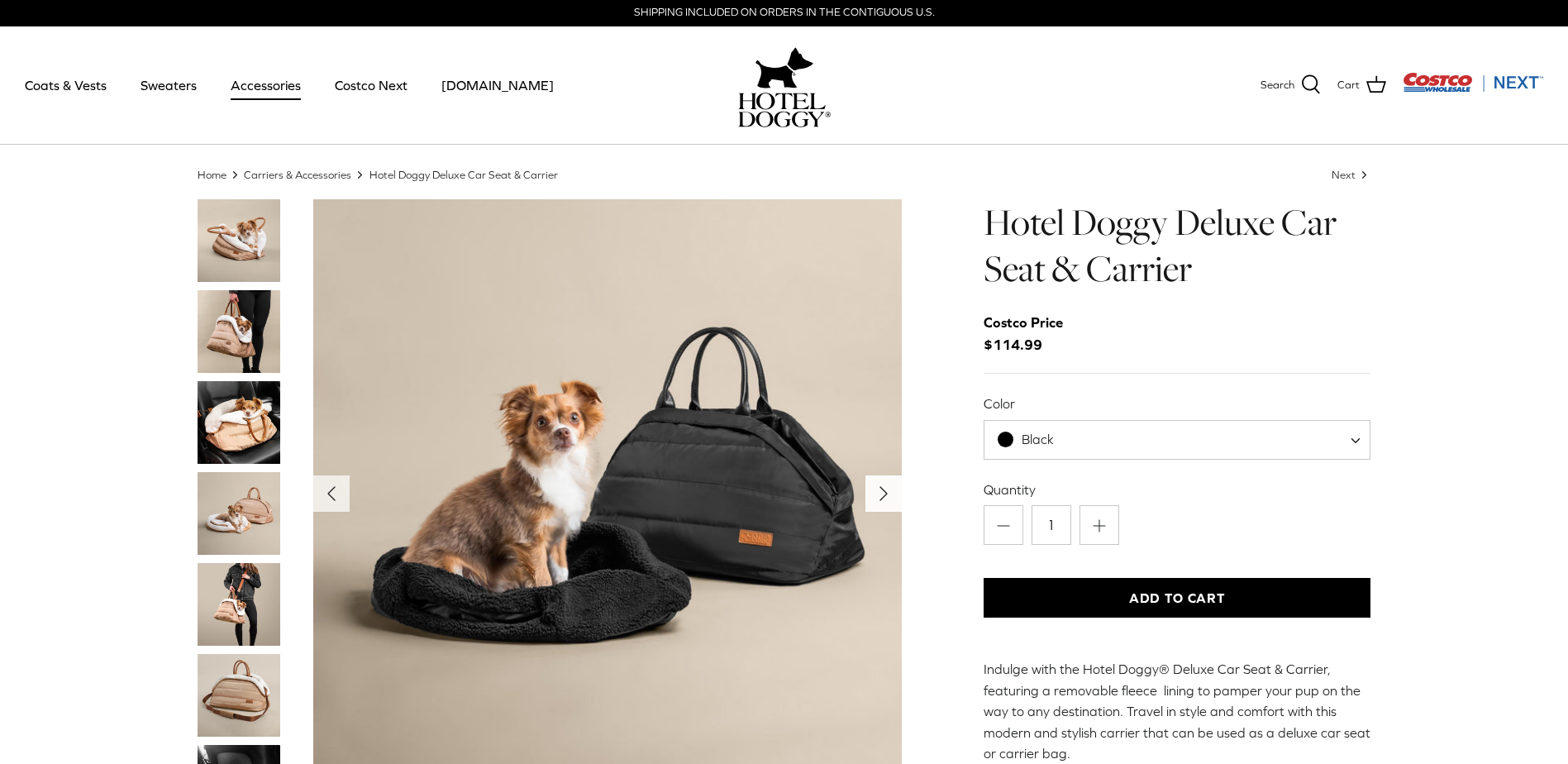
click at [874, 492] on icon "Right" at bounding box center [883, 494] width 26 height 26
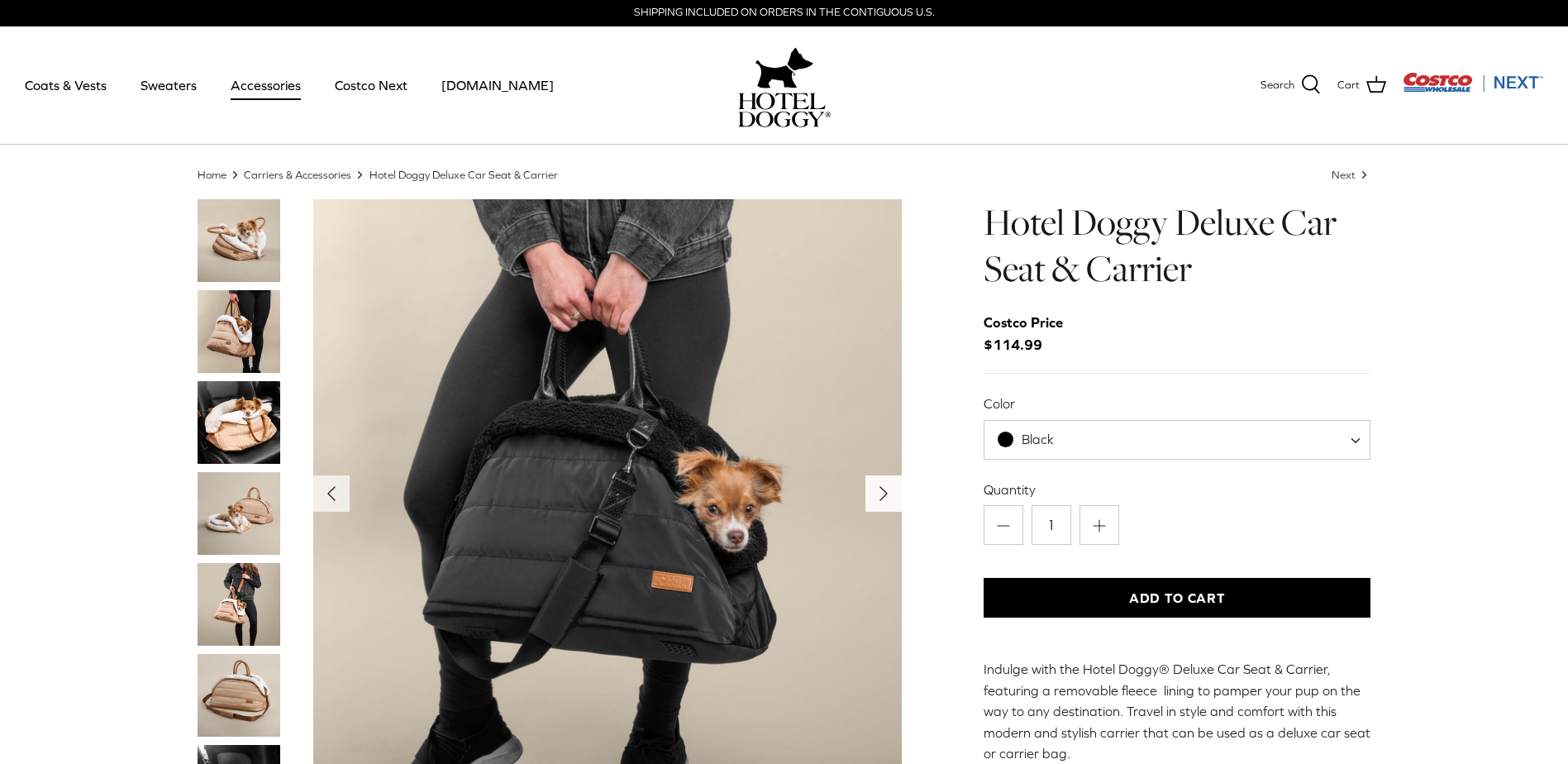
click at [875, 492] on icon "Right" at bounding box center [883, 494] width 26 height 26
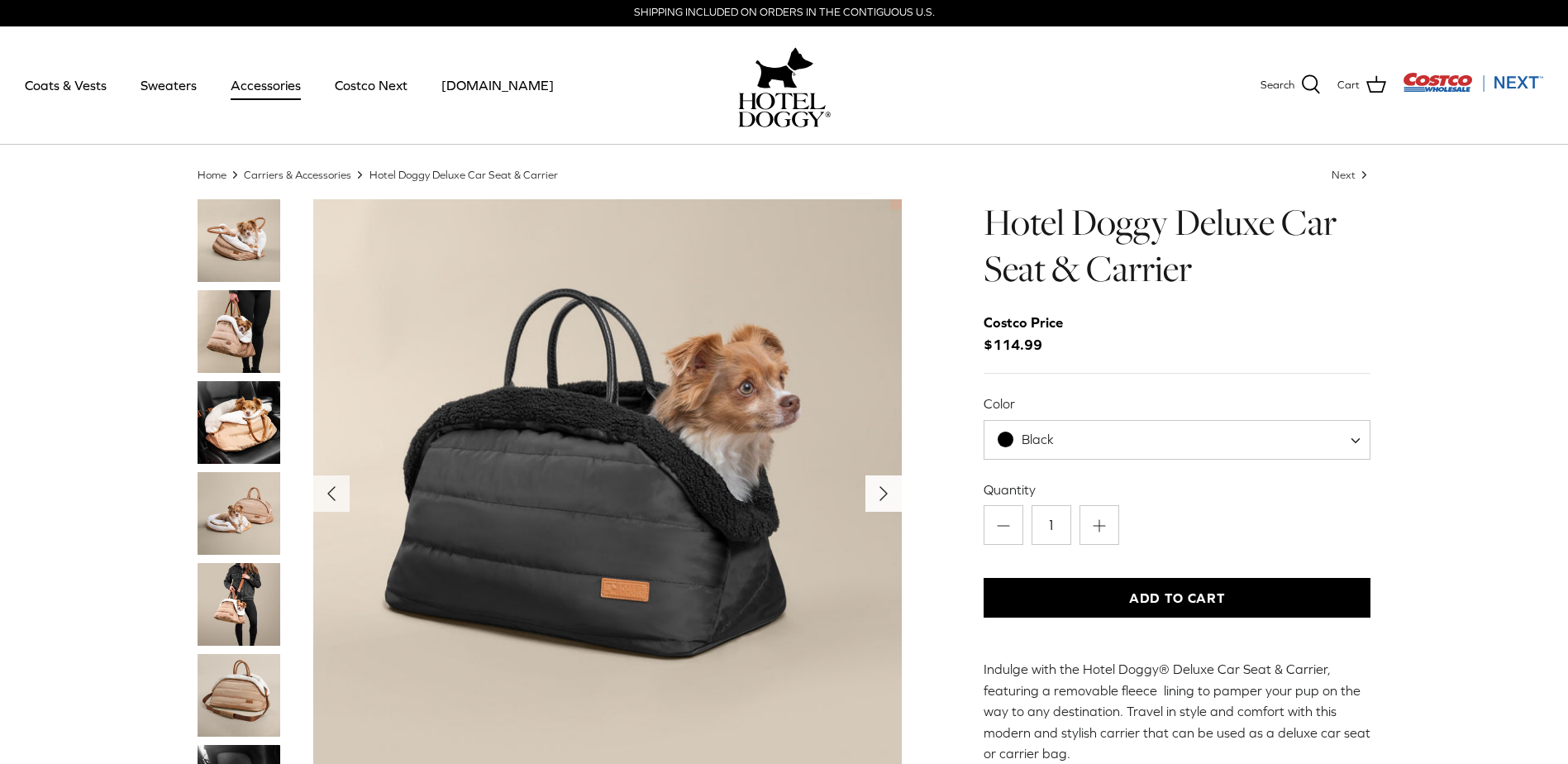
click at [875, 492] on icon "Right" at bounding box center [883, 494] width 26 height 26
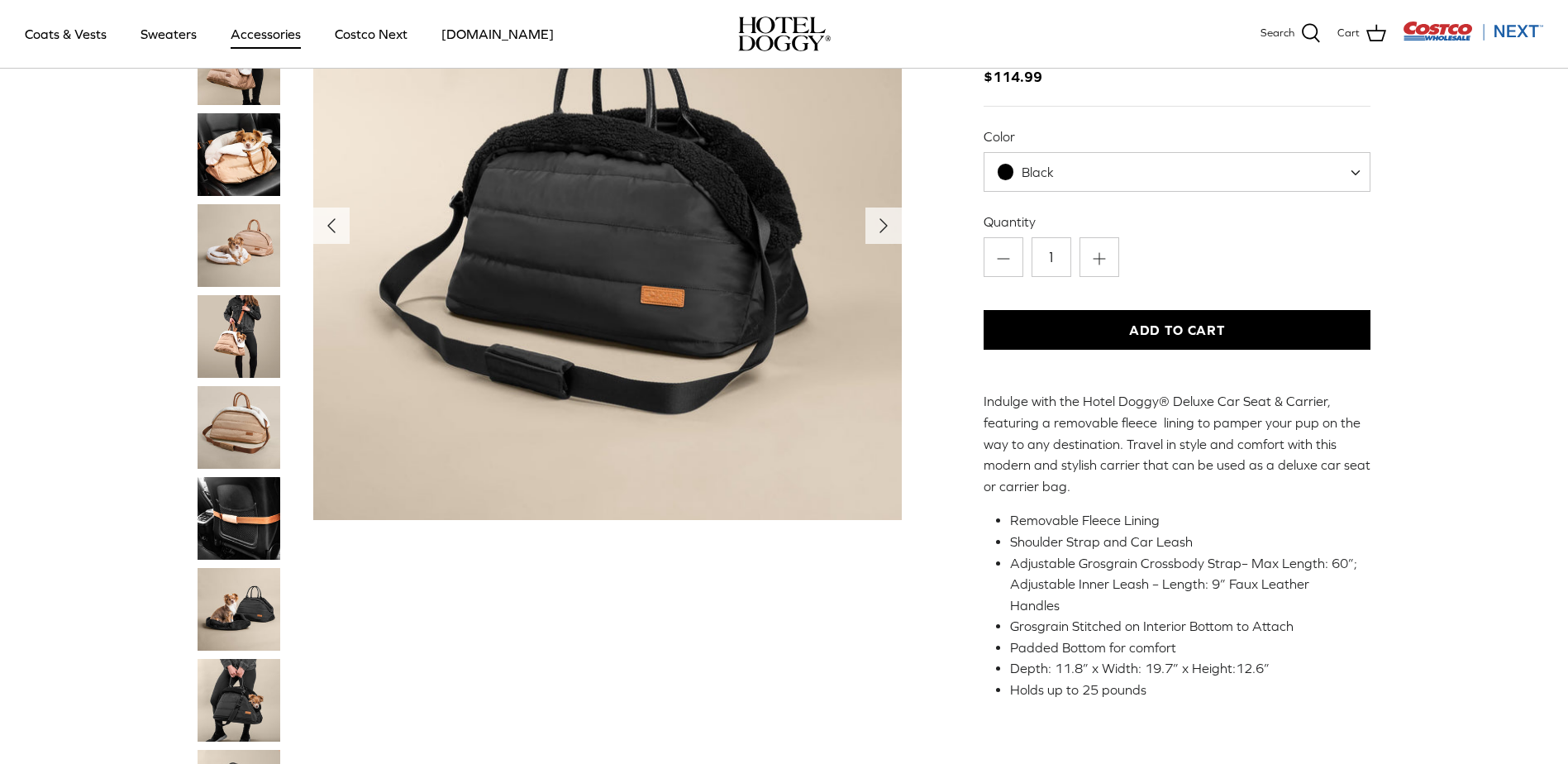
scroll to position [0, 0]
